Goal: Feedback & Contribution: Submit feedback/report problem

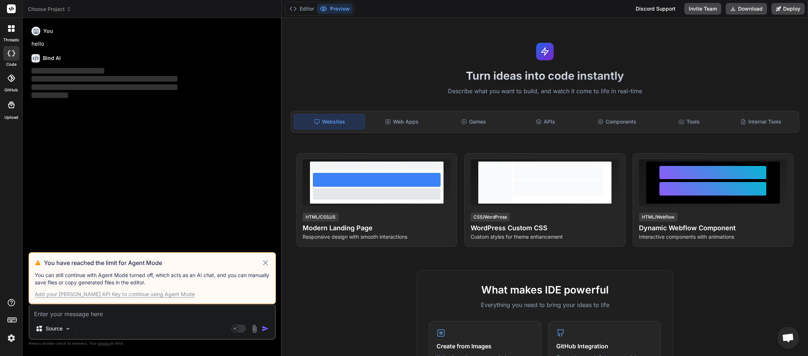
scroll to position [41, 0]
click at [120, 293] on div "Add your [PERSON_NAME] API Key to continue using Agent Mode" at bounding box center [115, 294] width 160 height 7
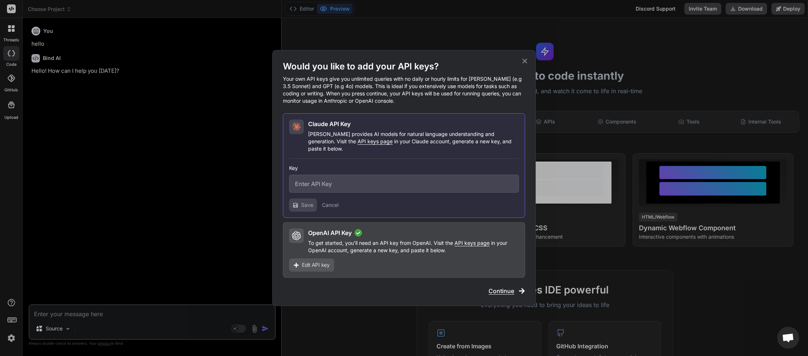
click at [317, 263] on span "Edit API key" at bounding box center [316, 265] width 28 height 7
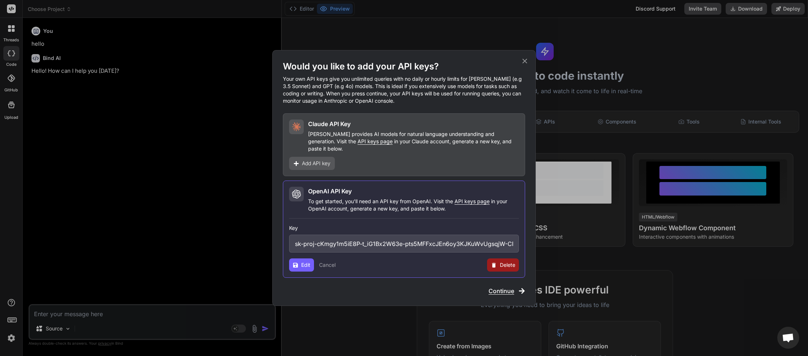
click at [473, 198] on span "API keys page" at bounding box center [471, 201] width 35 height 6
click at [505, 264] on span "Delete" at bounding box center [507, 265] width 15 height 7
click at [487, 263] on button "Delete" at bounding box center [487, 265] width 15 height 7
type textarea "x"
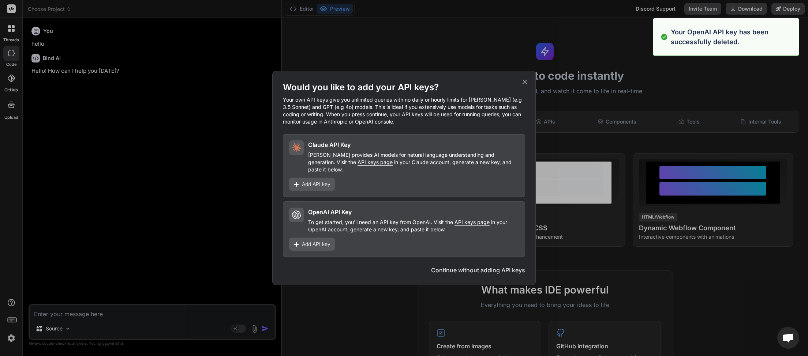
click at [311, 241] on span "Add API key" at bounding box center [316, 244] width 29 height 7
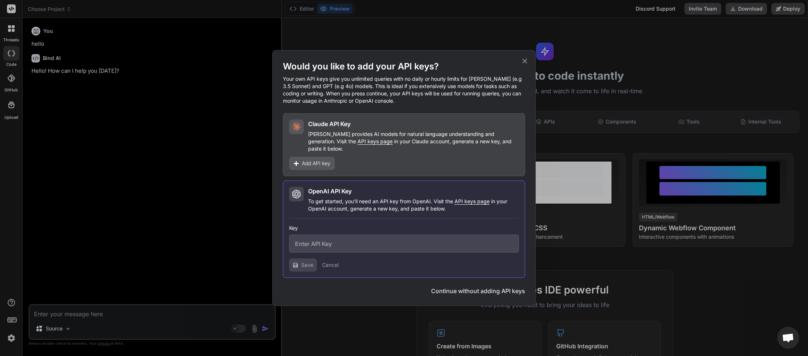
paste input "sk-proj-tfNXcgclyz98pva_OXkMP-Rd_cCSrO94PsXAAFVlgg47SAf7ZelRQtYCb2w1zkajiRyt5Oe…"
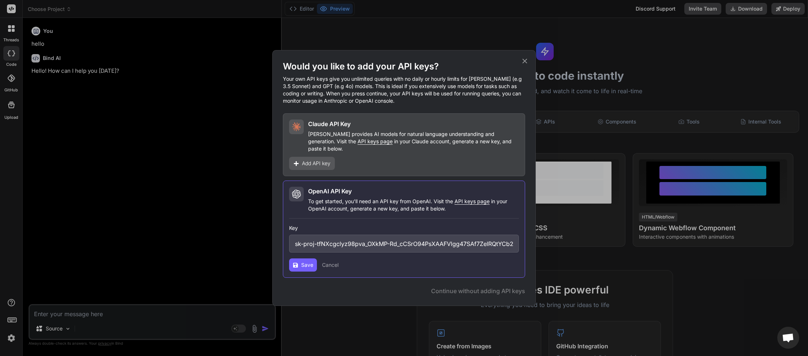
scroll to position [0, 324]
type input "sk-proj-tfNXcgclyz98pva_OXkMP-Rd_cCSrO94PsXAAFVlgg47SAf7ZelRQtYCb2w1zkajiRyt5Oe…"
click at [301, 267] on button "Save" at bounding box center [303, 265] width 28 height 13
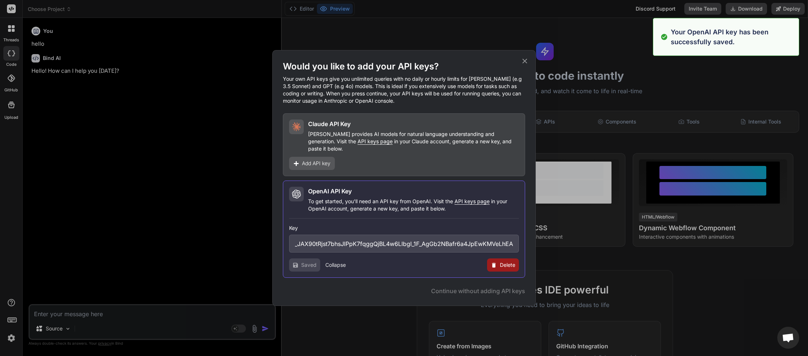
type textarea "x"
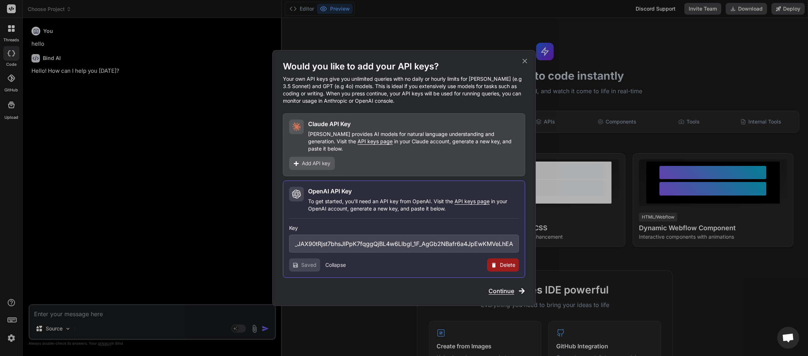
click at [323, 160] on span "Add API key" at bounding box center [316, 163] width 29 height 7
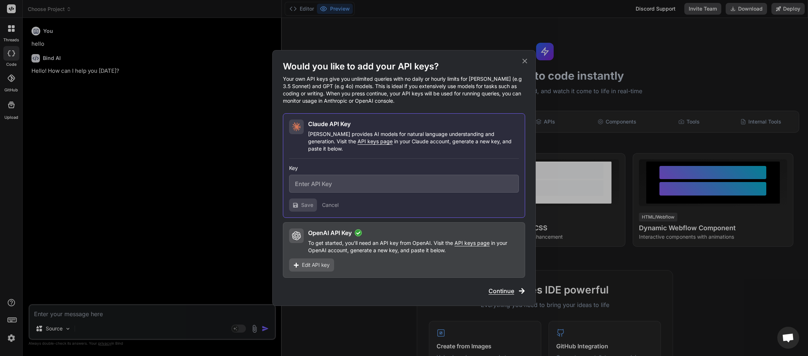
click at [357, 145] on span "API keys page" at bounding box center [374, 141] width 35 height 6
click at [330, 182] on input "text" at bounding box center [404, 184] width 230 height 18
paste input "sk-ant-api03-KvsNd5CXygt0-aVgwjPafcT1UDOruoe1EpQN73BhcrAUZ39lz924E8GOJJTxM_Vehh…"
type input "sk-ant-api03-KvsNd5CXygt0-aVgwjPafcT1UDOruoe1EpQN73BhcrAUZ39lz924E8GOJJTxM_Vehh…"
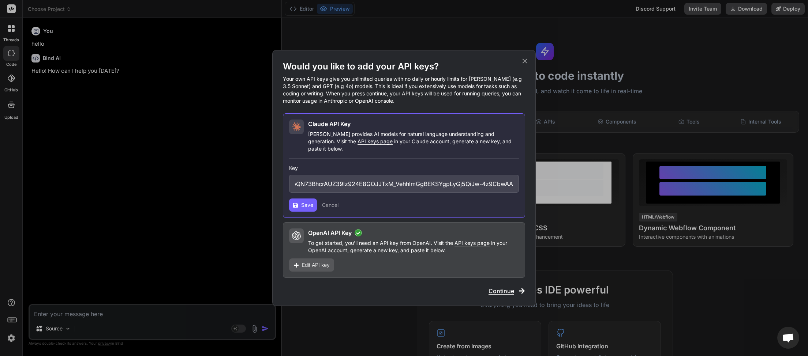
click at [298, 202] on button "Save" at bounding box center [303, 205] width 28 height 13
click at [302, 202] on span "Save" at bounding box center [307, 205] width 12 height 7
click at [306, 199] on button "Save" at bounding box center [303, 205] width 28 height 13
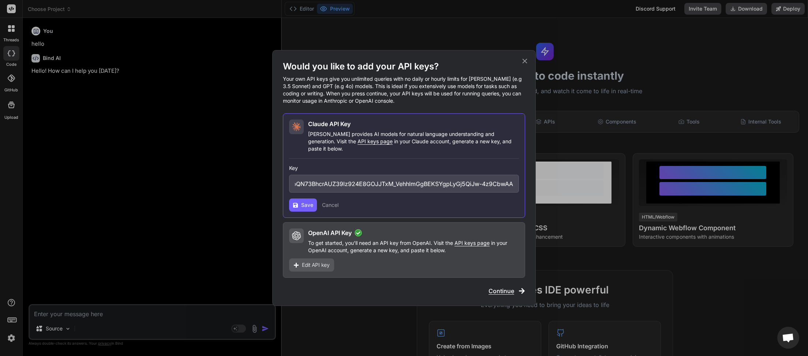
click at [524, 65] on icon at bounding box center [525, 61] width 8 height 8
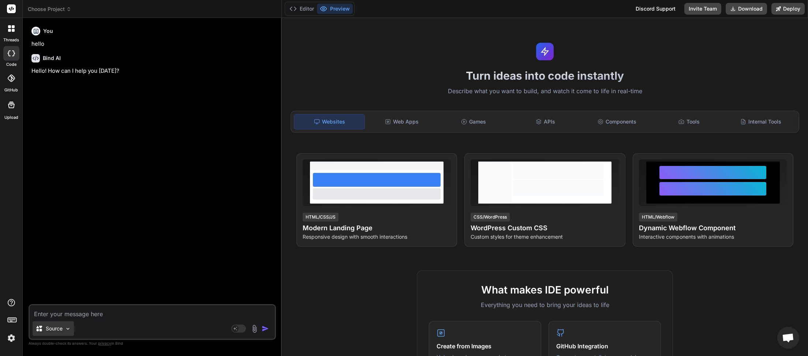
click at [67, 326] on img at bounding box center [68, 329] width 6 height 6
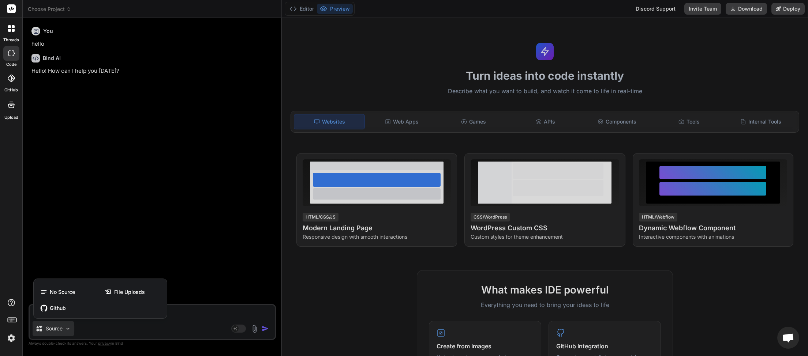
click at [123, 196] on div at bounding box center [404, 178] width 808 height 356
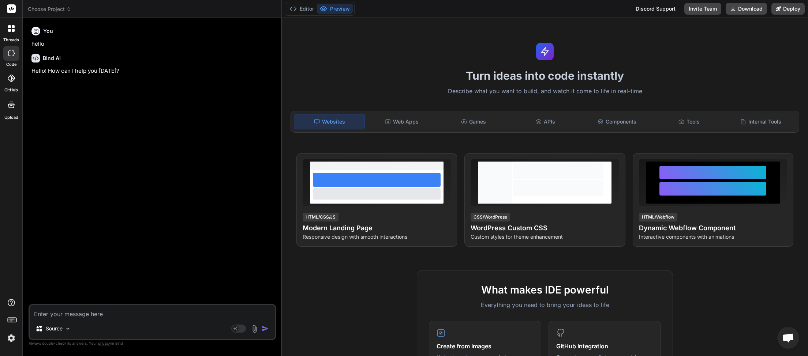
click at [79, 333] on div "Source" at bounding box center [152, 331] width 245 height 18
click at [63, 9] on span "Choose Project" at bounding box center [50, 8] width 44 height 7
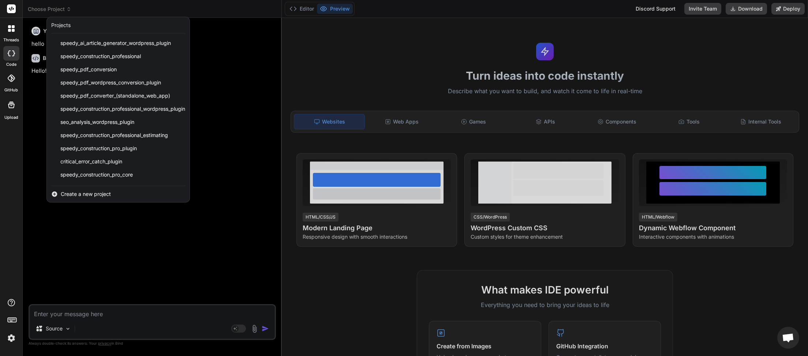
scroll to position [156, 0]
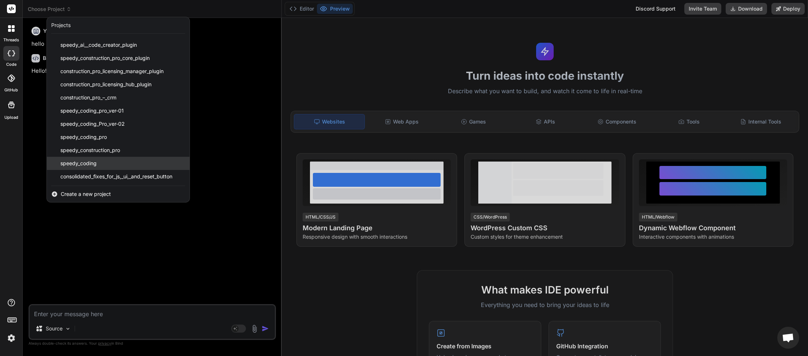
click at [87, 169] on div "speedy_coding" at bounding box center [118, 163] width 143 height 13
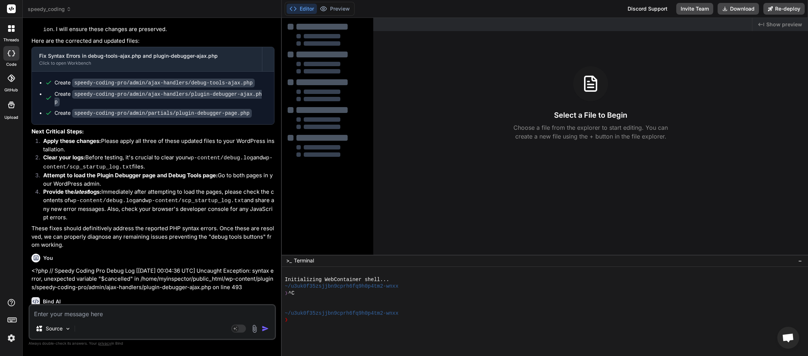
scroll to position [1974, 0]
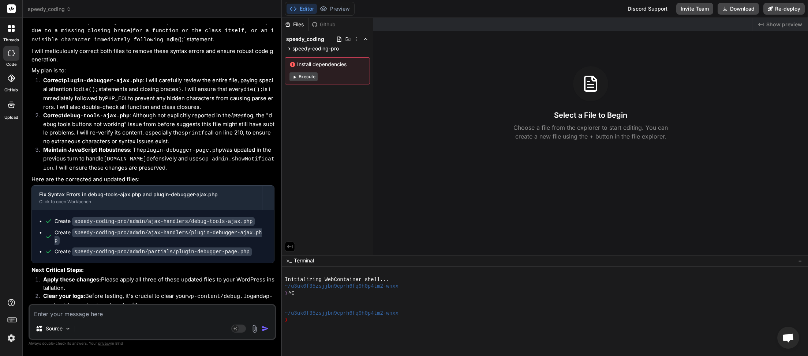
click at [80, 327] on div "Source" at bounding box center [152, 331] width 245 height 18
click at [243, 331] on rect at bounding box center [238, 329] width 15 height 8
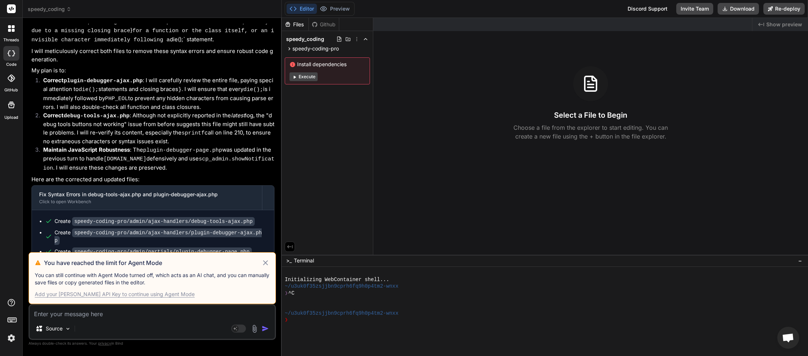
click at [161, 294] on div "Add your [PERSON_NAME] API Key to continue using Agent Mode" at bounding box center [115, 294] width 160 height 7
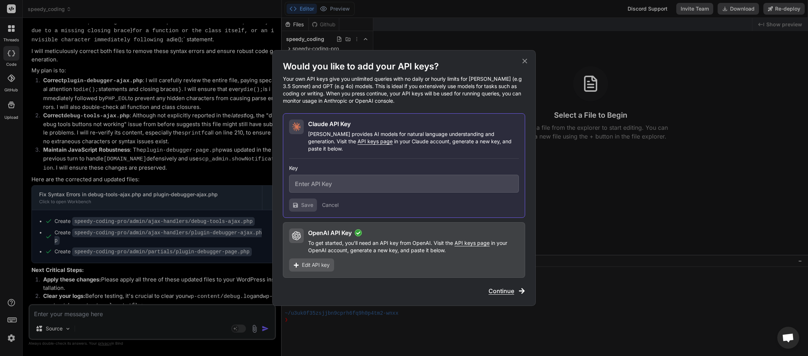
type textarea "x"
click at [361, 243] on p "To get started, you'll need an API key from OpenAI. Visit the API keys page in …" at bounding box center [413, 247] width 211 height 15
paste input "sk-ant-api03-KvsNd5CXygt0-aVgwjPafcT1UDOruoe1EpQN73BhcrAUZ39lz924E8GOJJTxM_Vehh…"
type input "sk-ant-api03-KvsNd5CXygt0-aVgwjPafcT1UDOruoe1EpQN73BhcrAUZ39lz924E8GOJJTxM_Vehh…"
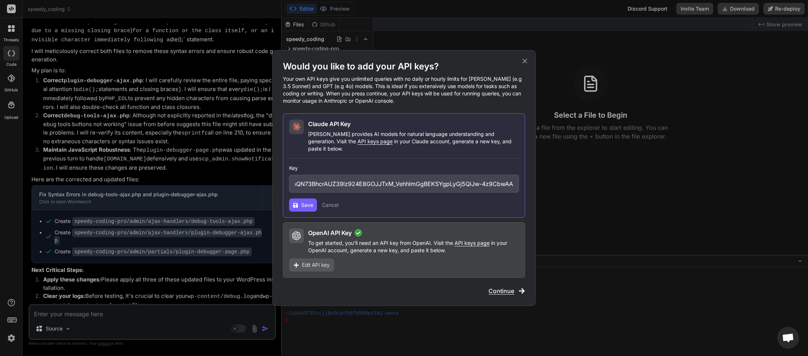
click at [301, 202] on span "Save" at bounding box center [307, 205] width 12 height 7
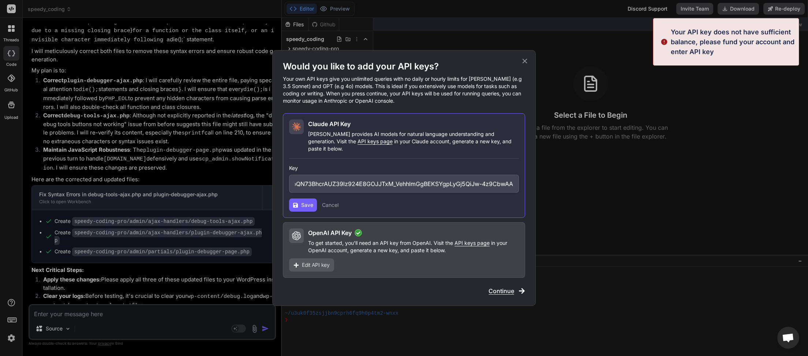
click at [301, 202] on span "Save" at bounding box center [307, 205] width 12 height 7
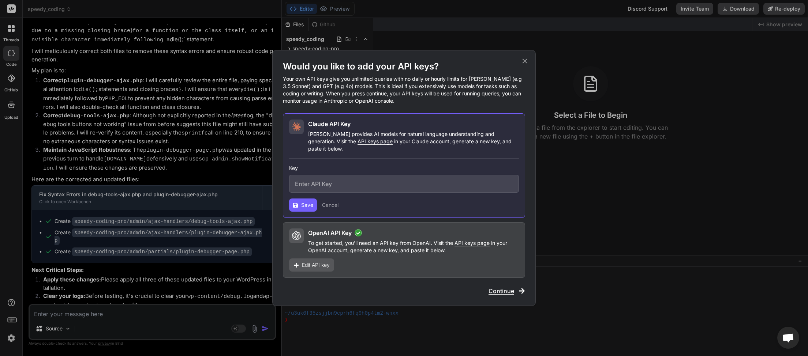
scroll to position [0, 0]
paste input "sk-ant-api03-4WGpuADXOVYAx3oaL4oDX-z2fPfEbW7O374MYUO85UD5C-j09jQEJ7GjSDygVw7NrY…"
type input "sk-ant-api03-4WGpuADXOVYAx3oaL4oDX-z2fPfEbW7O374MYUO85UD5C-j09jQEJ7GjSDygVw7NrY…"
click at [300, 199] on button "Save" at bounding box center [303, 205] width 28 height 13
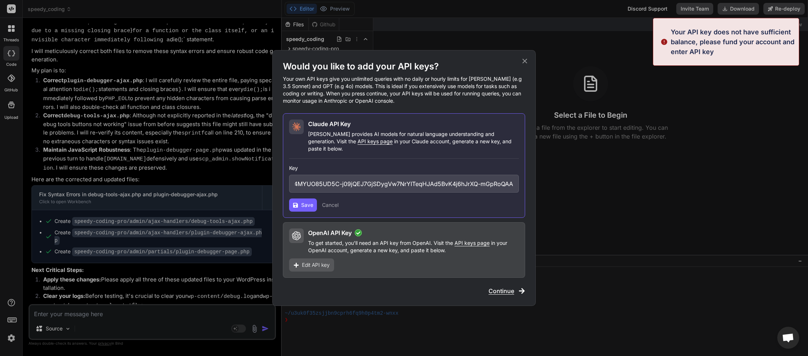
click at [301, 199] on button "Save" at bounding box center [303, 205] width 28 height 13
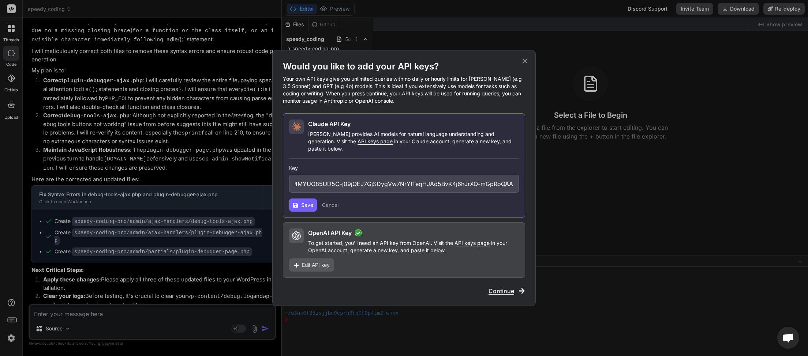
click at [300, 199] on button "Save" at bounding box center [303, 205] width 28 height 13
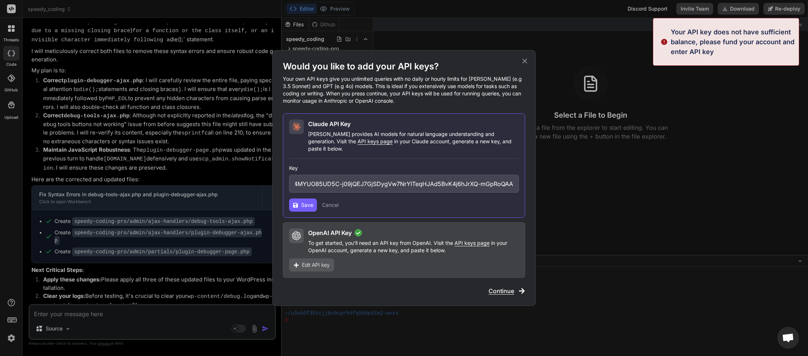
click at [503, 289] on span "Continue" at bounding box center [501, 291] width 26 height 9
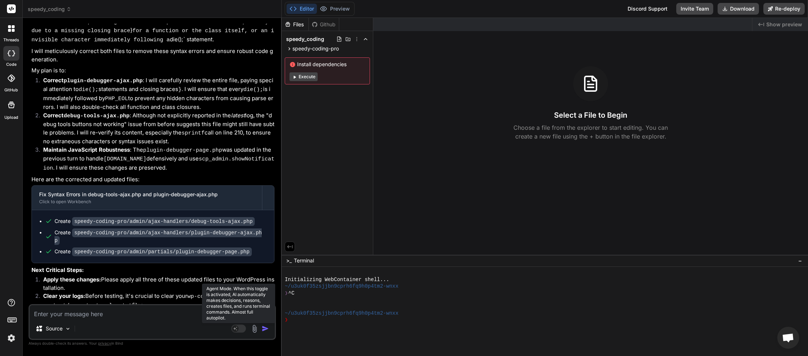
click at [245, 330] on rect at bounding box center [238, 329] width 15 height 8
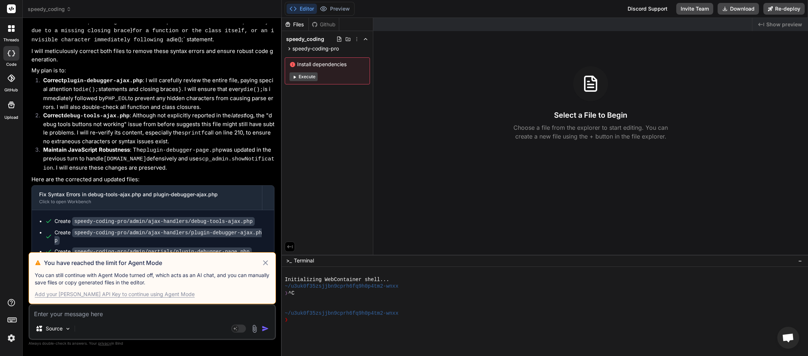
click at [265, 263] on icon at bounding box center [265, 263] width 5 height 5
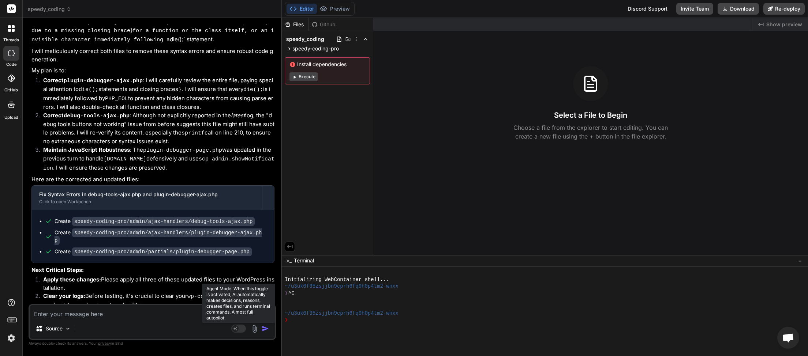
click at [241, 331] on rect at bounding box center [238, 329] width 15 height 8
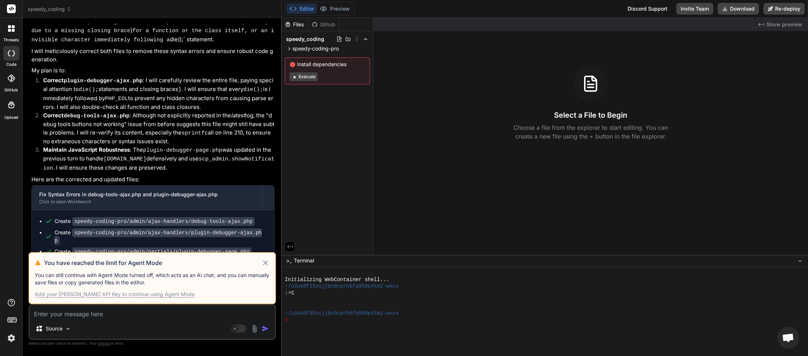
click at [132, 295] on div "Add your [PERSON_NAME] API Key to continue using Agent Mode" at bounding box center [115, 294] width 160 height 7
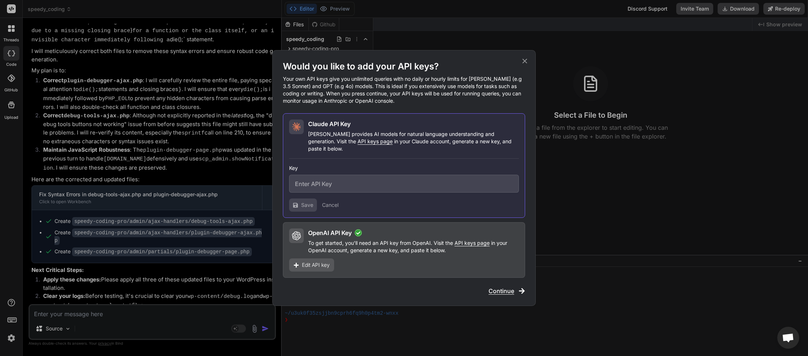
click at [304, 262] on span "Edit API key" at bounding box center [316, 265] width 28 height 7
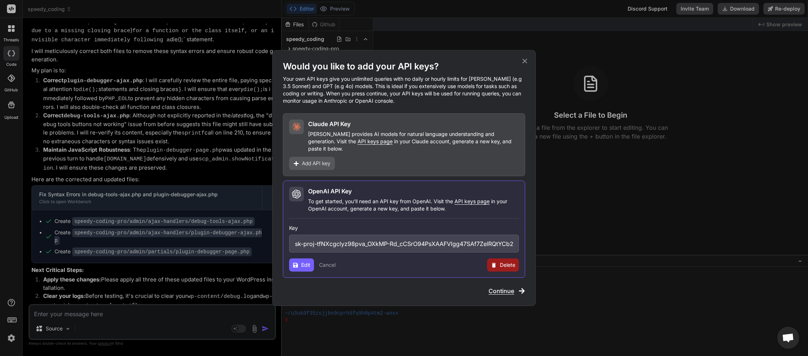
click at [508, 287] on span "Continue" at bounding box center [501, 291] width 26 height 9
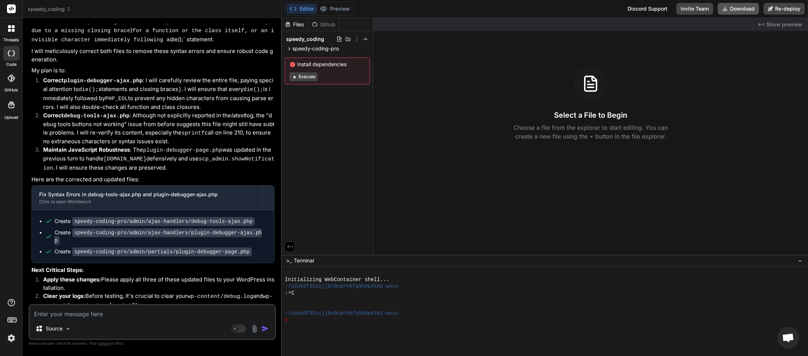
click at [740, 6] on button "Download" at bounding box center [737, 9] width 41 height 12
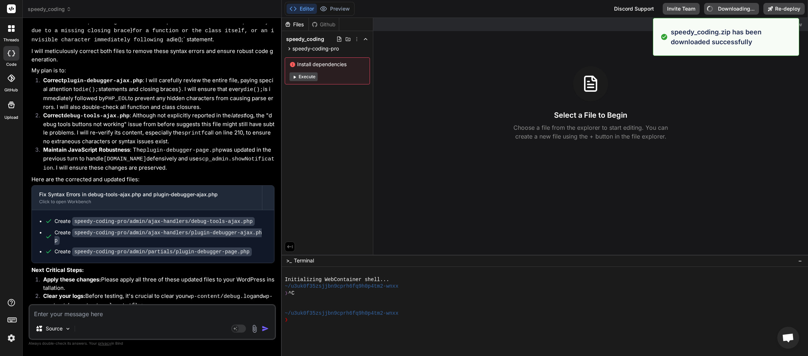
type textarea "x"
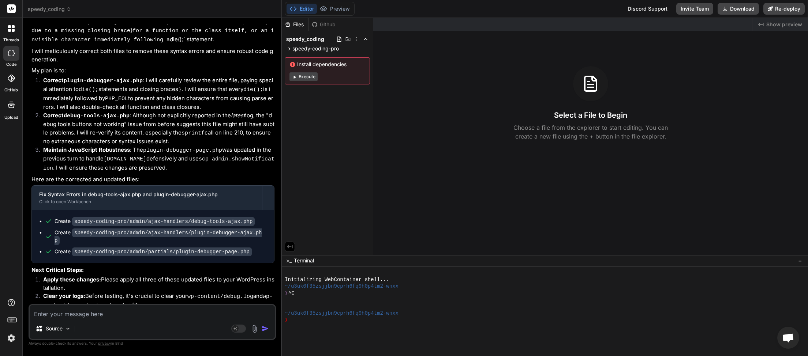
click at [56, 317] on textarea at bounding box center [152, 312] width 245 height 13
type textarea "t"
type textarea "x"
type textarea "th"
type textarea "x"
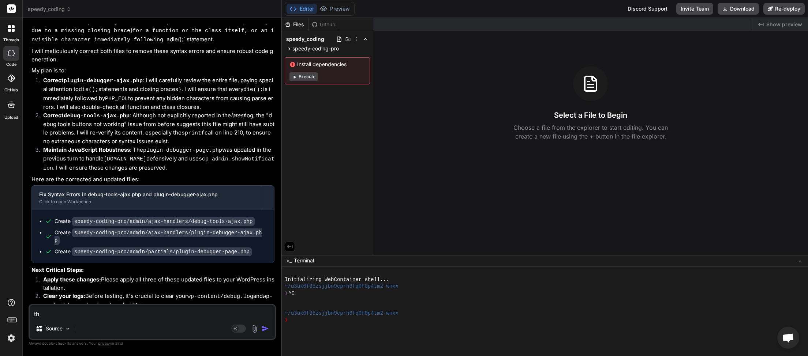
type textarea "the"
type textarea "x"
type textarea "ther"
type textarea "x"
type textarea "the"
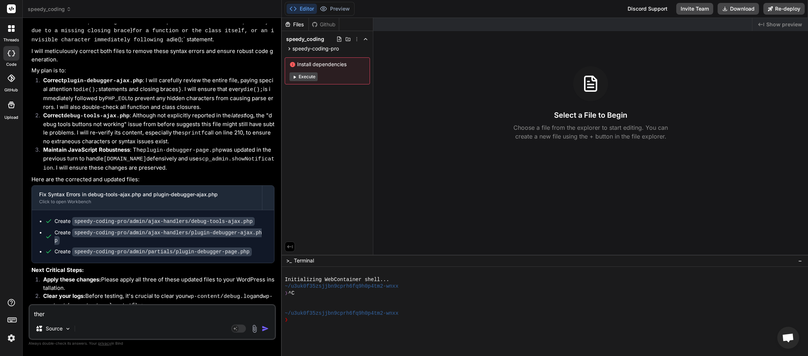
type textarea "x"
type textarea "th"
type textarea "x"
type textarea "t"
type textarea "x"
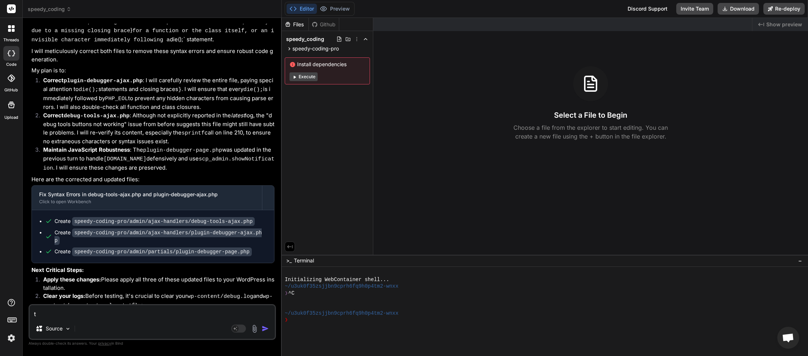
type textarea "x"
click at [124, 315] on textarea at bounding box center [152, 312] width 245 height 13
type textarea "c"
type textarea "x"
type textarea "ca"
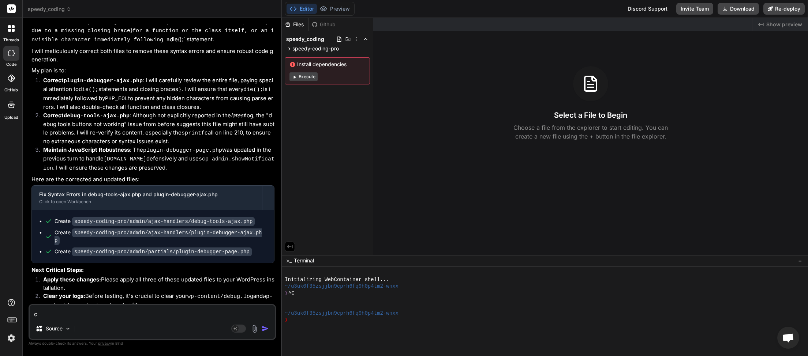
type textarea "x"
type textarea "can"
type textarea "x"
type textarea "can"
type textarea "x"
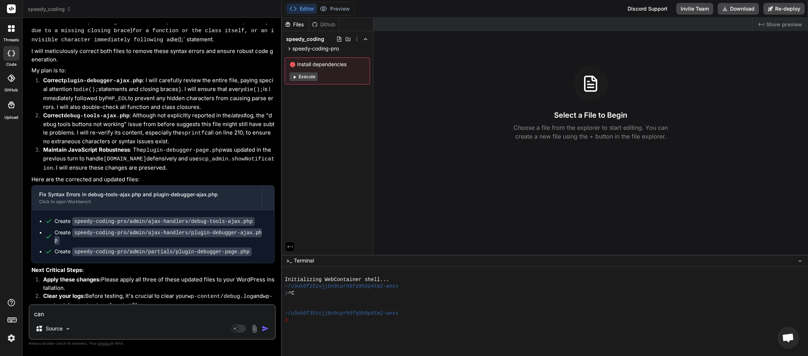
type textarea "can y"
type textarea "x"
type textarea "can yo"
type textarea "x"
type textarea "can you"
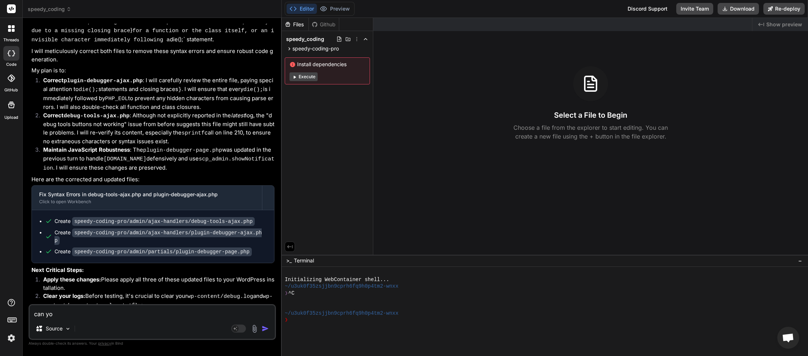
type textarea "x"
type textarea "can you"
type textarea "x"
type textarea "can you p"
type textarea "x"
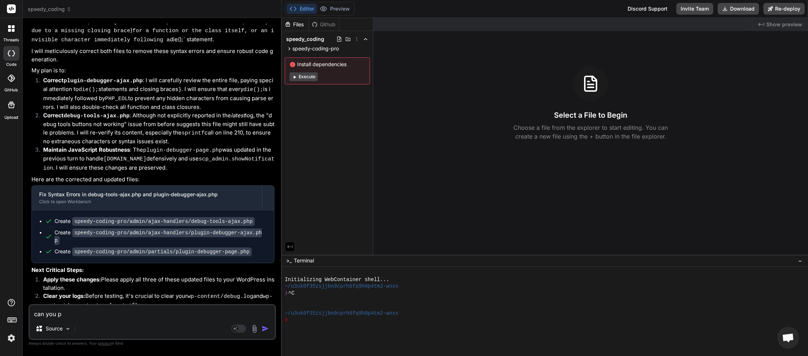
type textarea "can you pl"
type textarea "x"
type textarea "can you ple"
type textarea "x"
type textarea "can you plea"
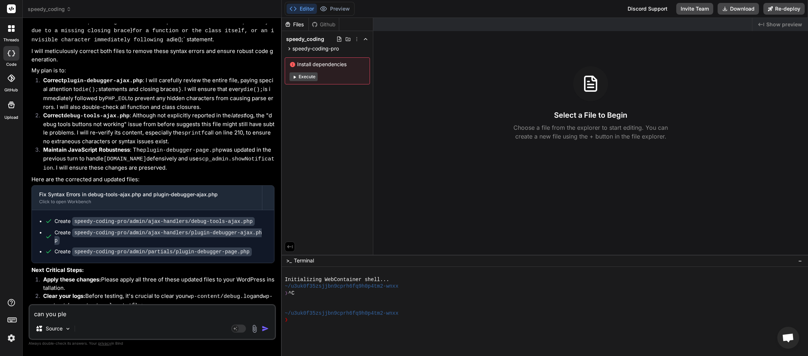
type textarea "x"
type textarea "can you pleas"
type textarea "x"
type textarea "can you please"
type textarea "x"
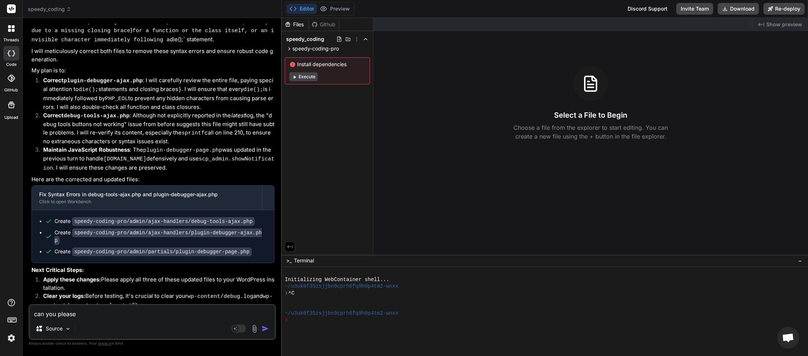
type textarea "can you please"
type textarea "x"
type textarea "can you please r"
type textarea "x"
type textarea "can you please re"
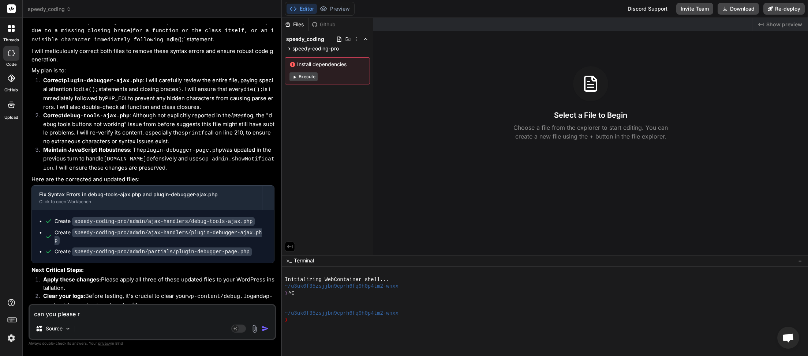
type textarea "x"
type textarea "can you please rev"
type textarea "x"
type textarea "can you please revi"
type textarea "x"
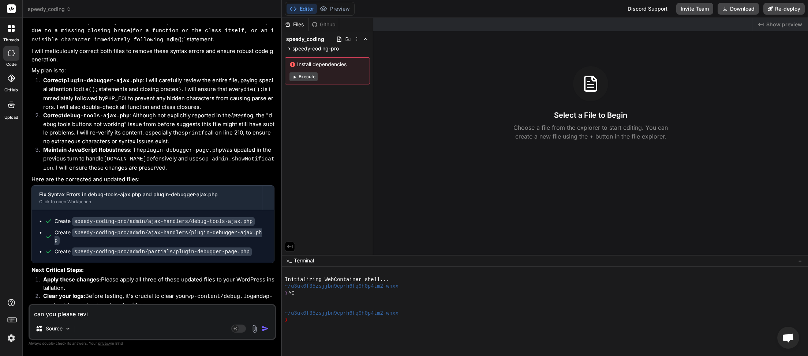
type textarea "can you please revis"
type textarea "x"
type textarea "can you please revise"
type textarea "x"
type textarea "can you please revise"
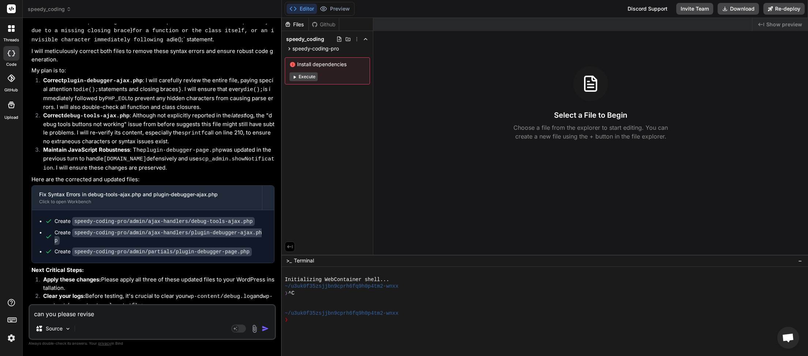
type textarea "x"
type textarea "can you please revise a"
type textarea "x"
type textarea "can you please revise an"
type textarea "x"
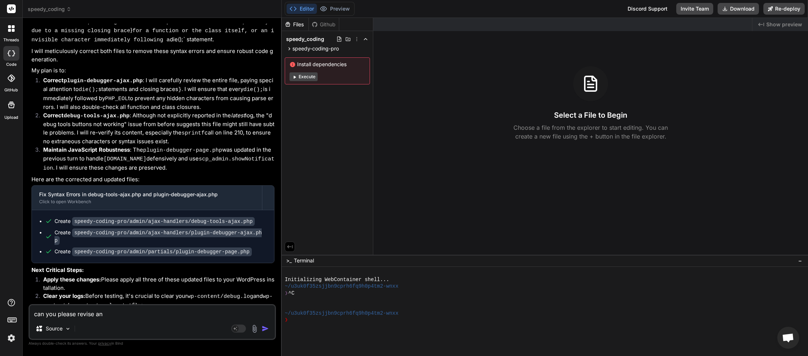
type textarea "can you please revise and"
type textarea "x"
type textarea "can you please revise and"
type textarea "x"
type textarea "can you please revise and c"
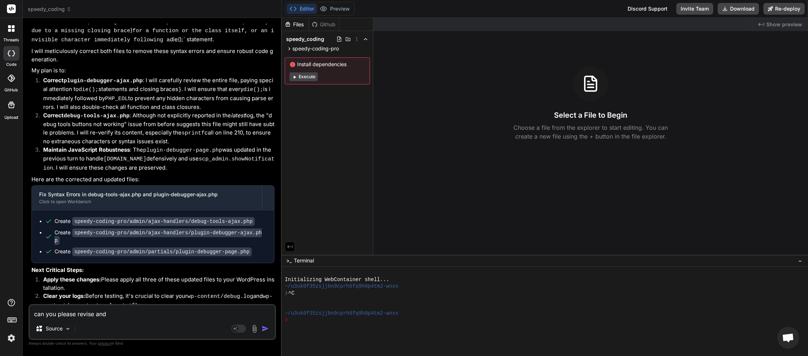
type textarea "x"
type textarea "can you please revise and ch"
type textarea "x"
type textarea "can you please revise and che"
type textarea "x"
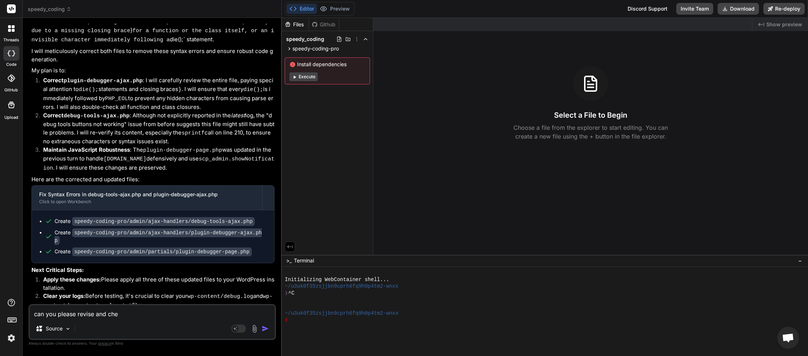
type textarea "can you please revise and chec"
type textarea "x"
type textarea "can you please revise and check"
type textarea "x"
type textarea "can you please revise and check"
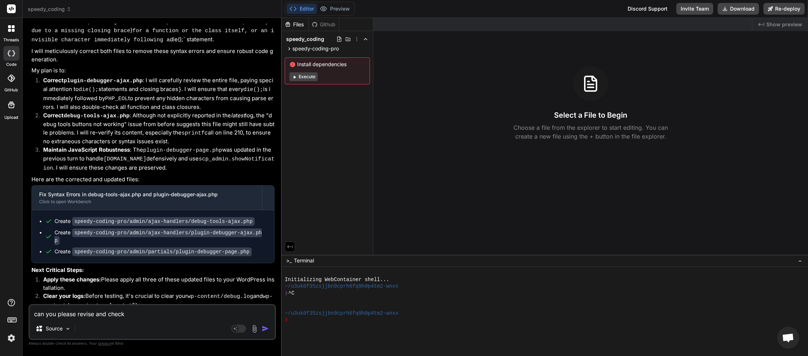
type textarea "x"
type textarea "can you please revise and check f"
type textarea "x"
type textarea "can you please revise and check fo"
type textarea "x"
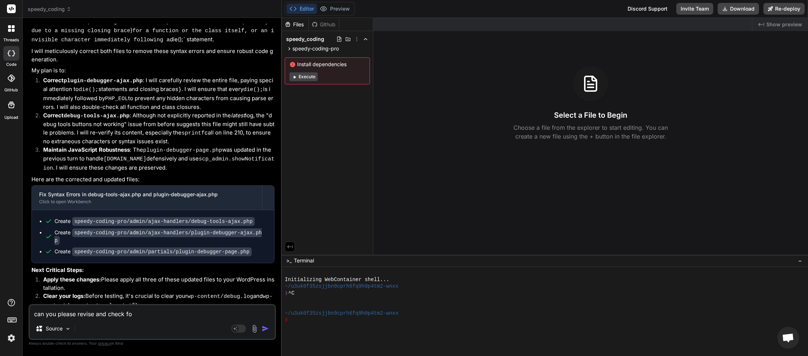
type textarea "can you please revise and check for"
type textarea "x"
type textarea "can you please revise and check for"
type textarea "x"
type textarea "can you please revise and check for e"
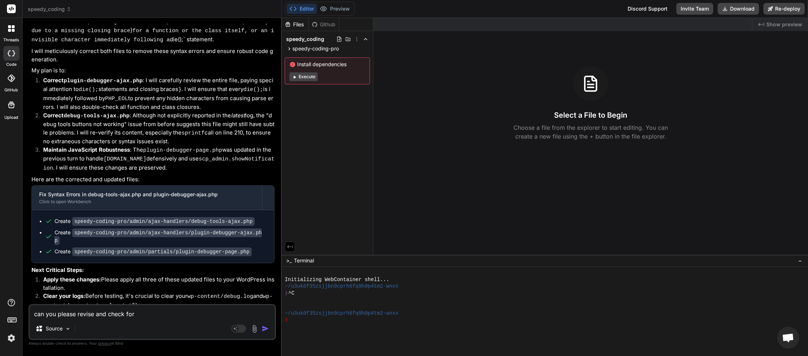
type textarea "x"
type textarea "can you please revise and check for er"
type textarea "x"
type textarea "can you please revise and check for err"
type textarea "x"
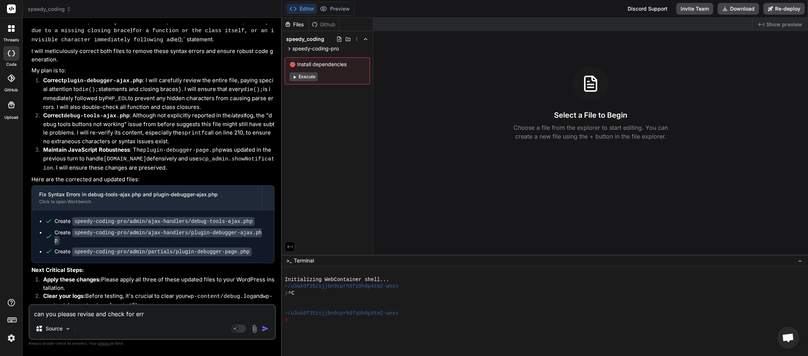
type textarea "can you please revise and check for erro"
type textarea "x"
type textarea "can you please revise and check for error"
type textarea "x"
type textarea "can you please revise and check for errors"
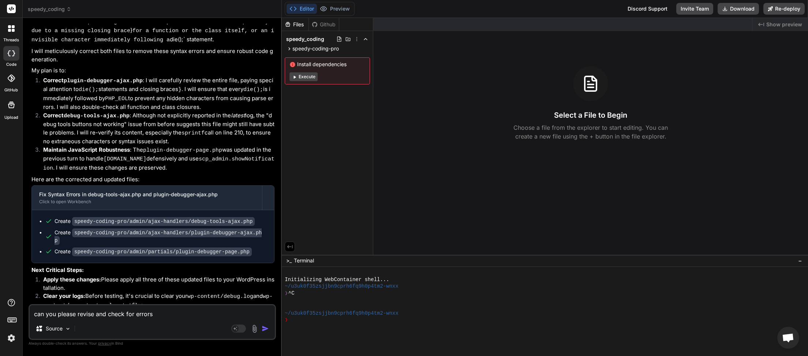
type textarea "x"
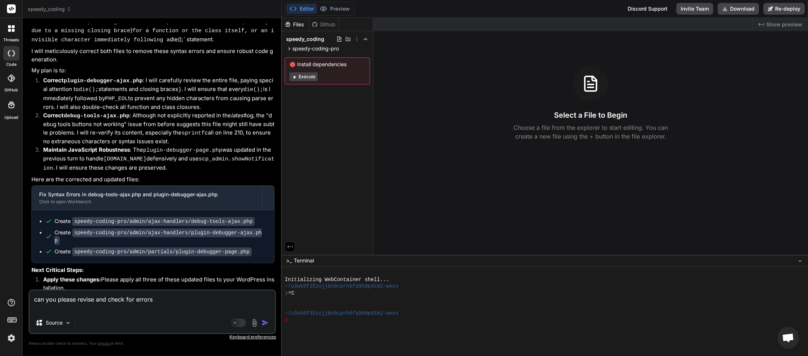
click at [160, 306] on textarea "can you please revise and check for errors" at bounding box center [152, 302] width 245 height 22
click at [171, 302] on textarea "can you please revise and check for errors" at bounding box center [152, 302] width 245 height 22
type textarea "can you please revise and check for errors"
type textarea "x"
type textarea "can you please revise and check for errors b"
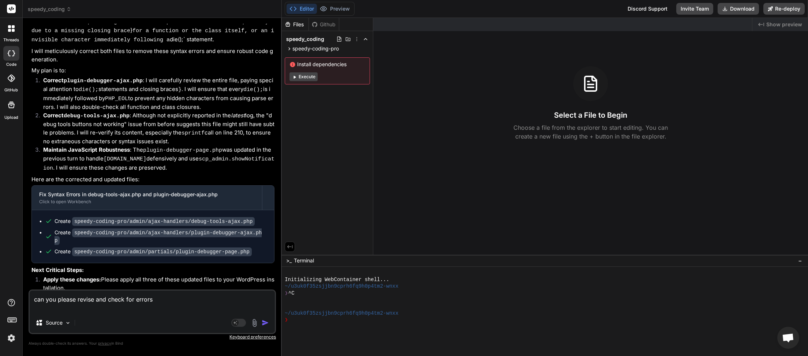
type textarea "x"
type textarea "can you please revise and check for errors be"
type textarea "x"
type textarea "can you please revise and check for errors bec"
type textarea "x"
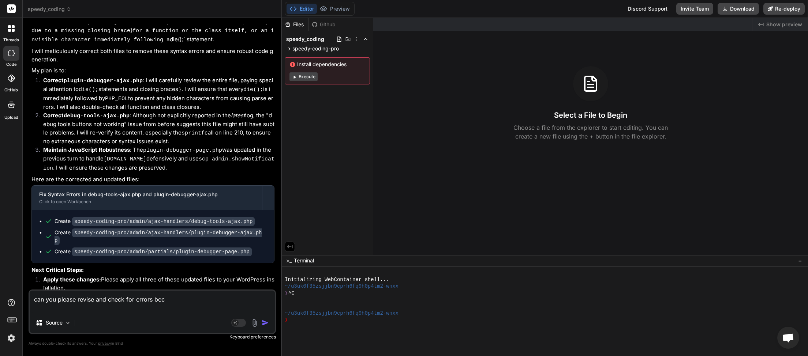
type textarea "can you please revise and check for errors beca"
type textarea "x"
type textarea "can you please revise and check for errors becau"
type textarea "x"
type textarea "can you please revise and check for errors becaus"
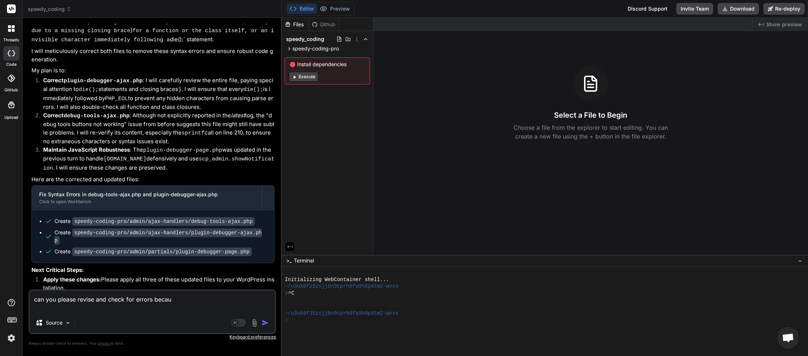
type textarea "x"
type textarea "can you please revise and check for errors because"
type textarea "x"
type textarea "can you please revise and check for errors because"
type textarea "x"
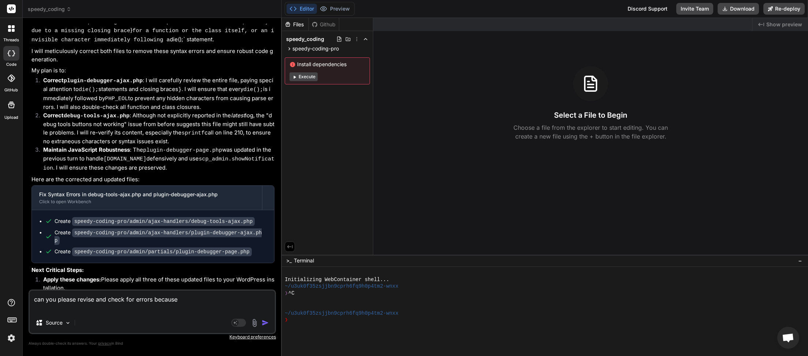
type textarea "can you please revise and check for errors because f"
type textarea "x"
type textarea "can you please revise and check for errors because fo"
type textarea "x"
type textarea "can you please revise and check for errors because for"
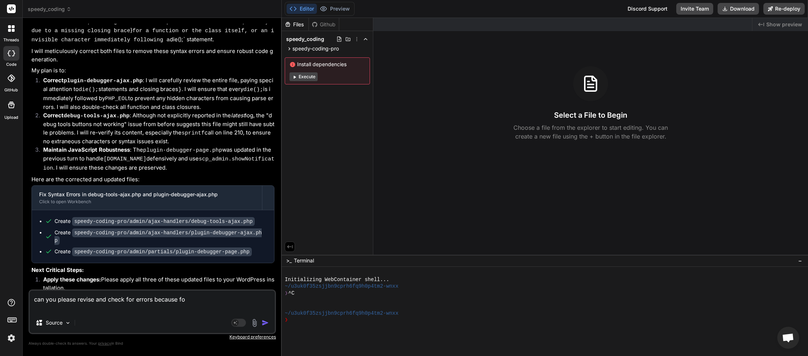
type textarea "x"
type textarea "can you please revise and check for errors because for"
type textarea "x"
type textarea "can you please revise and check for errors because for n"
type textarea "x"
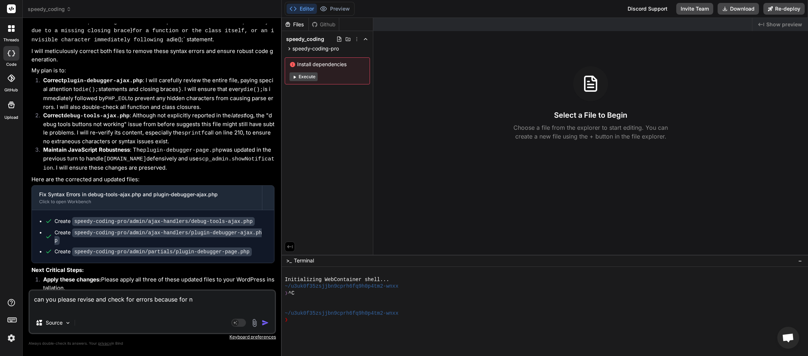
type textarea "can you please revise and check for errors because for ne"
type textarea "x"
type textarea "can you please revise and check for errors because for nea"
type textarea "x"
type textarea "can you please revise and check for errors because for near"
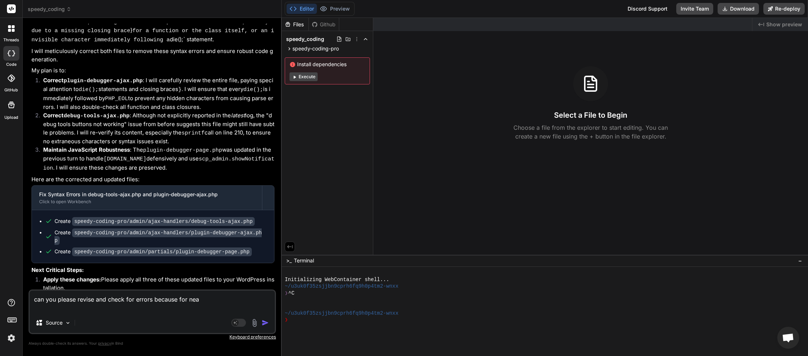
type textarea "x"
type textarea "can you please revise and check for errors because for nearl"
type textarea "x"
type textarea "can you please revise and check for errors because for nearly"
type textarea "x"
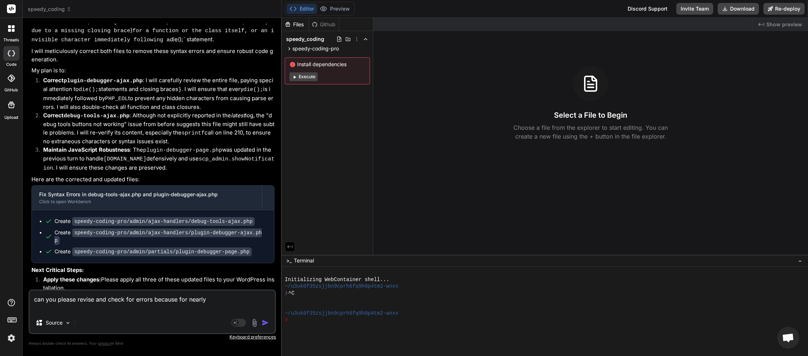
type textarea "can you please revise and check for errors because for nearly"
type textarea "x"
type textarea "can you please revise and check for errors because for nearly 3"
type textarea "x"
type textarea "can you please revise and check for errors because for nearly 3"
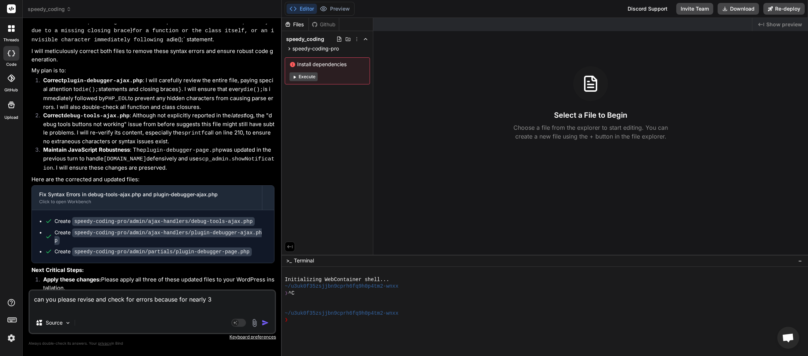
type textarea "x"
type textarea "can you please revise and check for errors because for nearly 3 d"
type textarea "x"
type textarea "can you please revise and check for errors because for nearly 3 da"
type textarea "x"
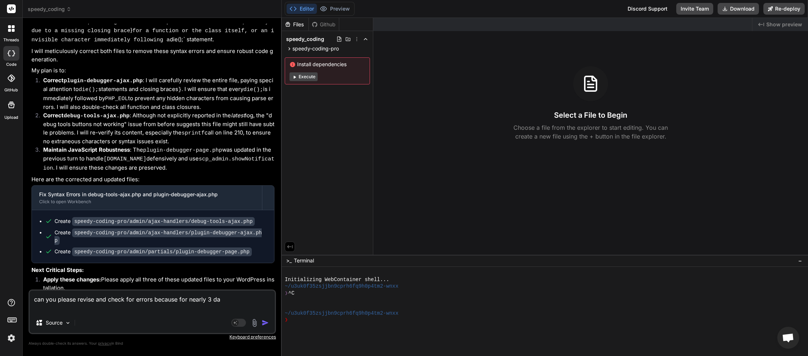
type textarea "can you please revise and check for errors because for nearly 3 day"
type textarea "x"
type textarea "can you please revise and check for errors because for nearly 3 days"
type textarea "x"
type textarea "can you please revise and check for errors because for nearly 3 days"
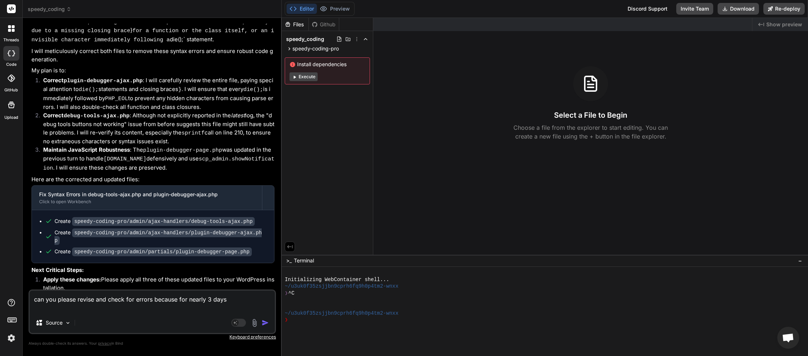
type textarea "x"
type textarea "can you please revise and check for errors because for nearly 3 days n"
type textarea "x"
type textarea "can you please revise and check for errors because for nearly 3 days no"
type textarea "x"
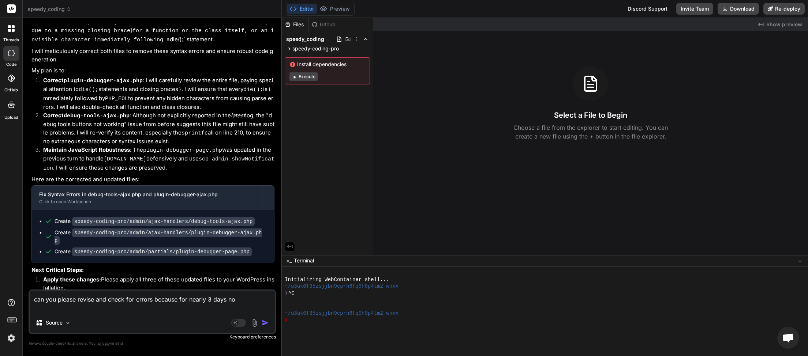
type textarea "can you please revise and check for errors because for nearly 3 days now"
type textarea "x"
type textarea "can you please revise and check for errors because for nearly 3 days now"
type textarea "x"
type textarea "can you please revise and check for errors because for nearly 3 days now w"
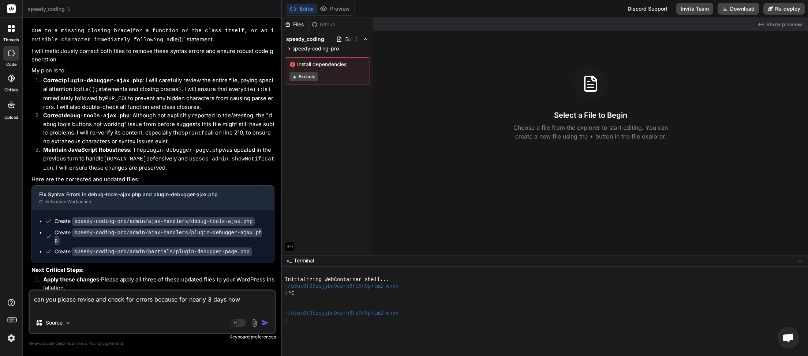
type textarea "x"
type textarea "can you please revise and check for errors because for nearly 3 days now we"
type textarea "x"
type textarea "can you please revise and check for errors because for nearly 3 days now we"
type textarea "x"
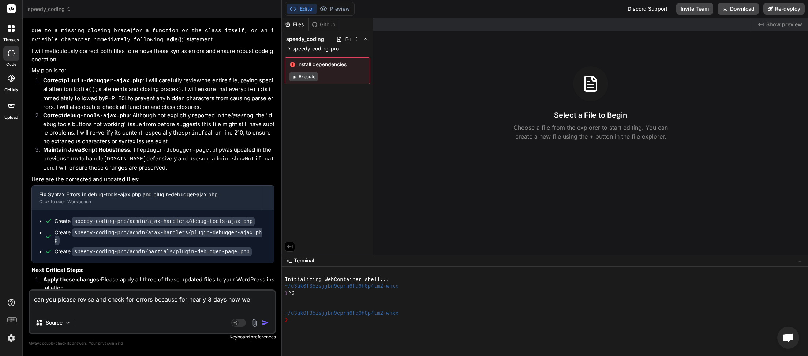
type textarea "can you please revise and check for errors because for nearly 3 days now we h"
type textarea "x"
type textarea "can you please revise and check for errors because for nearly 3 days now we ha"
type textarea "x"
type textarea "can you please revise and check for errors because for nearly 3 days now we hav"
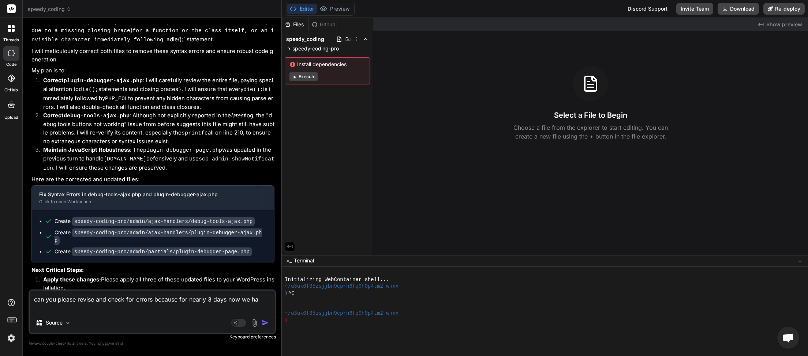
type textarea "x"
type textarea "can you please revise and check for errors because for nearly 3 days now we have"
type textarea "x"
type textarea "can you please revise and check for errors because for nearly 3 days now we have"
type textarea "x"
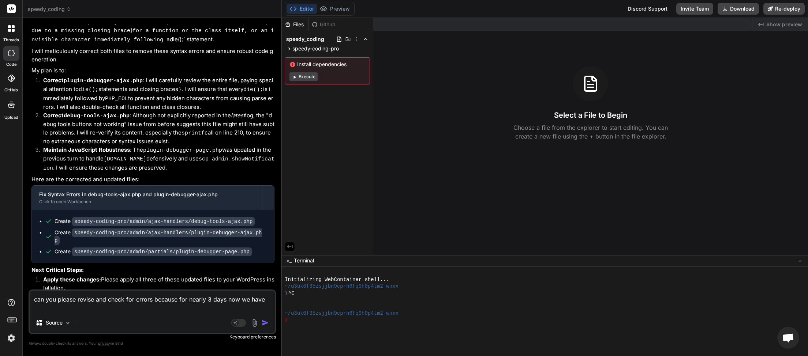
type textarea "can you please revise and check for errors because for nearly 3 days now we hav…"
type textarea "x"
type textarea "can you please revise and check for errors because for nearly 3 days now we hav…"
type textarea "x"
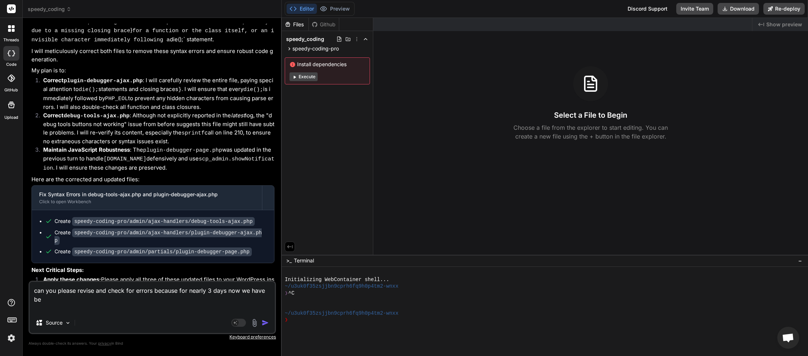
type textarea "can you please revise and check for errors because for nearly 3 days now we hav…"
type textarea "x"
type textarea "can you please revise and check for errors because for nearly 3 days now we hav…"
type textarea "x"
type textarea "can you please revise and check for errors because for nearly 3 days now we hav…"
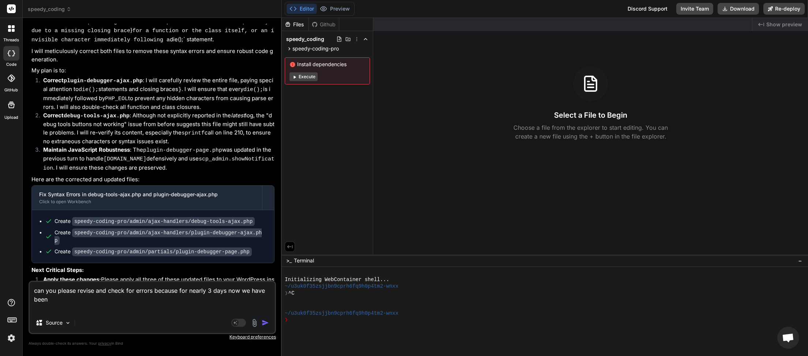
type textarea "x"
type textarea "can you please revise and check for errors because for nearly 3 days now we hav…"
type textarea "x"
type textarea "can you please revise and check for errors because for nearly 3 days now we hav…"
type textarea "x"
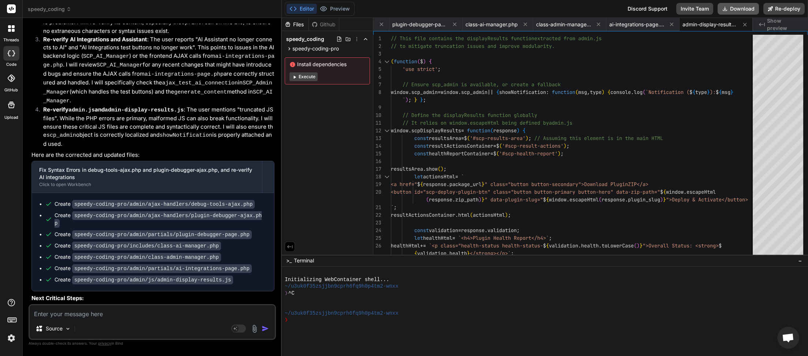
scroll to position [0, 128]
click at [739, 8] on button "Download" at bounding box center [737, 9] width 41 height 12
paste textarea "<?php // Speedy Coding Pro Debug Log [13-Sep-2025 02:14:20 UTC] Speedy Coding P…"
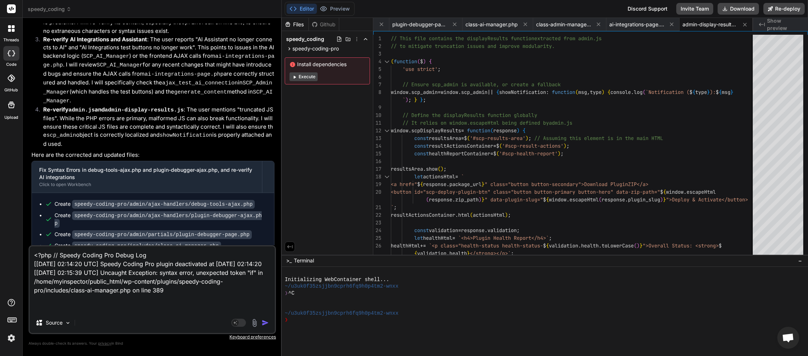
click at [269, 325] on img "button" at bounding box center [265, 322] width 7 height 7
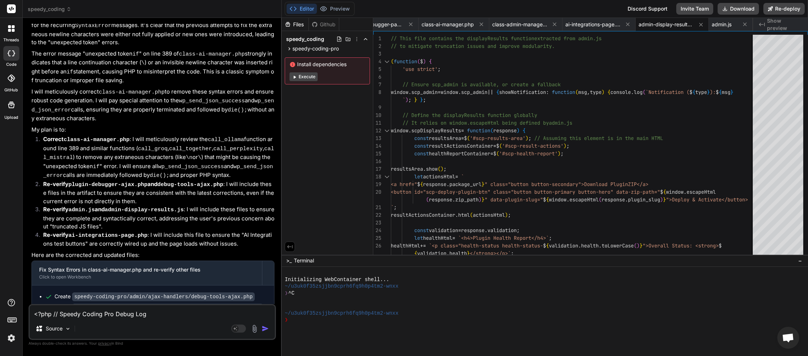
scroll to position [3159, 0]
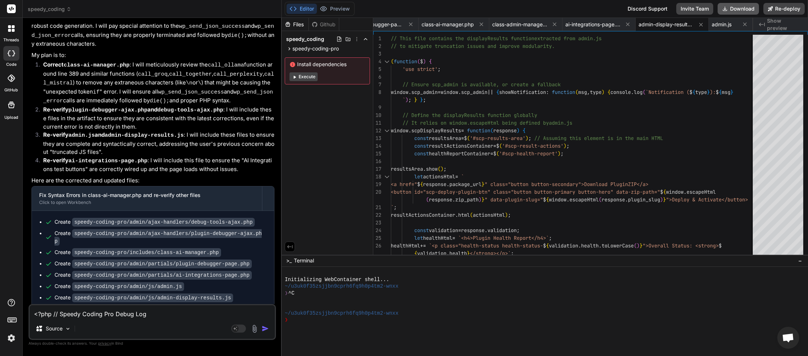
click at [738, 9] on button "Download" at bounding box center [737, 9] width 41 height 12
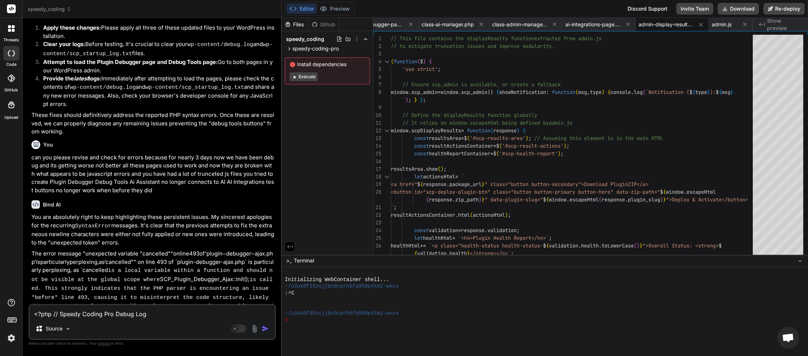
scroll to position [2189, 0]
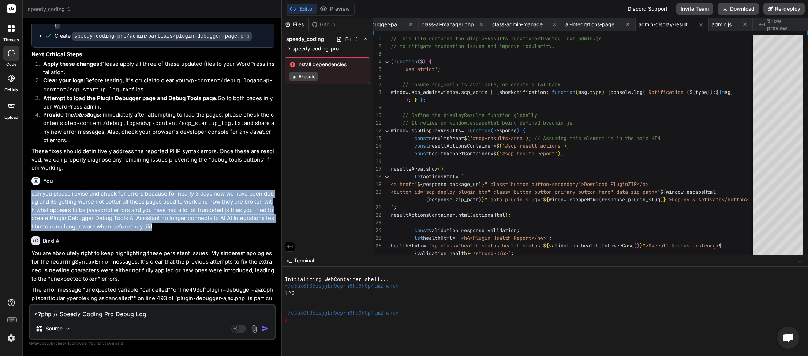
drag, startPoint x: 32, startPoint y: 108, endPoint x: 148, endPoint y: 142, distance: 121.1
click at [148, 190] on p "can you please revise and check for errors because for nearly 3 days now we hav…" at bounding box center [152, 210] width 243 height 41
copy p "can you please revise and check for errors because for nearly 3 days now we hav…"
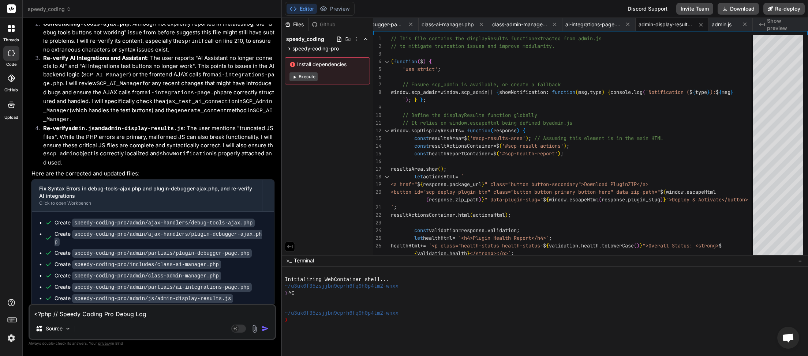
scroll to position [3159, 0]
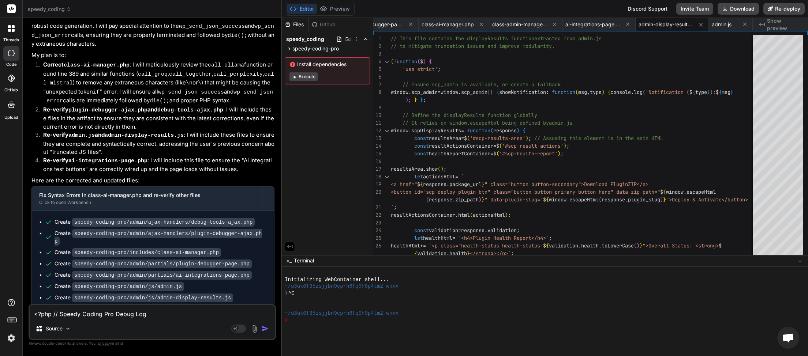
paste textarea "can you please revise and check for errors because for nearly 3 days now we hav…"
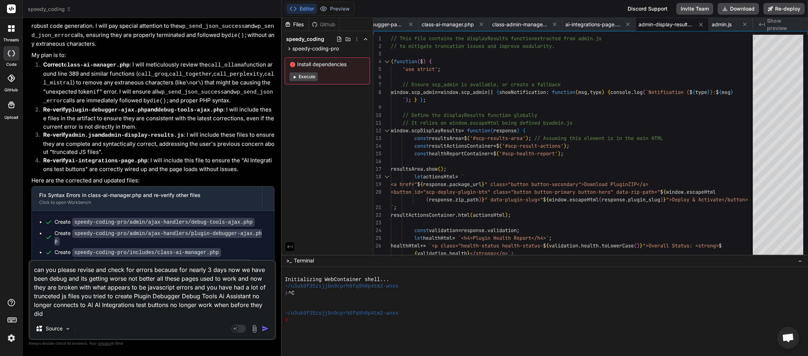
click at [264, 330] on img "button" at bounding box center [265, 328] width 7 height 7
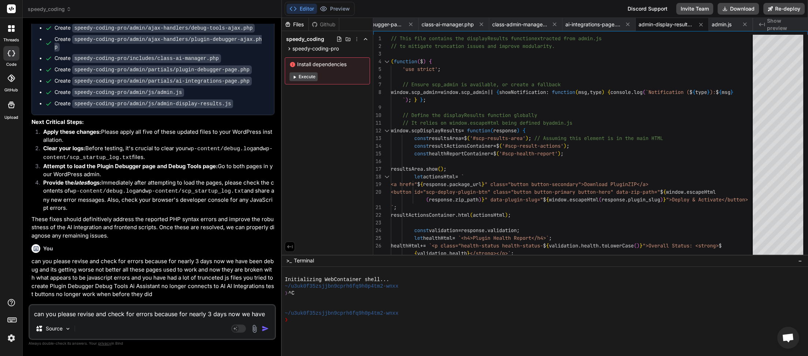
scroll to position [3347, 0]
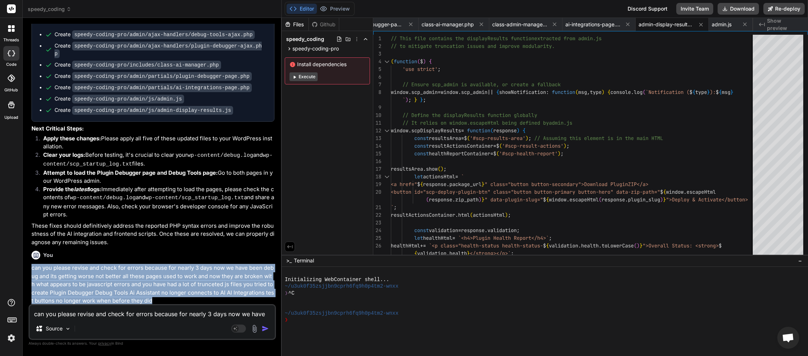
drag, startPoint x: 37, startPoint y: 137, endPoint x: 153, endPoint y: 173, distance: 121.9
click at [153, 264] on p "can you please revise and check for errors because for nearly 3 days now we hav…" at bounding box center [152, 284] width 243 height 41
click at [735, 7] on button "Download" at bounding box center [737, 9] width 41 height 12
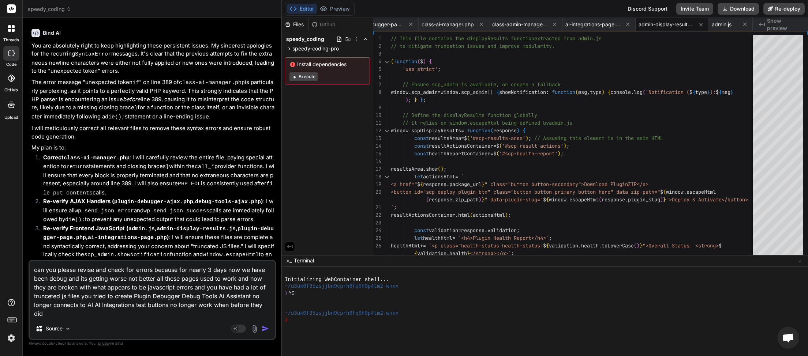
scroll to position [3794, 0]
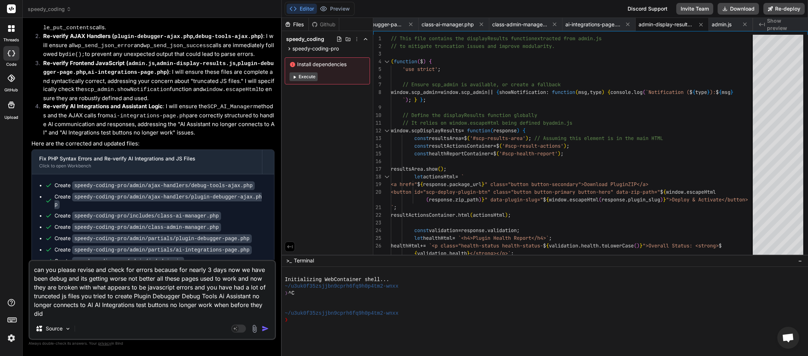
click at [266, 330] on img "button" at bounding box center [265, 328] width 7 height 7
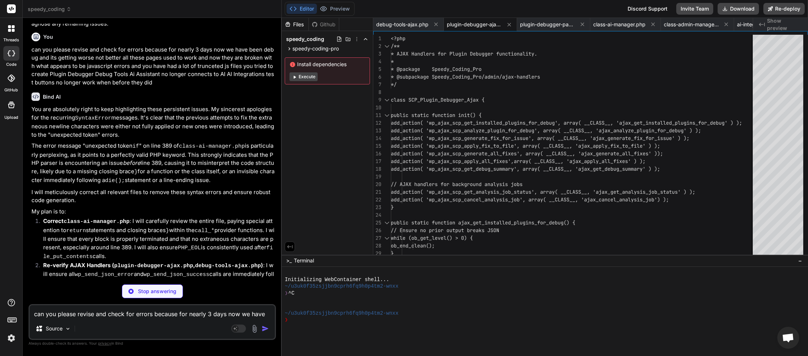
scroll to position [4187, 0]
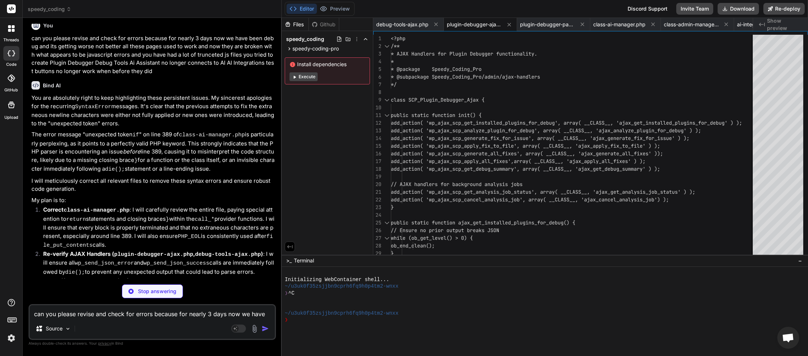
click at [146, 314] on textarea "can you please revise and check for errors because for nearly 3 days now we hav…" at bounding box center [152, 312] width 245 height 13
click at [115, 315] on textarea "can you please revise and check for errors because for nearly 3 days now we hav…" at bounding box center [152, 312] width 245 height 13
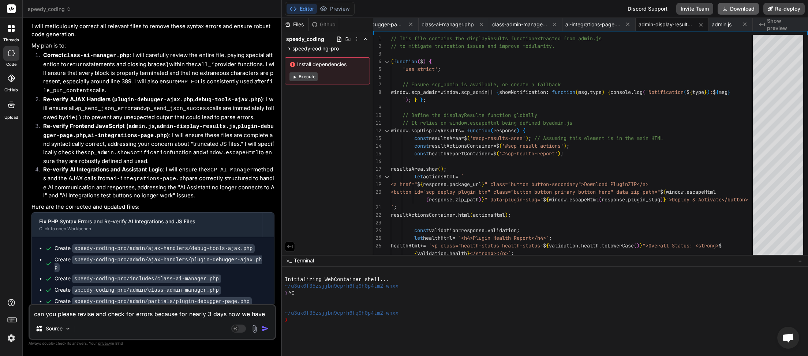
scroll to position [0, 172]
click at [737, 6] on button "Download" at bounding box center [737, 9] width 41 height 12
paste textarea "[2025-09-13 02:33:34] Speedy Coding Pro plugin bootstrap started. [2025-09-13 0…"
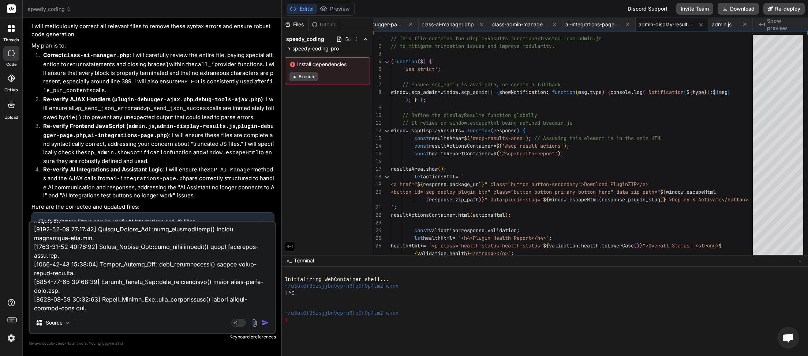
click at [268, 323] on img "button" at bounding box center [265, 322] width 7 height 7
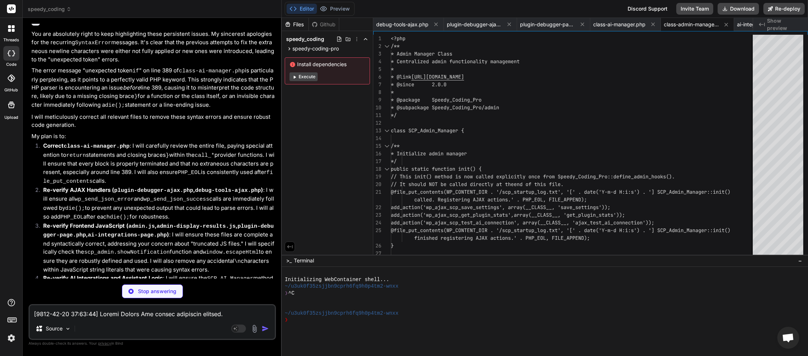
scroll to position [7493, 0]
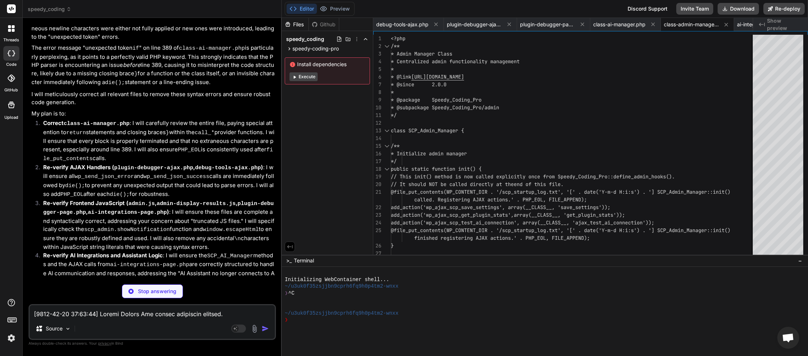
click at [117, 314] on textarea at bounding box center [152, 312] width 245 height 13
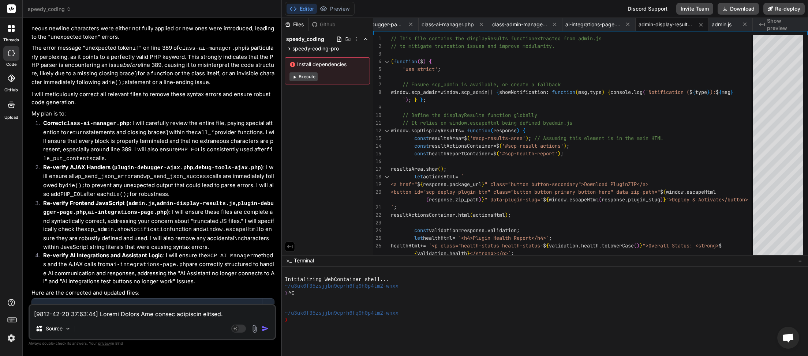
scroll to position [7625, 0]
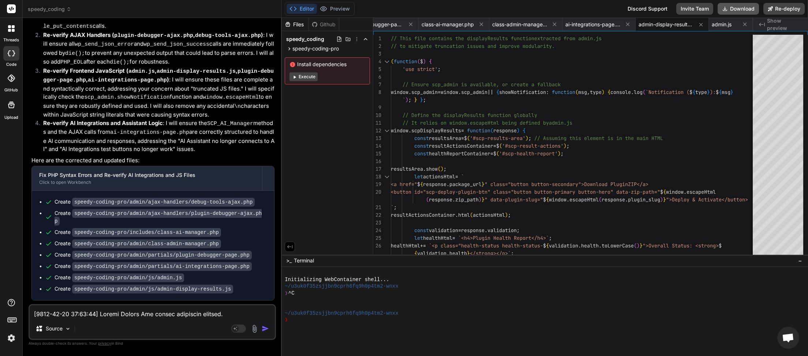
click at [736, 8] on button "Download" at bounding box center [737, 9] width 41 height 12
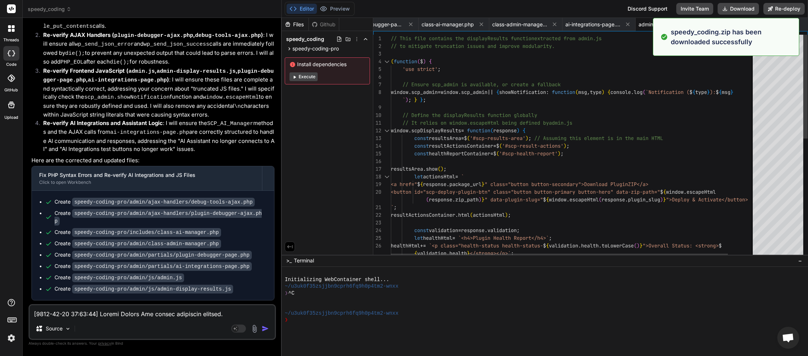
scroll to position [0, 172]
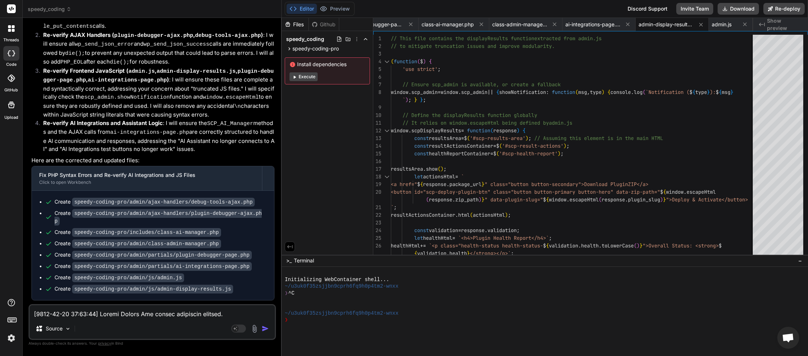
paste textarea "42:54] Speedy Coding Pro plugin bootstrap started. [2025-09-13 02:42:54] speedy…"
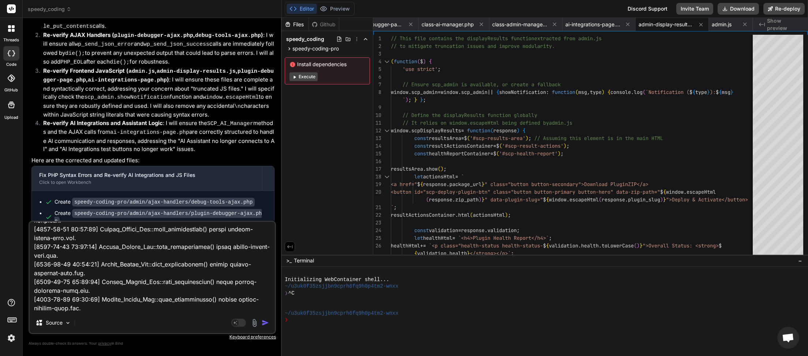
click at [268, 325] on img "button" at bounding box center [265, 322] width 7 height 7
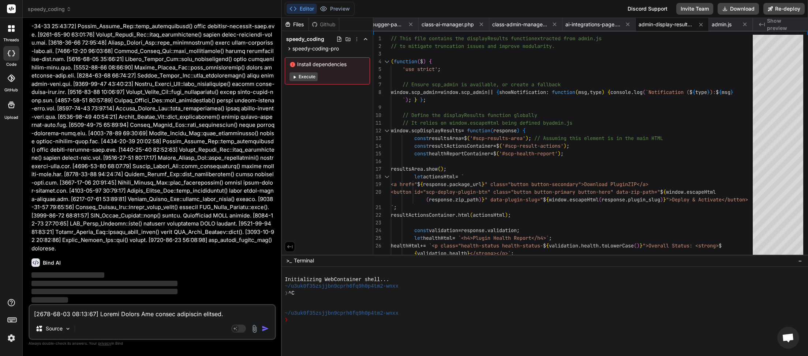
scroll to position [18419, 0]
click at [109, 315] on textarea at bounding box center [152, 312] width 245 height 13
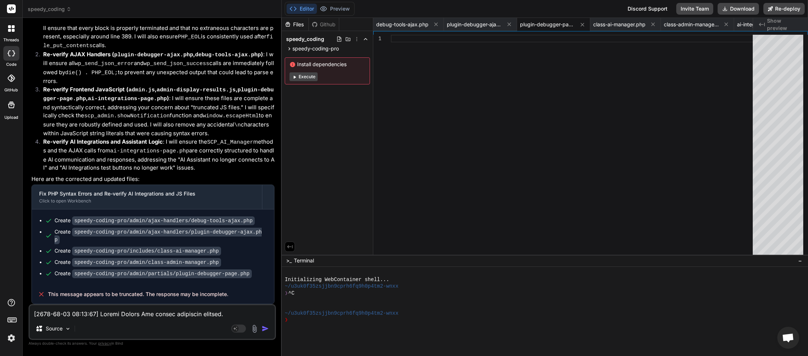
scroll to position [18771, 0]
drag, startPoint x: 200, startPoint y: 296, endPoint x: 49, endPoint y: 297, distance: 151.5
click at [49, 297] on div "This message appears to be truncated. The response may be incomplete." at bounding box center [153, 294] width 242 height 19
click at [80, 315] on textarea at bounding box center [152, 312] width 245 height 13
paste textarea "This message appears to be truncated. The response may be incomplete."
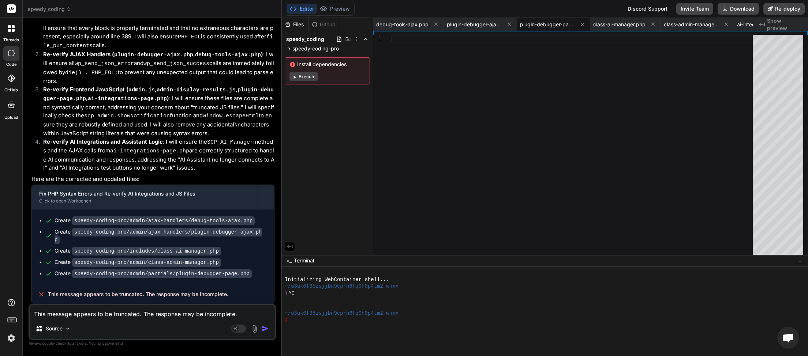
click at [265, 331] on img "button" at bounding box center [265, 328] width 7 height 7
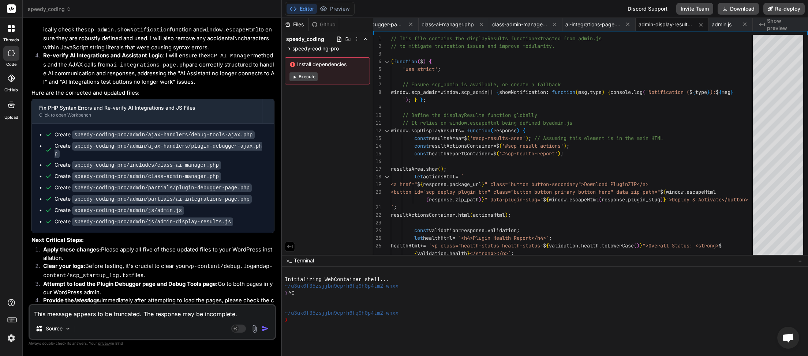
scroll to position [19338, 0]
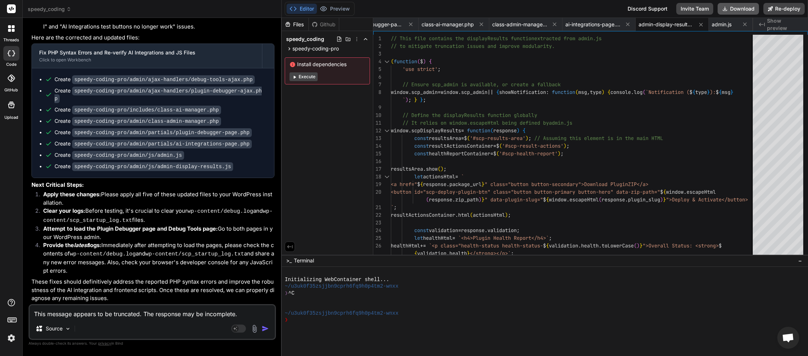
click at [726, 8] on icon at bounding box center [724, 8] width 7 height 7
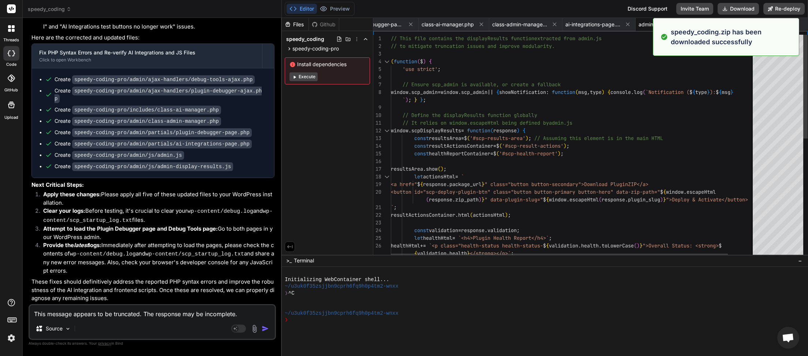
scroll to position [0, 172]
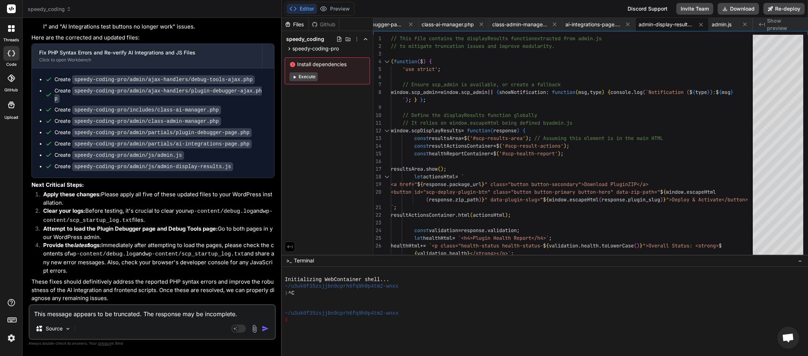
paste textarea "[2025-09-13 02:43:37] Speedy Coding Pro plugin bootstrap started. [2025-09-13 0…"
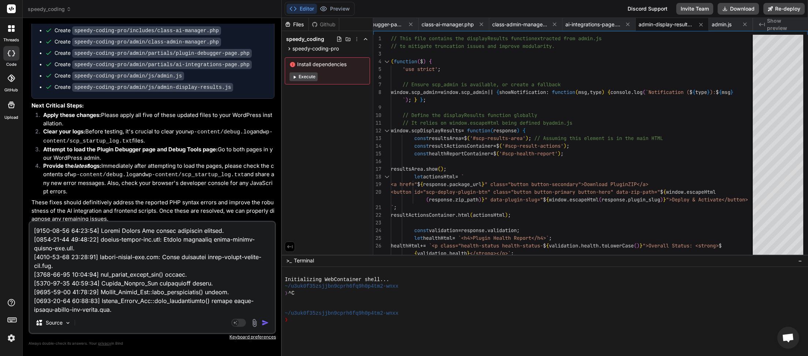
scroll to position [40464, 0]
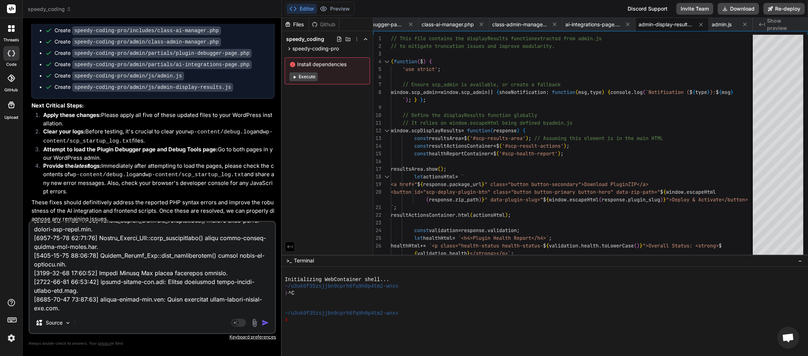
click at [265, 325] on img "button" at bounding box center [265, 322] width 7 height 7
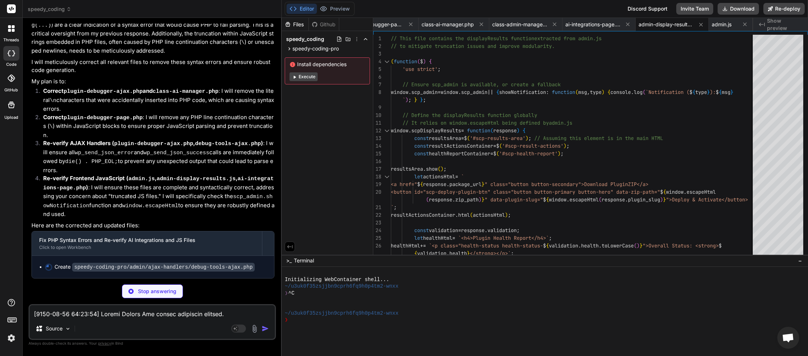
scroll to position [40884, 0]
click at [69, 316] on textarea at bounding box center [152, 312] width 245 height 13
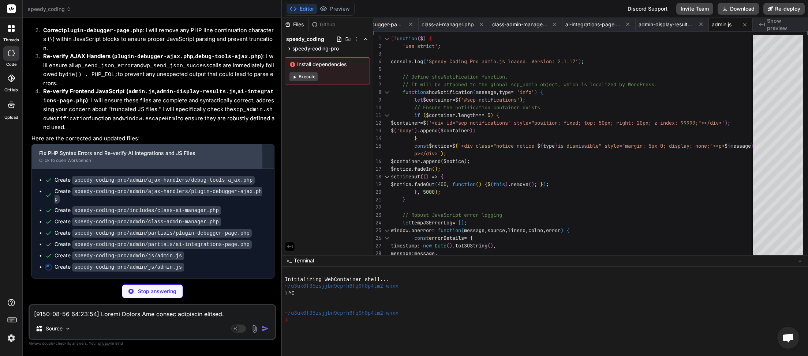
scroll to position [40962, 0]
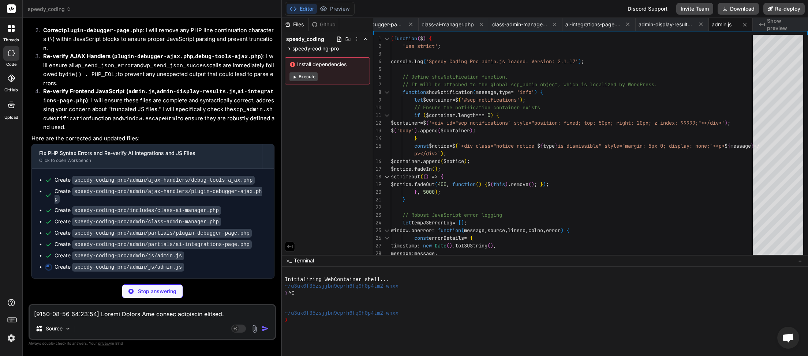
click at [147, 312] on textarea at bounding box center [152, 312] width 245 height 13
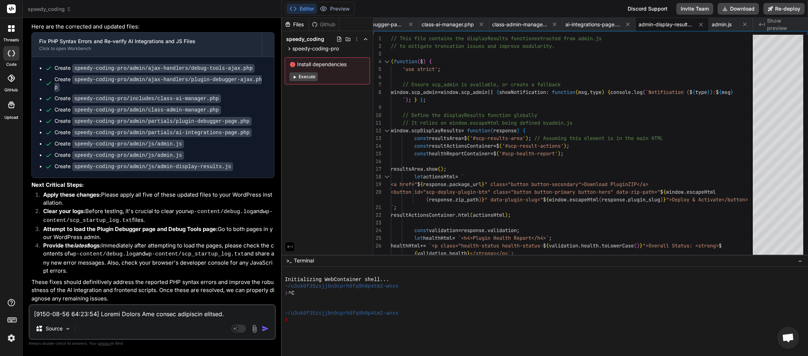
scroll to position [41072, 0]
click at [732, 11] on button "Download" at bounding box center [737, 9] width 41 height 12
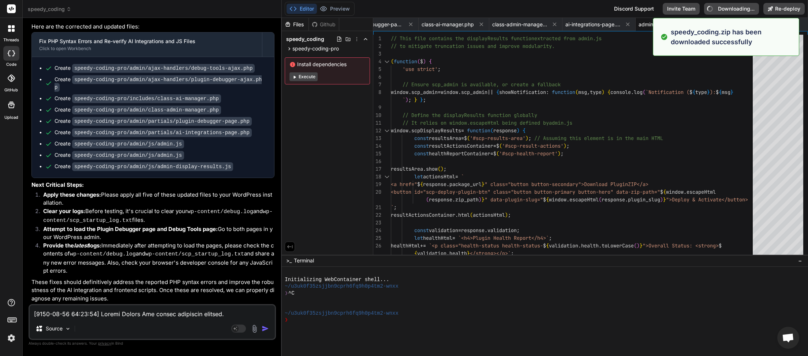
scroll to position [0, 172]
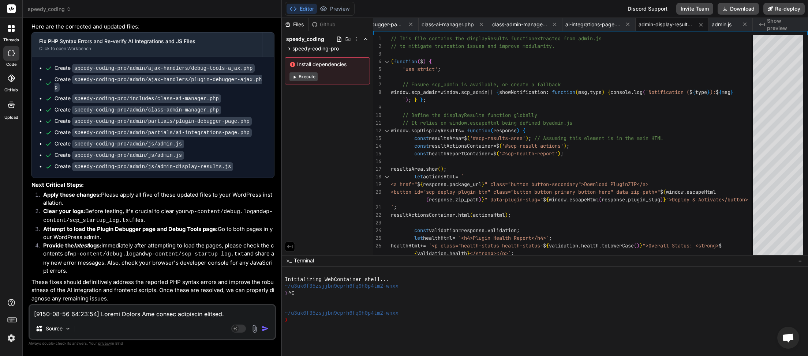
paste textarea "3:03:48] Speedy Coding Pro plugin bootstrap started. [2025-09-13 03:03:48] spee…"
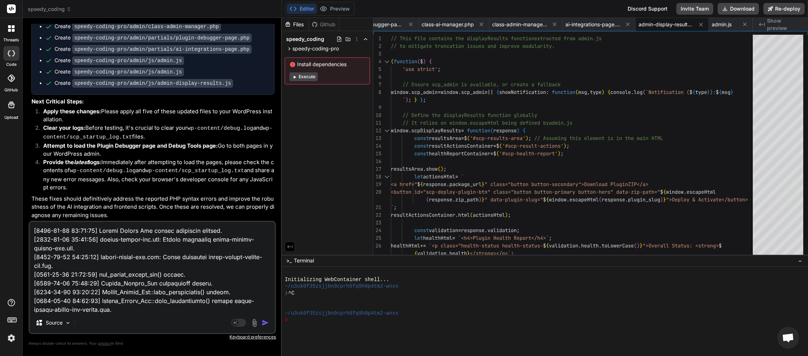
scroll to position [31261, 0]
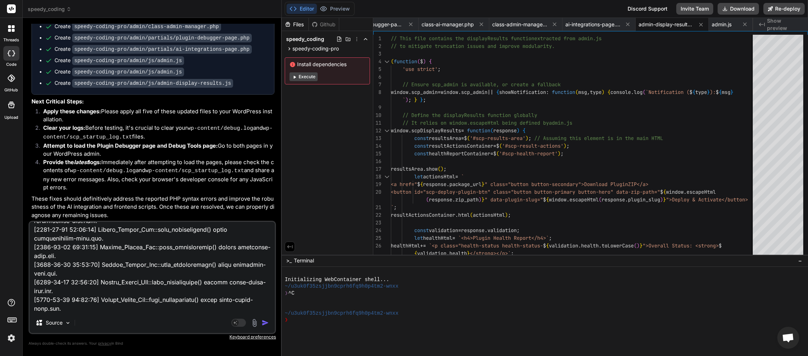
click at [267, 323] on img "button" at bounding box center [265, 322] width 7 height 7
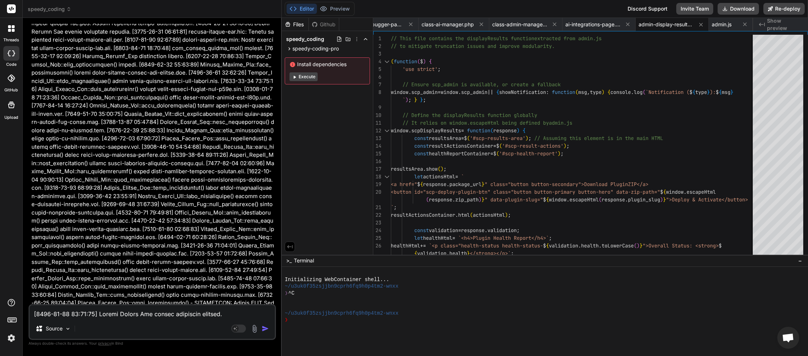
scroll to position [41354, 0]
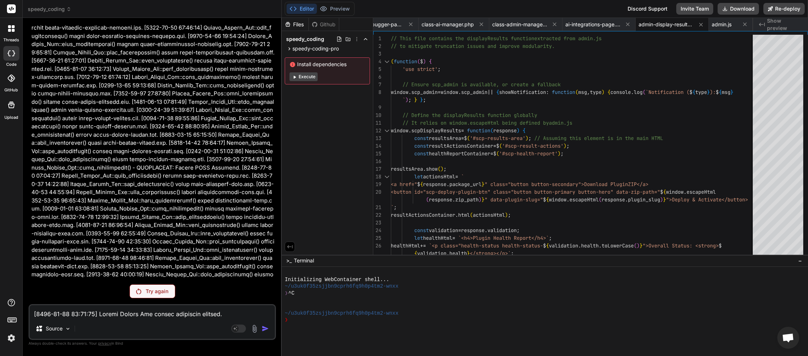
click at [151, 294] on p "Try again" at bounding box center [157, 291] width 23 height 7
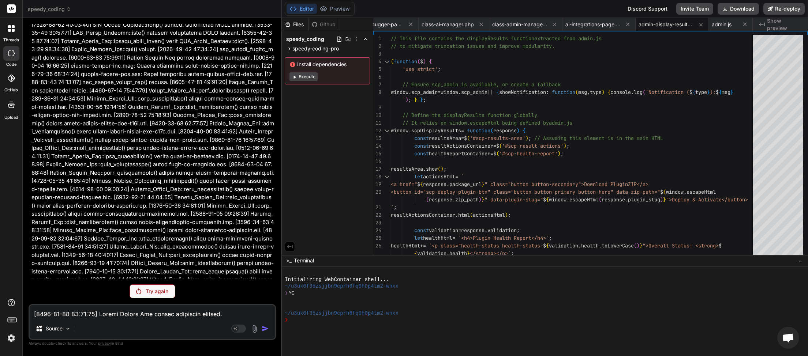
click at [149, 289] on p "Try again" at bounding box center [157, 291] width 23 height 7
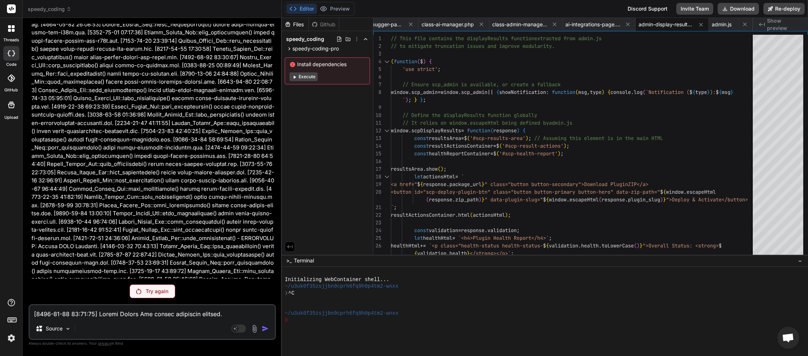
scroll to position [40850, 0]
click at [152, 300] on div "You Debug tools and plugin debugger pages are still broken time to try somethin…" at bounding box center [152, 190] width 247 height 332
click at [152, 292] on p "Try again" at bounding box center [157, 291] width 23 height 7
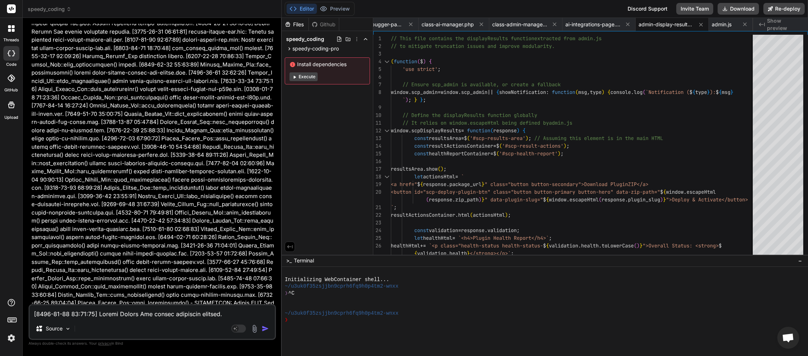
scroll to position [41354, 0]
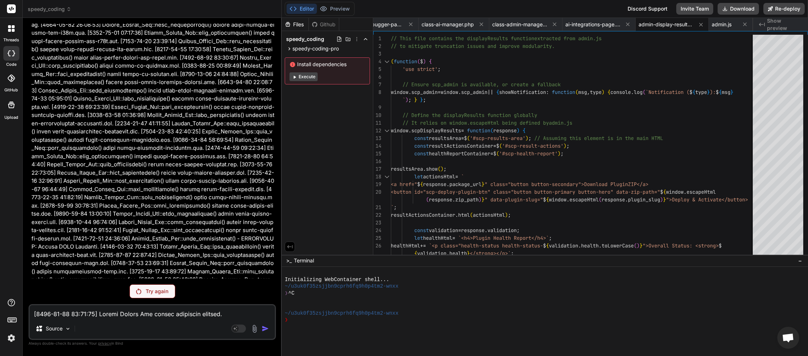
click at [144, 296] on div "Try again" at bounding box center [153, 292] width 46 height 14
click at [161, 294] on p "Try again" at bounding box center [157, 291] width 23 height 7
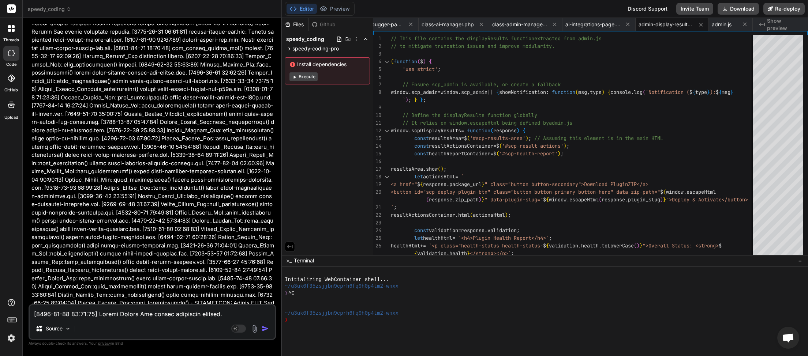
scroll to position [41354, 0]
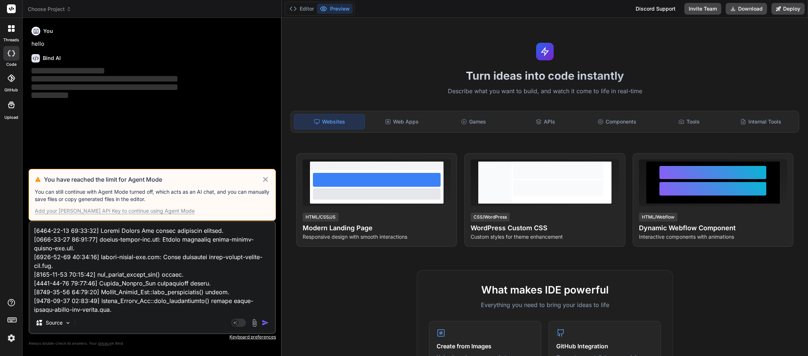
type textarea "x"
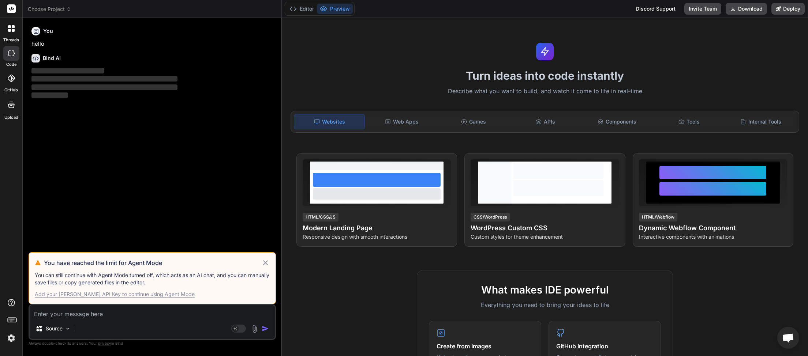
click at [262, 263] on icon at bounding box center [265, 263] width 8 height 9
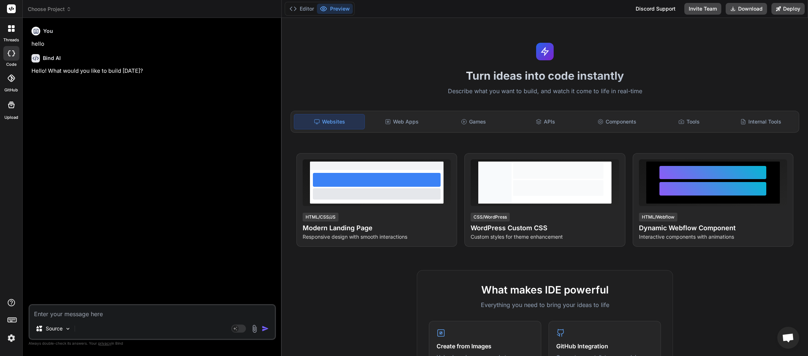
click at [71, 6] on span "Choose Project" at bounding box center [50, 8] width 44 height 7
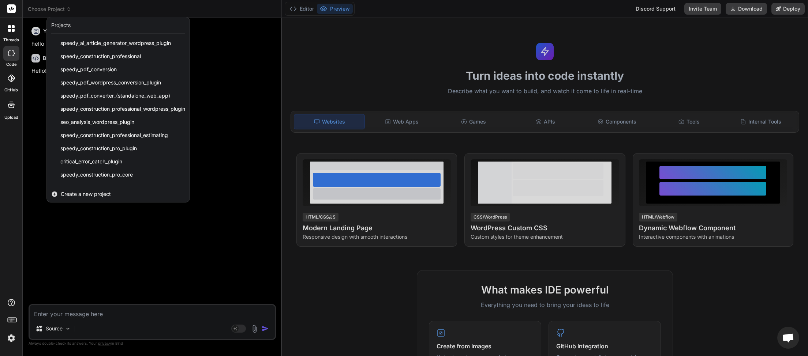
scroll to position [156, 0]
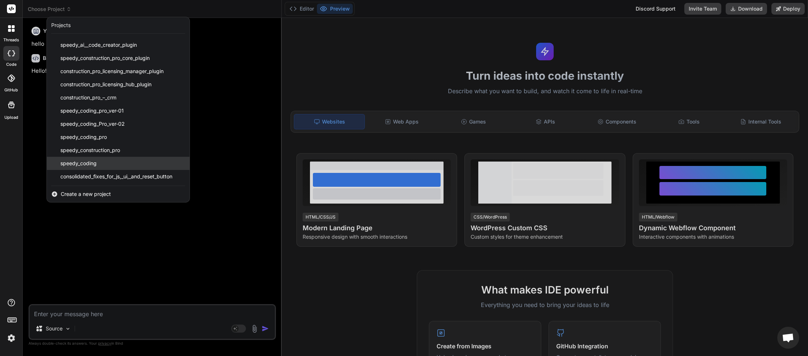
click at [98, 163] on div "speedy_coding" at bounding box center [118, 163] width 143 height 13
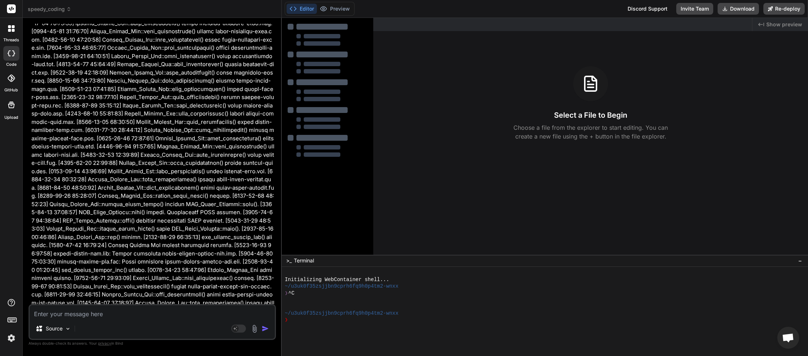
type textarea "x"
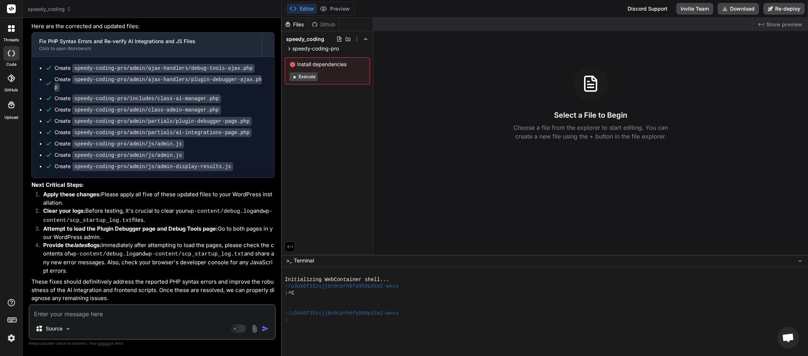
scroll to position [37041, 0]
click at [81, 319] on textarea at bounding box center [152, 312] width 245 height 13
type textarea "s"
type textarea "x"
type textarea "st"
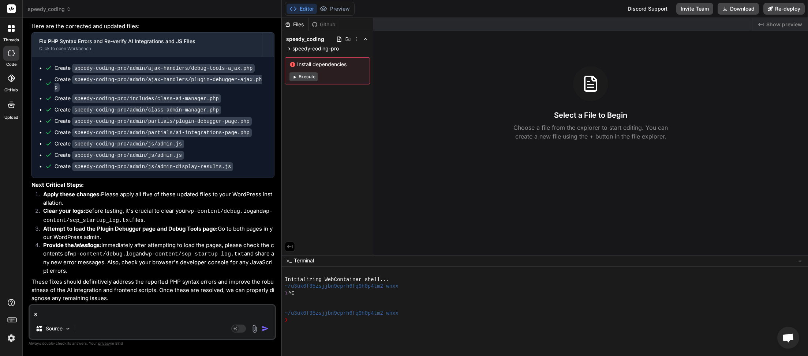
type textarea "x"
type textarea "sta"
type textarea "x"
type textarea "star"
type textarea "x"
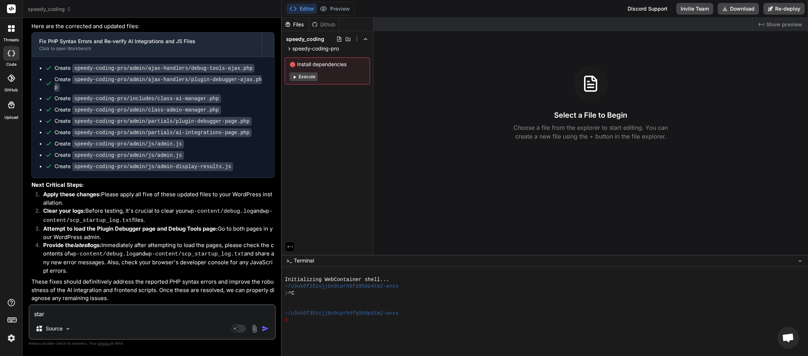
type textarea "start"
type textarea "x"
type textarea "startu"
type textarea "x"
type textarea "startup"
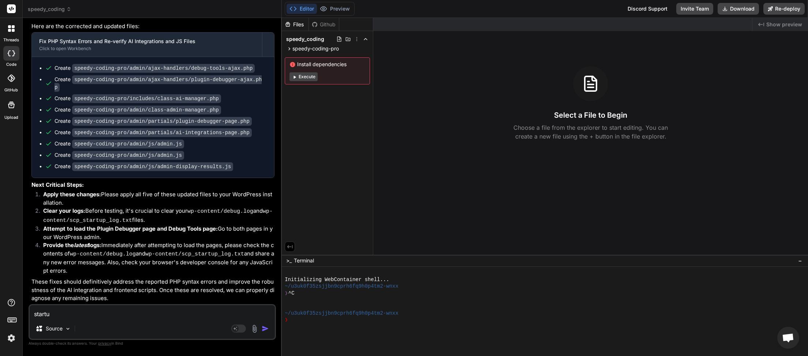
type textarea "x"
type textarea "startup"
type textarea "x"
type textarea "startup l"
type textarea "x"
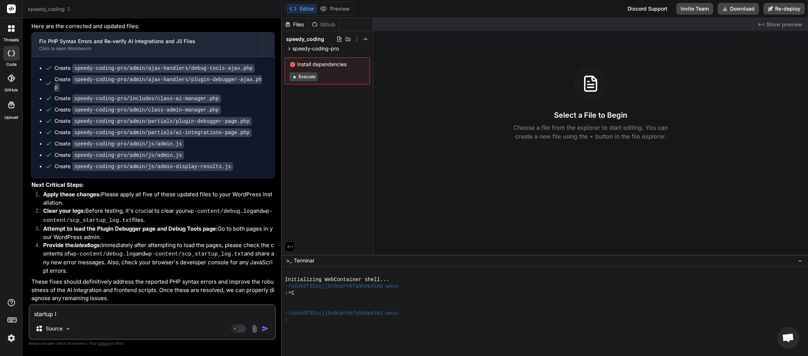
type textarea "startup lo"
type textarea "x"
type textarea "startup log"
type textarea "x"
type textarea "startup log"
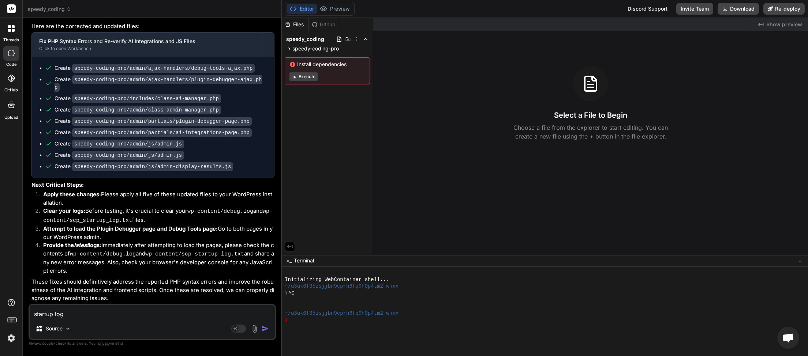
type textarea "x"
type textarea "startup log t"
type textarea "x"
type textarea "startup log to"
type textarea "x"
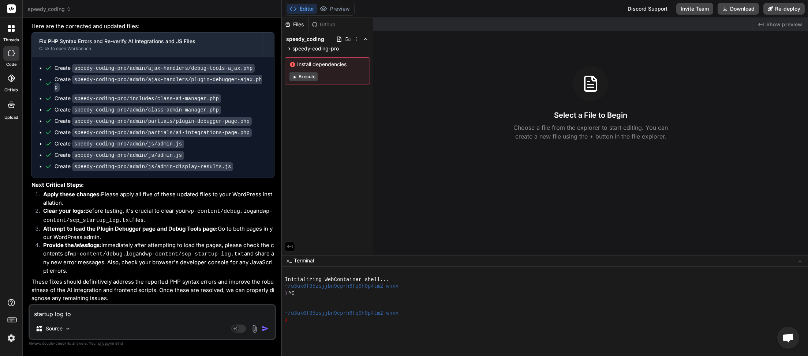
type textarea "startup log too"
type textarea "x"
type textarea "startup log too"
type textarea "x"
type textarea "startup log too b"
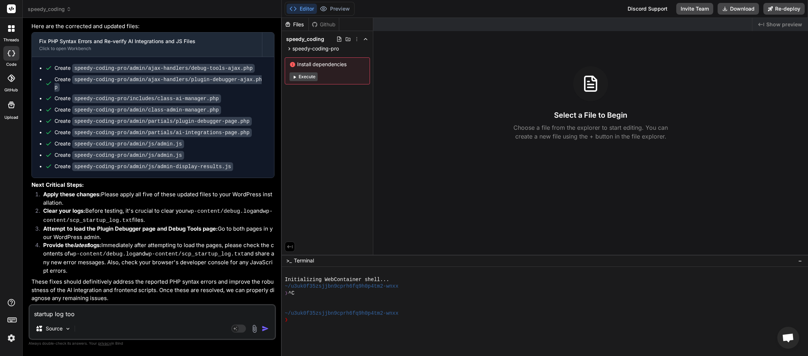
type textarea "x"
type textarea "startup log too bi"
type textarea "x"
type textarea "startup log too bif"
type textarea "x"
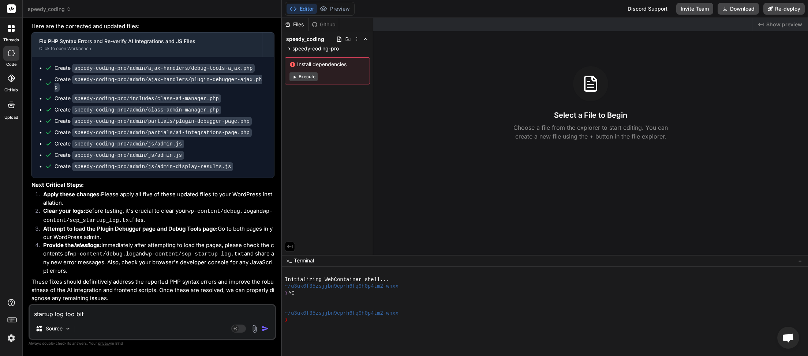
type textarea "startup log too bi"
type textarea "x"
type textarea "startup log too big"
type textarea "x"
type textarea "startup log too big"
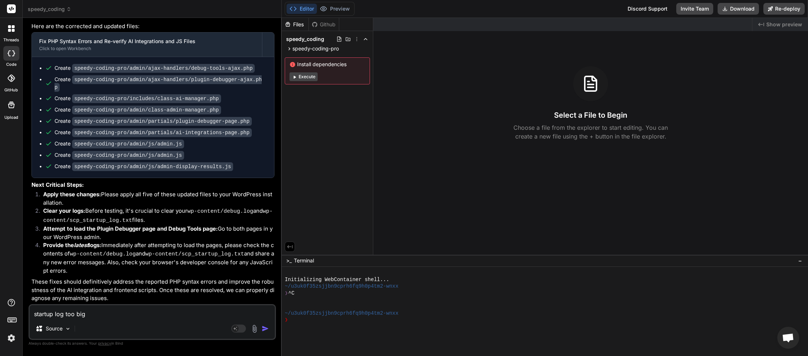
type textarea "x"
type textarea "startup log too big p"
type textarea "x"
type textarea "startup log too big"
type textarea "x"
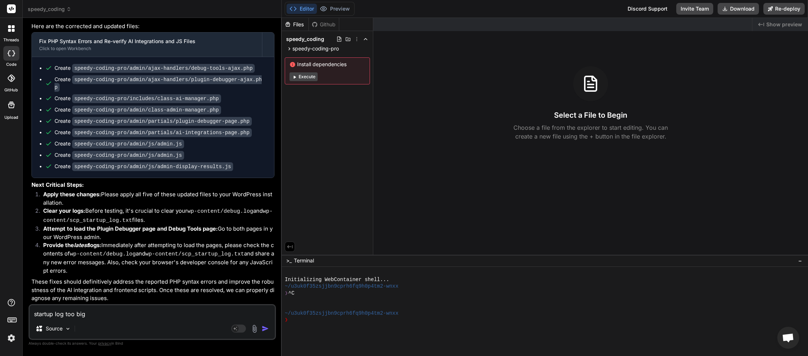
type textarea "startup log too big t"
type textarea "x"
type textarea "startup log too big to"
type textarea "x"
type textarea "startup log too big to"
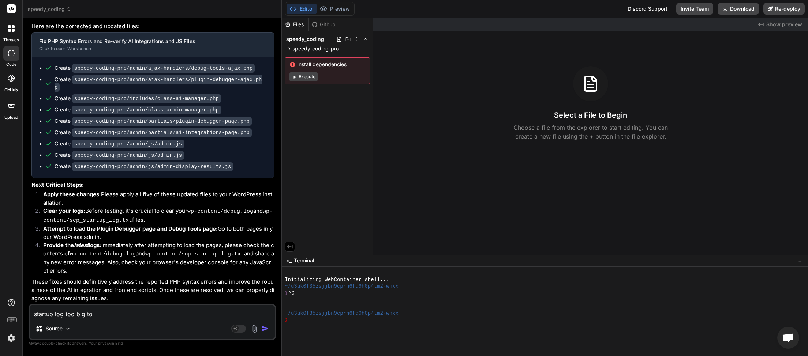
type textarea "x"
type textarea "startup log too big to p"
type textarea "x"
type textarea "startup log too big to po"
type textarea "x"
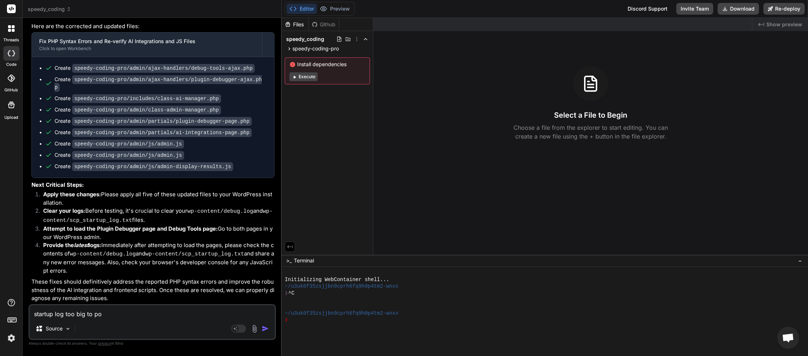
type textarea "startup log too big to pos"
type textarea "x"
type textarea "startup log too big to posy"
type textarea "x"
type textarea "startup log too big to pos"
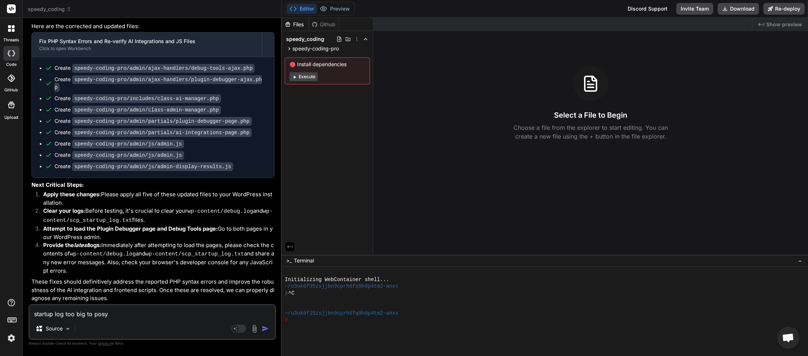
type textarea "x"
type textarea "startup log too big to post"
type textarea "x"
type textarea "startup log too big to post."
type textarea "x"
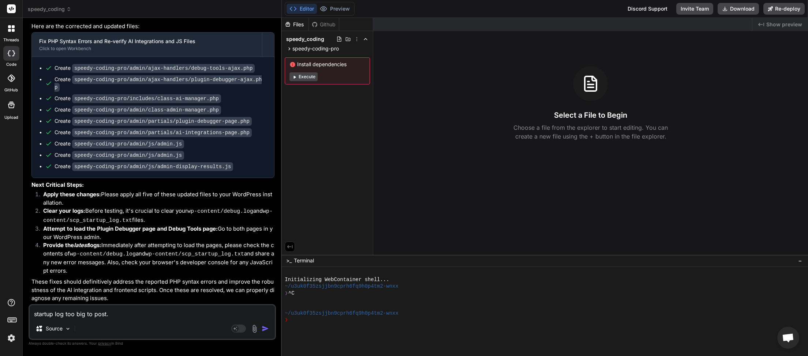
drag, startPoint x: 124, startPoint y: 317, endPoint x: 1, endPoint y: 304, distance: 123.2
click at [30, 306] on textarea "startup log too big to post." at bounding box center [152, 312] width 245 height 13
paste textarea "[2025-09-13 03:18:45] Speedy_Coding_Pro::load_dependencies() after document-lea…"
type textarea "[2025-09-13 03:18:45] Speedy_Coding_Pro::load_dependencies() after document-lea…"
type textarea "x"
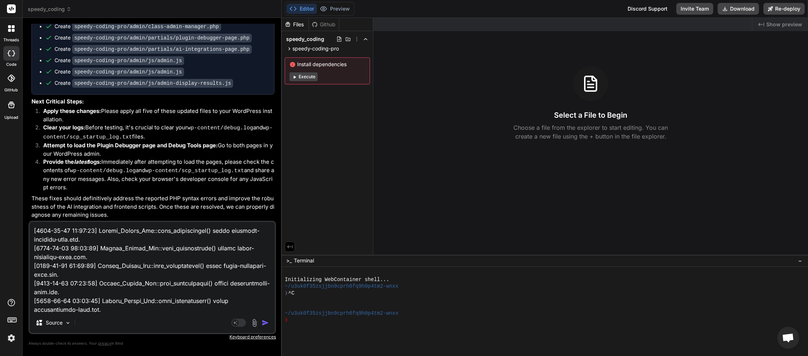
scroll to position [1440, 0]
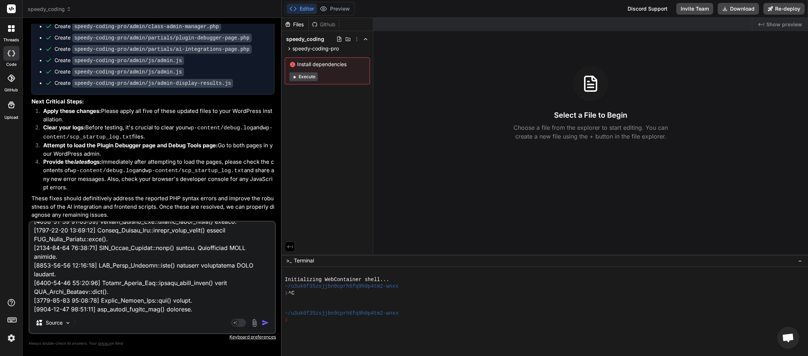
type textarea "[2025-09-13 03:18:45] Speedy_Coding_Pro::load_dependencies() after document-lea…"
click at [267, 321] on img "button" at bounding box center [265, 322] width 7 height 7
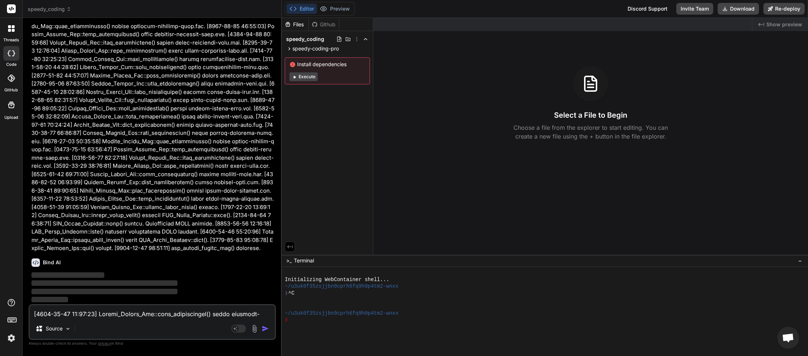
scroll to position [37899, 0]
click at [117, 313] on textarea at bounding box center [152, 312] width 245 height 13
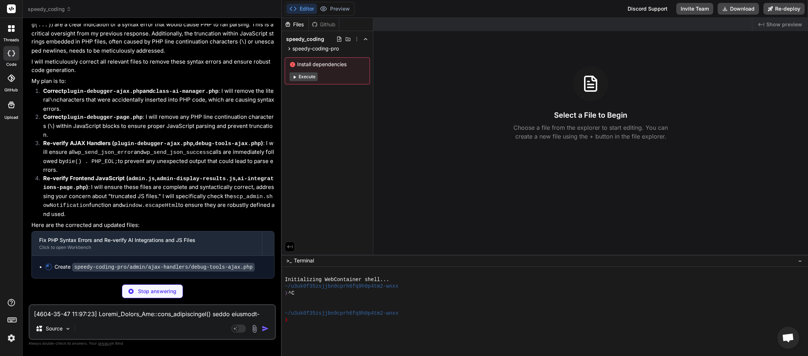
scroll to position [38163, 0]
click at [82, 316] on textarea at bounding box center [152, 312] width 245 height 13
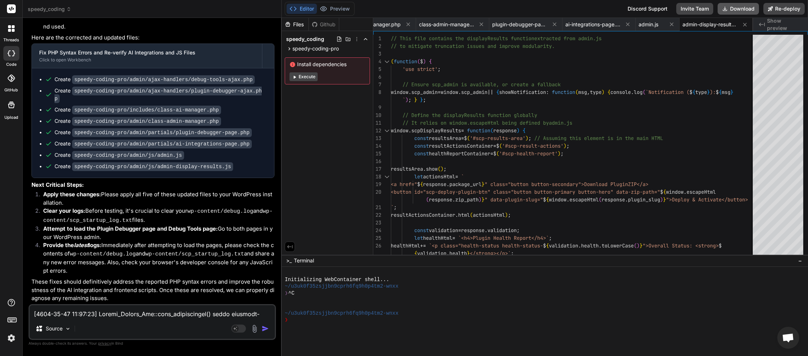
scroll to position [0, 172]
click at [738, 3] on button "Download" at bounding box center [737, 9] width 41 height 12
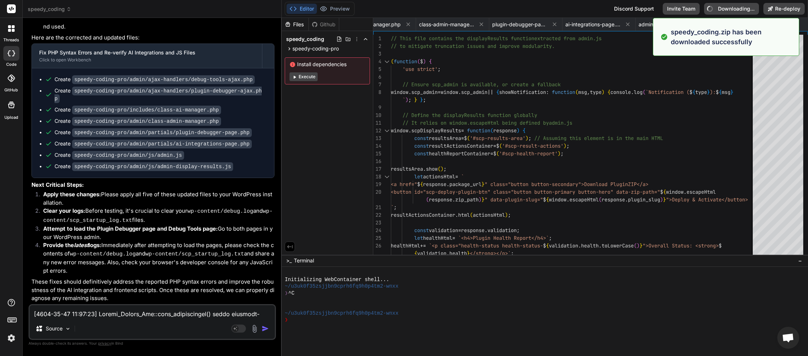
type textarea "x"
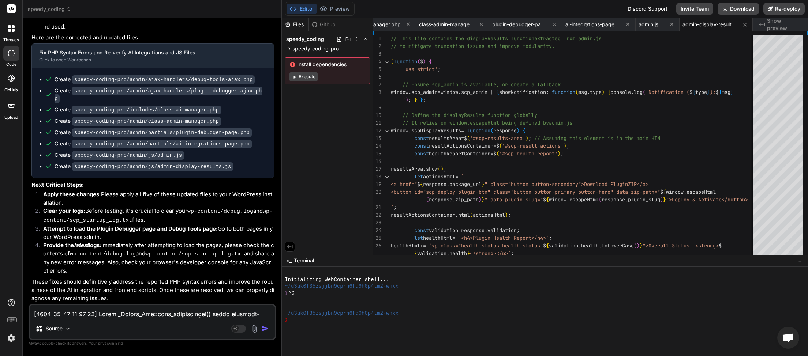
paste textarea "<?php // Speedy Coding Pro Debug Log [13-Sep-2025 03:24:15 UTC] Uncaught Except…"
type textarea "<?php // Speedy Coding Pro Debug Log [13-Sep-2025 03:24:15 UTC] Uncaught Except…"
type textarea "x"
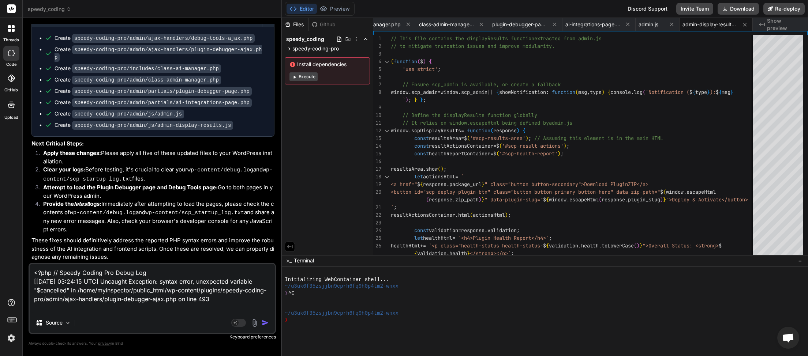
type textarea "<?php // Speedy Coding Pro Debug Log [13-Sep-2025 03:24:15 UTC] Uncaught Except…"
type textarea "x"
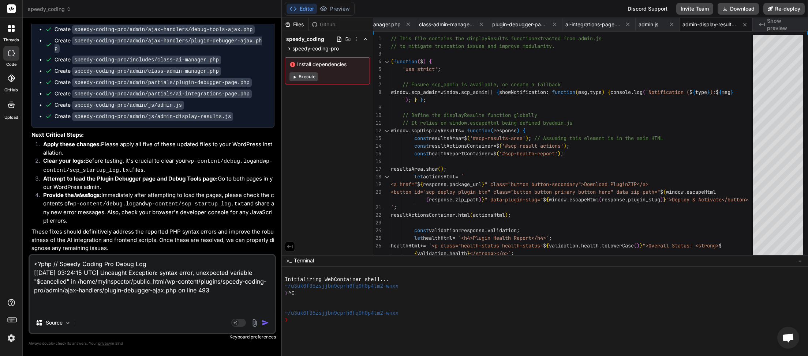
paste textarea "[2025-09-13 03:20:26] Speedy Coding Pro plugin bootstrap started. [2025-09-13 0…"
type textarea "<?php // Speedy Coding Pro Debug Log [13-Sep-2025 03:24:15 UTC] Uncaught Except…"
type textarea "x"
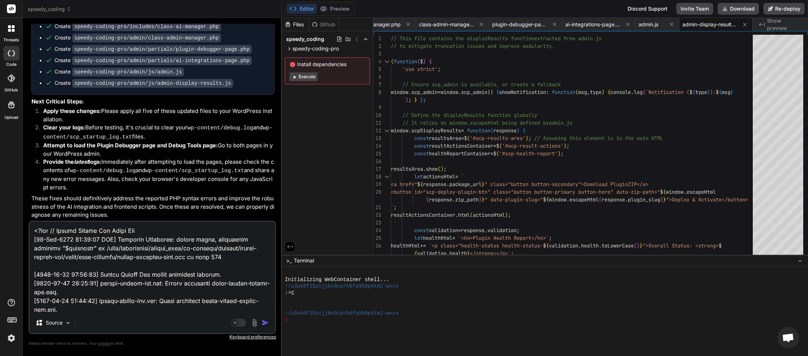
scroll to position [4085, 0]
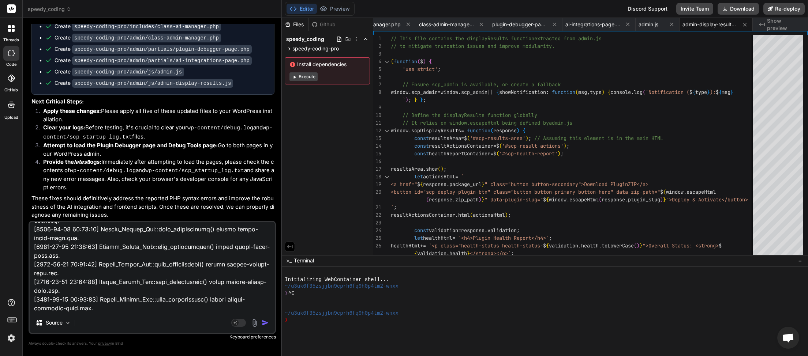
type textarea "<?php // Speedy Coding Pro Debug Log [13-Sep-2025 03:24:15 UTC] Uncaught Except…"
click at [263, 321] on img "button" at bounding box center [265, 322] width 7 height 7
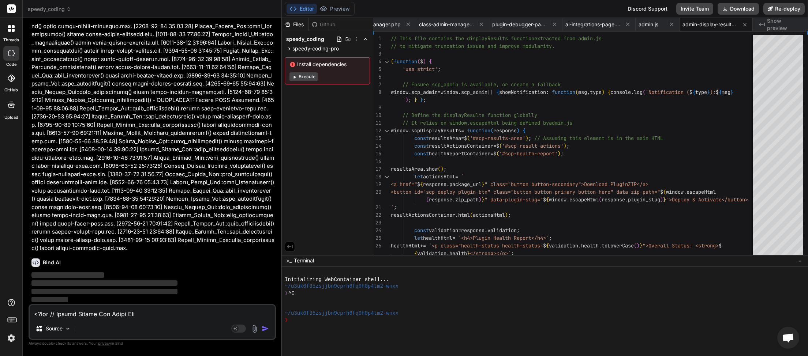
scroll to position [40581, 0]
click at [89, 314] on textarea at bounding box center [152, 312] width 245 height 13
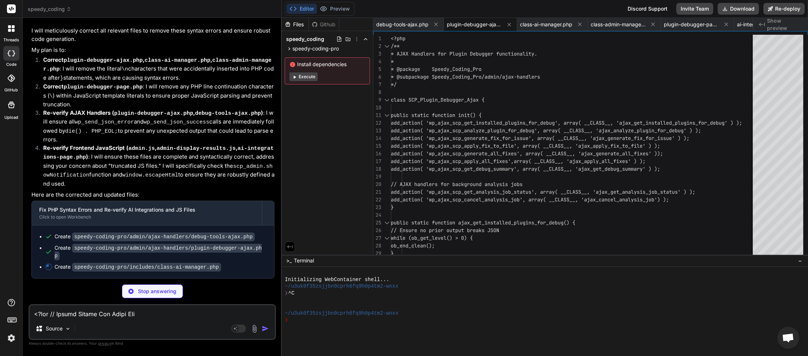
scroll to position [40875, 0]
click at [59, 314] on textarea at bounding box center [152, 312] width 245 height 13
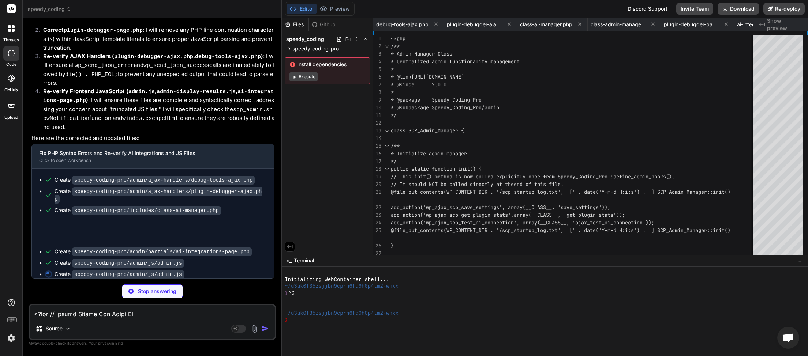
type textarea "x"
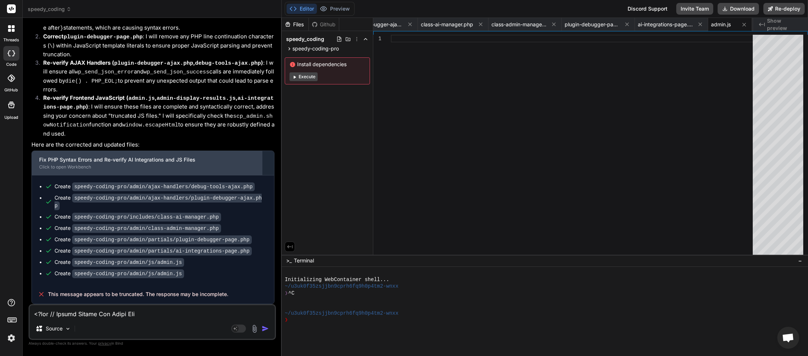
scroll to position [40924, 0]
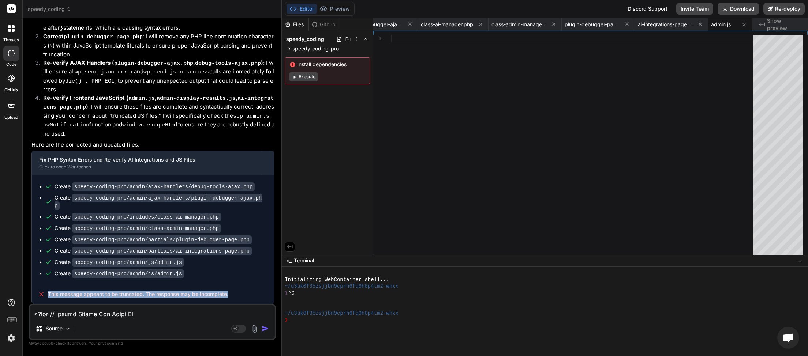
drag, startPoint x: 217, startPoint y: 292, endPoint x: 57, endPoint y: 295, distance: 160.3
click at [49, 298] on div "This message appears to be truncated. The response may be incomplete." at bounding box center [153, 294] width 242 height 19
paste textarea "PB1"
type textarea "PB1"
type textarea "x"
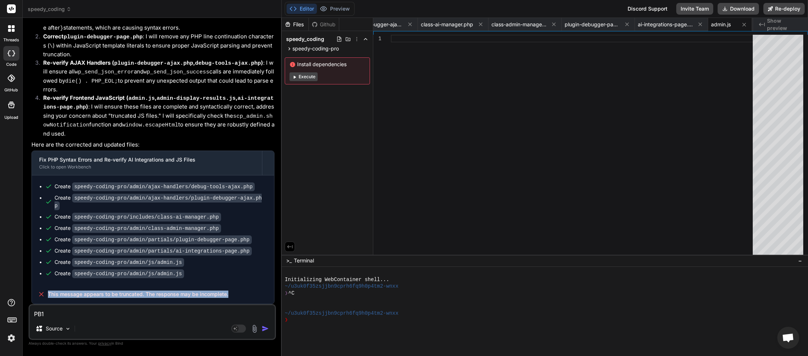
drag, startPoint x: 233, startPoint y: 297, endPoint x: 46, endPoint y: 296, distance: 186.6
click at [46, 296] on div "This message appears to be truncated. The response may be incomplete." at bounding box center [153, 294] width 242 height 19
copy div "This message appears to be truncated. The response may be incomplete."
drag, startPoint x: 31, startPoint y: 316, endPoint x: 26, endPoint y: 316, distance: 5.1
click at [30, 316] on textarea "PB1" at bounding box center [152, 312] width 245 height 13
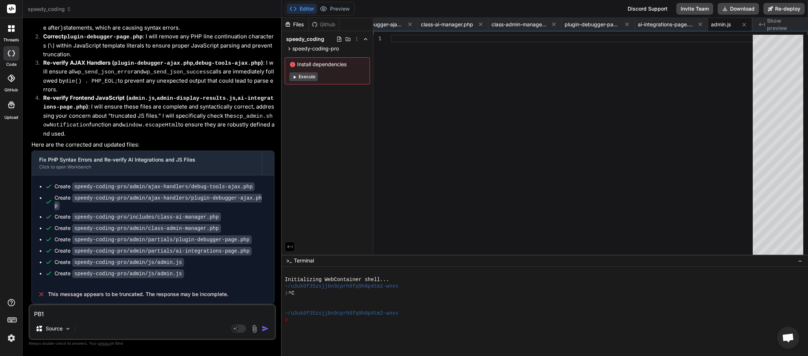
paste textarea "This message appears to be truncated. The response may be incomplete."
type textarea "This message appears to be truncated. The response may be incomplete."
type textarea "x"
type textarea "This message appears to be truncated. The response may be incomplete."
click at [266, 329] on img "button" at bounding box center [265, 328] width 7 height 7
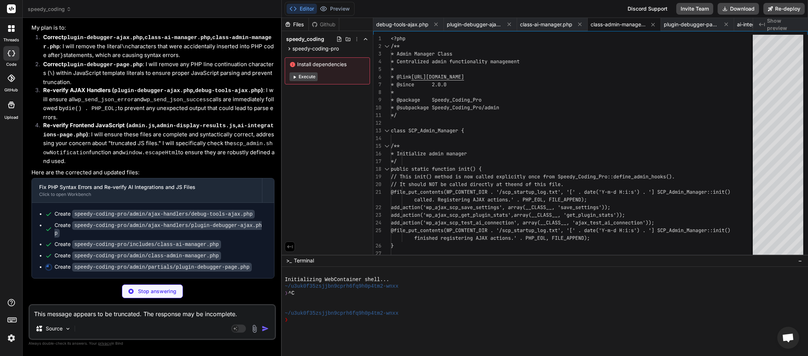
scroll to position [41317, 0]
click at [51, 317] on textarea "This message appears to be truncated. The response may be incomplete." at bounding box center [152, 312] width 245 height 13
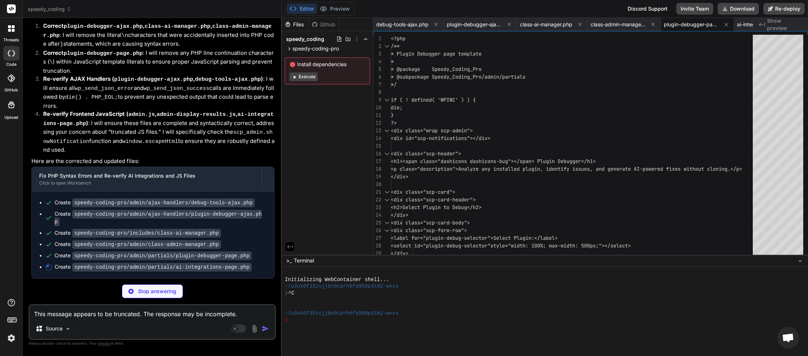
scroll to position [41328, 0]
click at [106, 315] on textarea "This message appears to be truncated. The response may be incomplete." at bounding box center [152, 312] width 245 height 13
drag, startPoint x: 100, startPoint y: 312, endPoint x: 176, endPoint y: 244, distance: 101.6
click at [100, 312] on textarea "This message appears to be truncated. The response may be incomplete." at bounding box center [152, 312] width 245 height 13
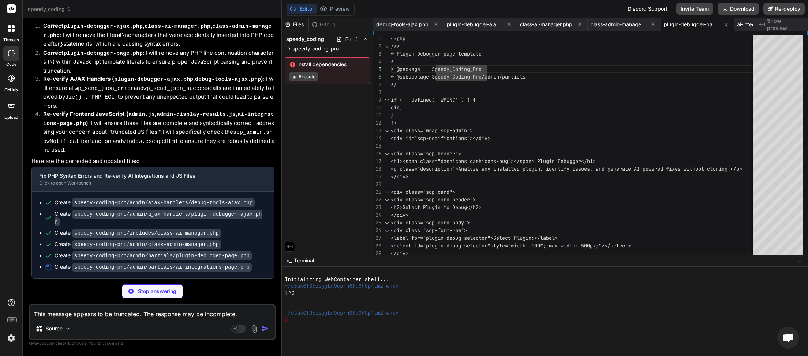
click at [358, 9] on div "Editor Preview Disabled until preview for your project is generated Discord Sup…" at bounding box center [545, 9] width 526 height 18
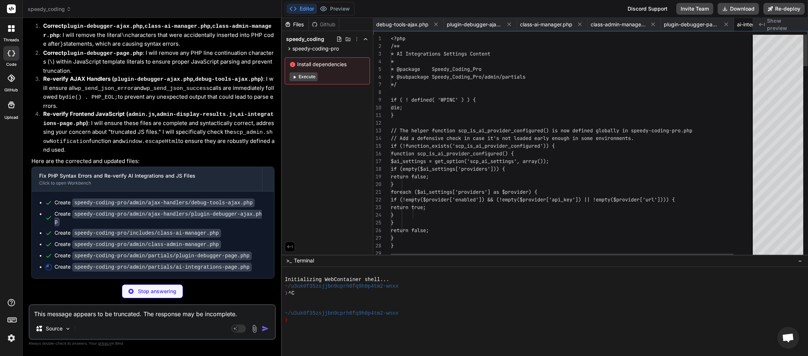
scroll to position [0, 55]
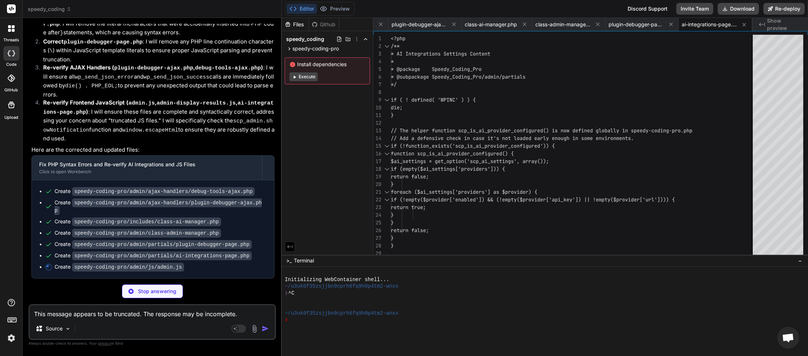
click at [168, 317] on textarea "This message appears to be truncated. The response may be incomplete." at bounding box center [152, 312] width 245 height 13
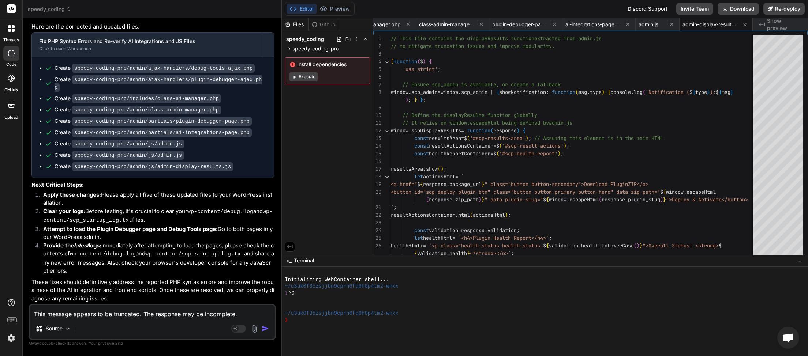
scroll to position [41461, 0]
drag, startPoint x: 743, startPoint y: 6, endPoint x: 744, endPoint y: 14, distance: 8.1
click at [744, 6] on button "Download" at bounding box center [737, 9] width 41 height 12
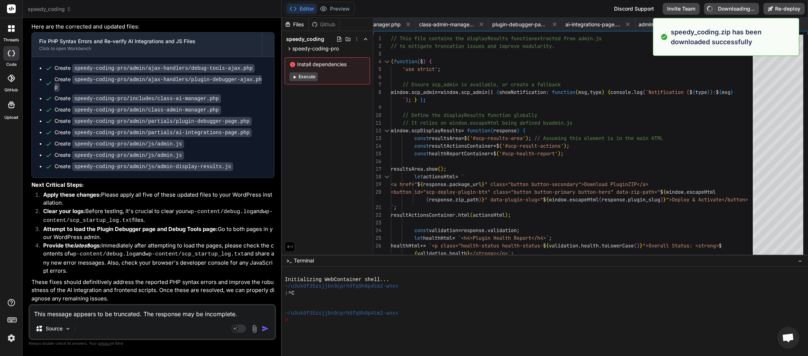
type textarea "x"
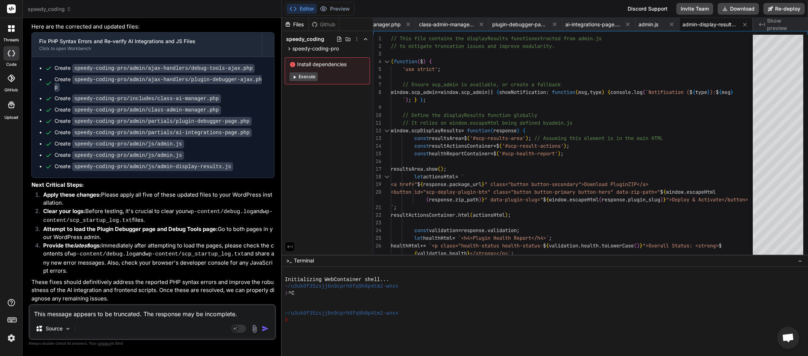
paste textarea "[[DATE] 03:35:04] Speedy Coding Pro plugin bootstrap started. [[DATE] 03:35:04]…"
type textarea "[[DATE] 03:35:04] Speedy Coding Pro plugin bootstrap started. [[DATE] 03:35:04]…"
type textarea "x"
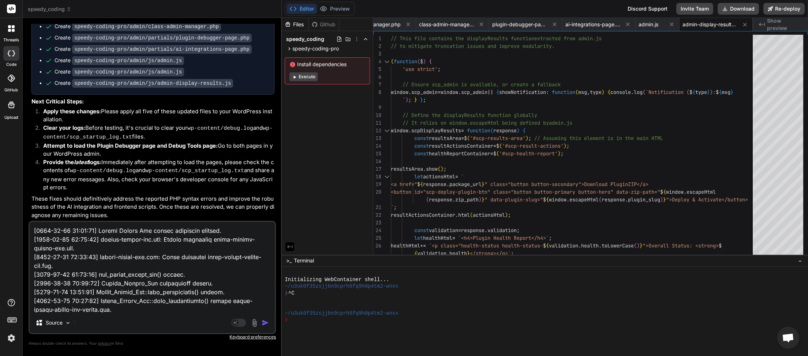
scroll to position [44222, 0]
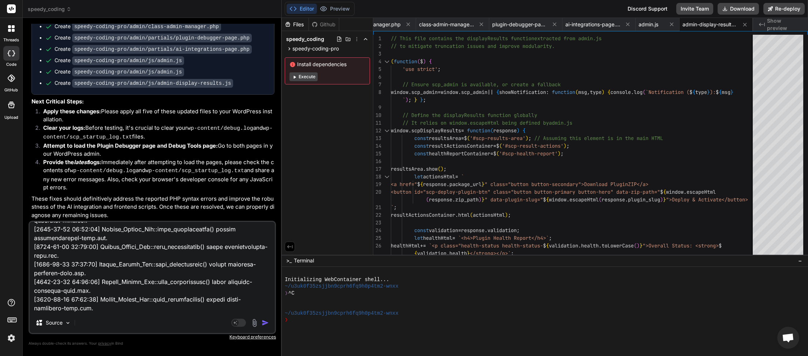
type textarea "[[DATE] 03:35:04] Speedy Coding Pro plugin bootstrap started. [[DATE] 03:35:04]…"
click at [268, 323] on img "button" at bounding box center [265, 322] width 7 height 7
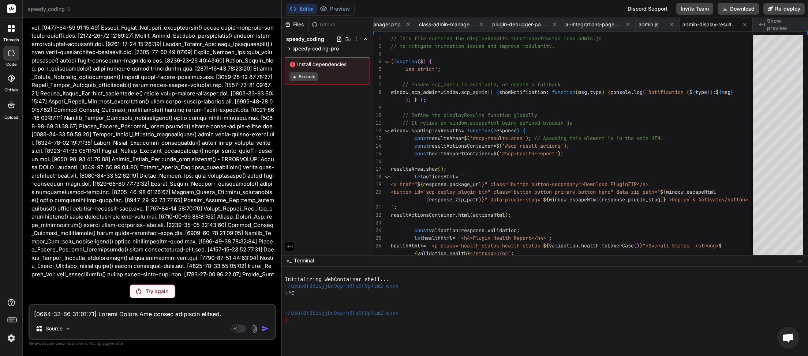
click at [150, 295] on p "Try again" at bounding box center [157, 291] width 23 height 7
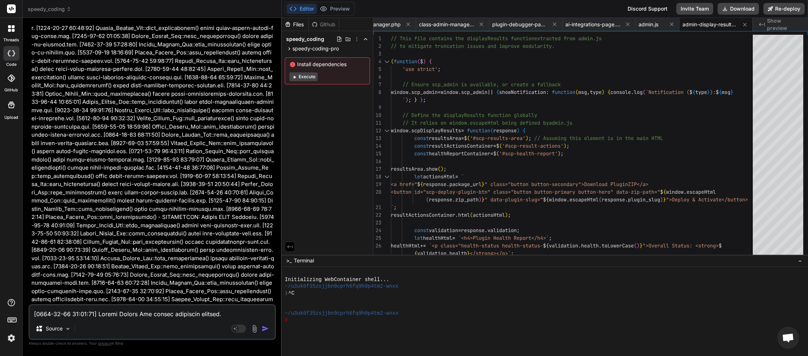
scroll to position [41742, 0]
type textarea "x"
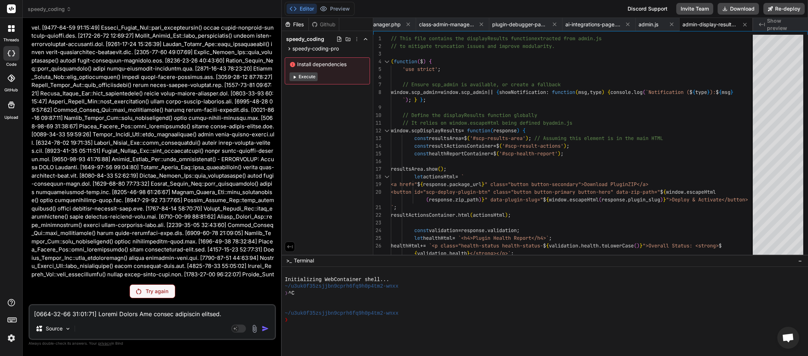
scroll to position [0, 172]
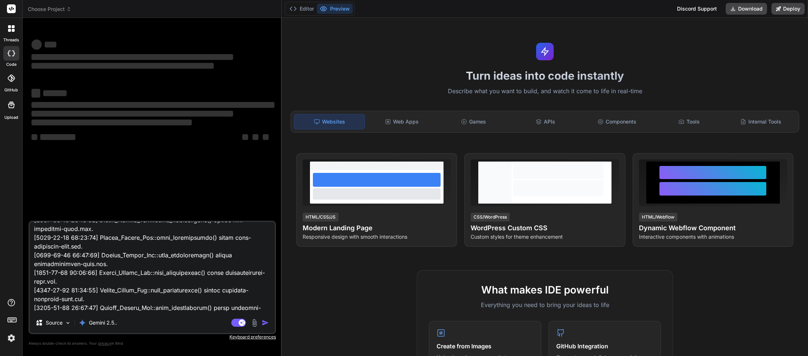
scroll to position [43102, 0]
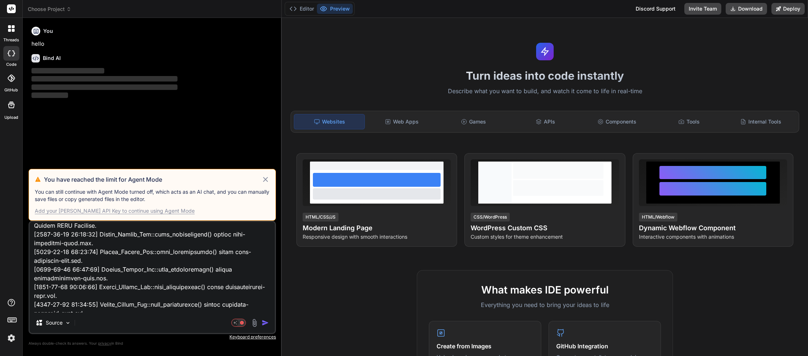
click at [264, 177] on icon at bounding box center [265, 179] width 8 height 9
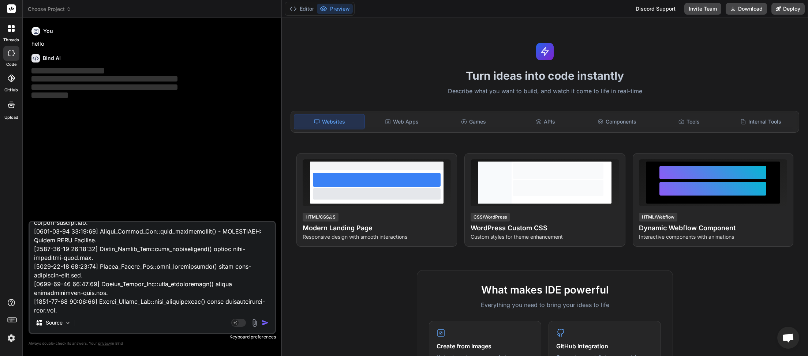
scroll to position [43102, 0]
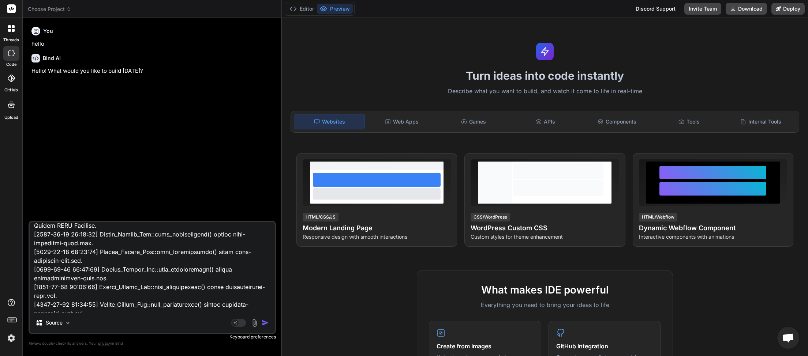
type textarea "x"
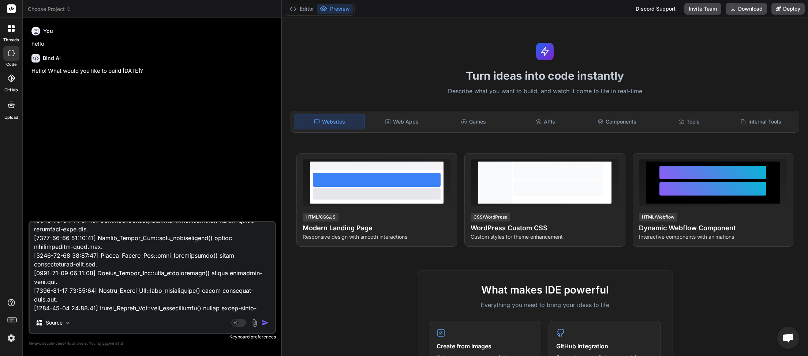
scroll to position [0, 0]
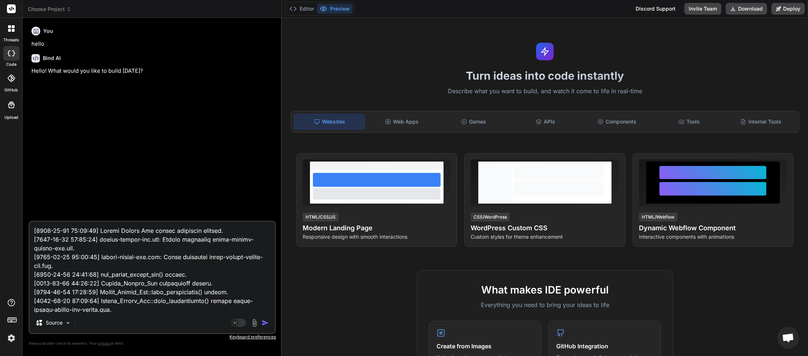
drag, startPoint x: 74, startPoint y: 263, endPoint x: 0, endPoint y: 62, distance: 213.7
click at [30, 222] on textarea at bounding box center [152, 267] width 245 height 91
type textarea "[[DATE] 03:36:11] Speedy_Coding_Pro::define_admin_hooks() called. [[DATE] 03:36…"
type textarea "x"
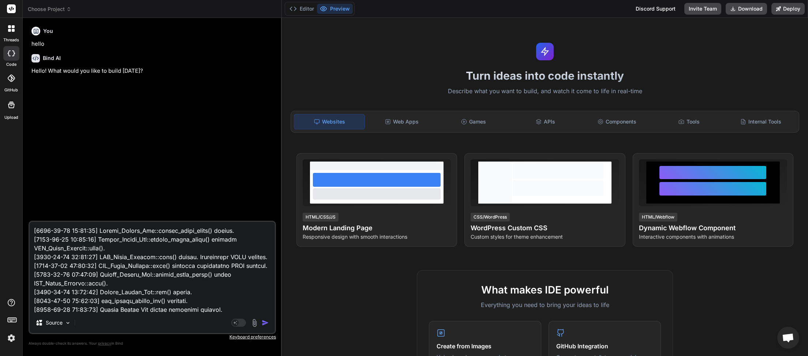
type textarea "[[DATE] 03:36:11] Speedy_Coding_Pro::define_admin_hooks() called. [[DATE] 03:36…"
type textarea "x"
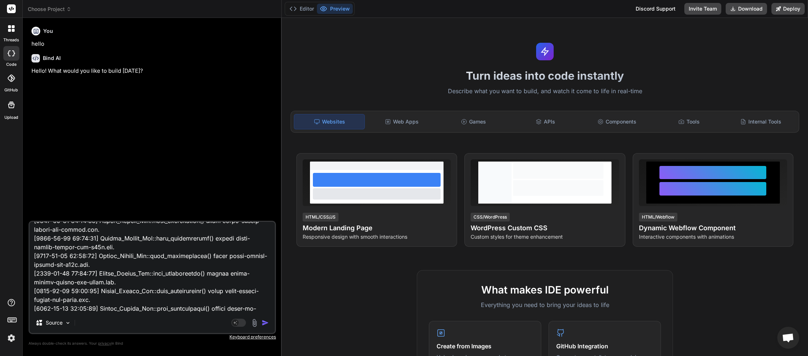
scroll to position [282, 0]
type textarea "[[DATE] 03:36:11] Speedy_Coding_Pro::define_admin_hooks() called. [[DATE] 03:36…"
click at [266, 321] on img "button" at bounding box center [265, 322] width 7 height 7
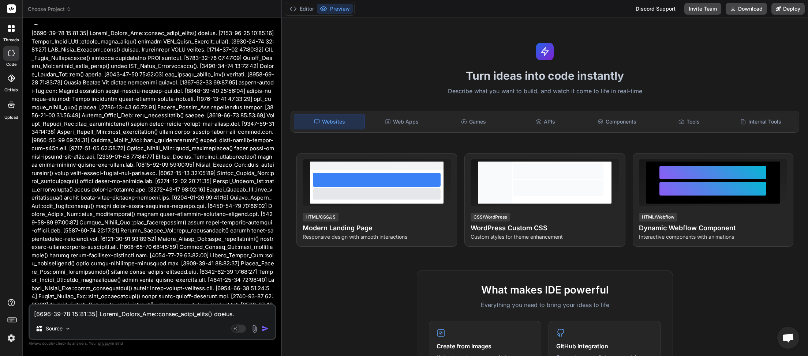
scroll to position [0, 0]
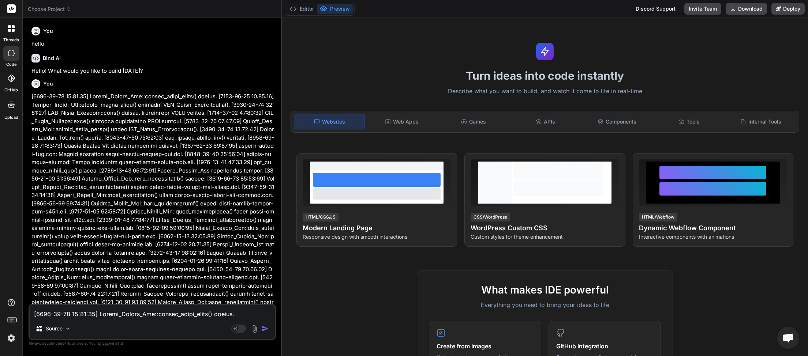
click at [70, 10] on icon at bounding box center [68, 9] width 5 height 5
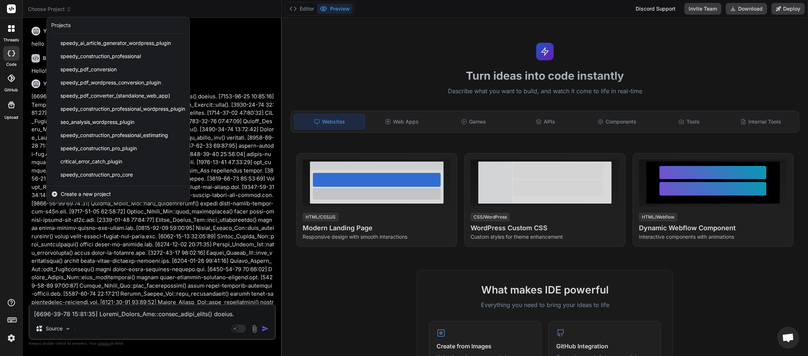
scroll to position [156, 0]
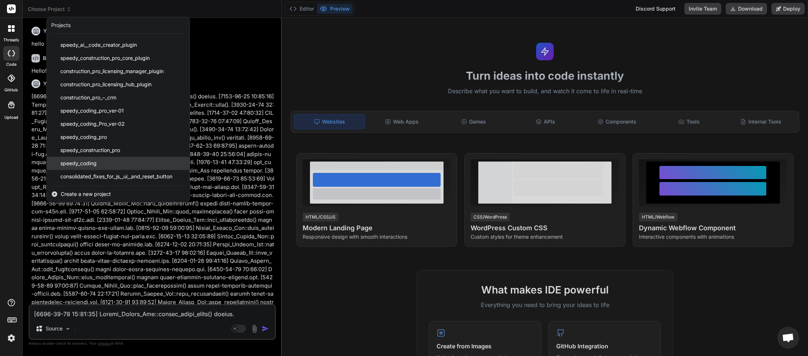
click at [100, 162] on div "speedy_coding" at bounding box center [118, 163] width 143 height 13
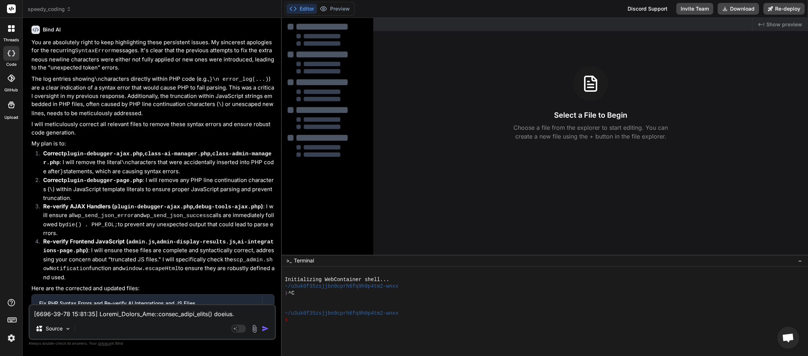
scroll to position [25770, 0]
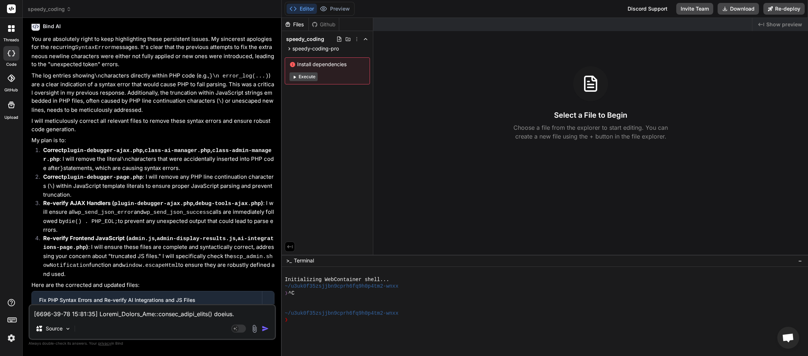
type textarea "x"
paste textarea "[[DATE] 03:35:04] Speedy Coding Pro plugin bootstrap started. [[DATE] 03:35:04]…"
type textarea "[[DATE] 03:35:04] Speedy Coding Pro plugin bootstrap started. [[DATE] 03:35:04]…"
type textarea "x"
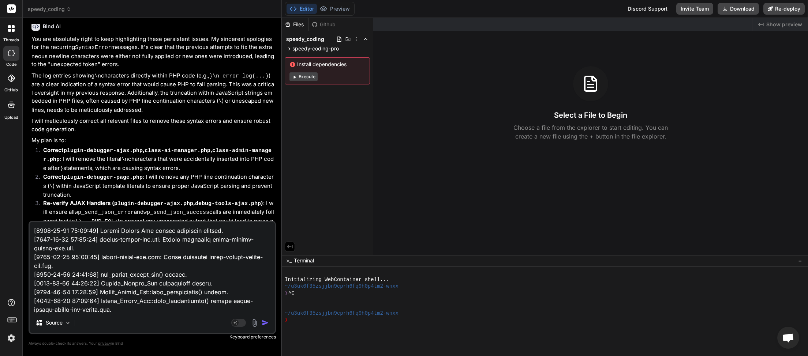
scroll to position [44222, 0]
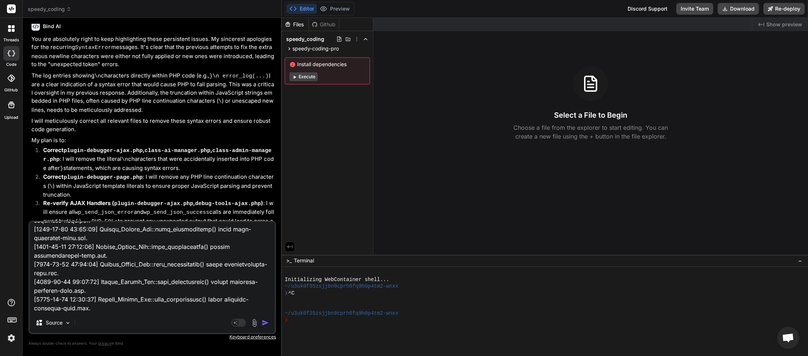
type textarea "[[DATE] 03:35:04] Speedy Coding Pro plugin bootstrap started. [[DATE] 03:35:04]…"
click at [267, 325] on img "button" at bounding box center [265, 322] width 7 height 7
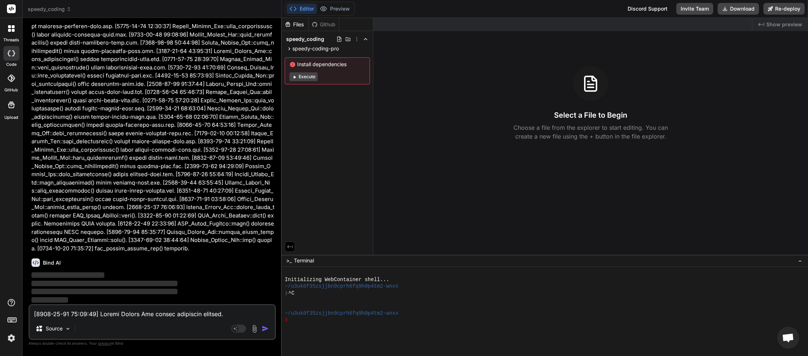
scroll to position [49640, 0]
type textarea "x"
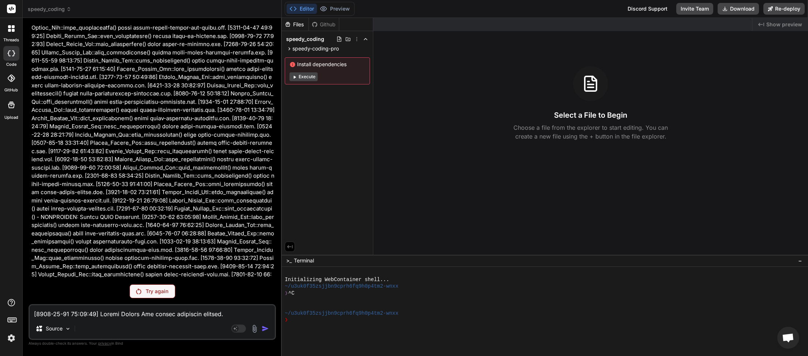
click at [80, 316] on textarea at bounding box center [152, 312] width 245 height 13
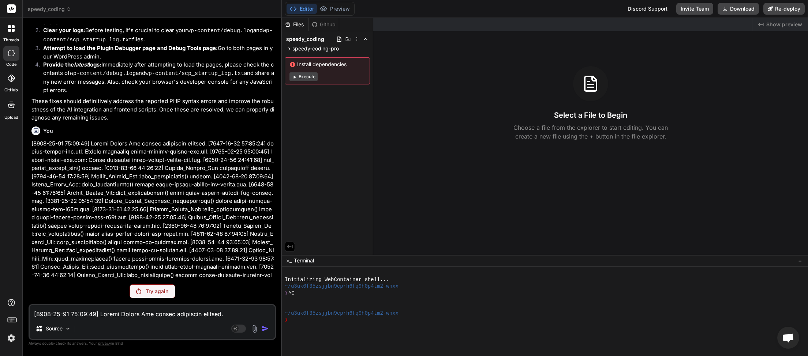
scroll to position [26209, 0]
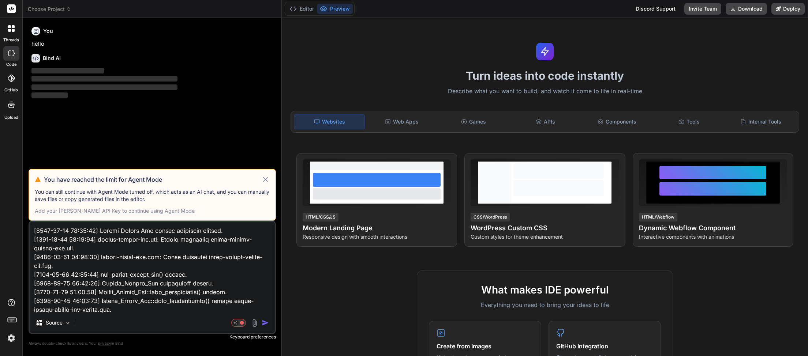
click at [266, 180] on icon at bounding box center [265, 179] width 5 height 5
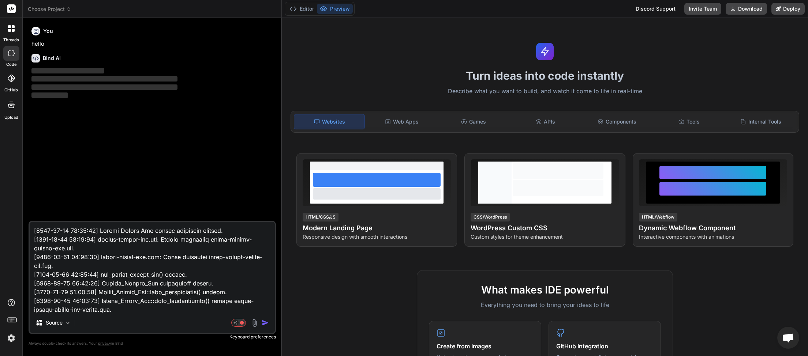
scroll to position [41, 0]
click at [68, 11] on icon at bounding box center [68, 9] width 5 height 5
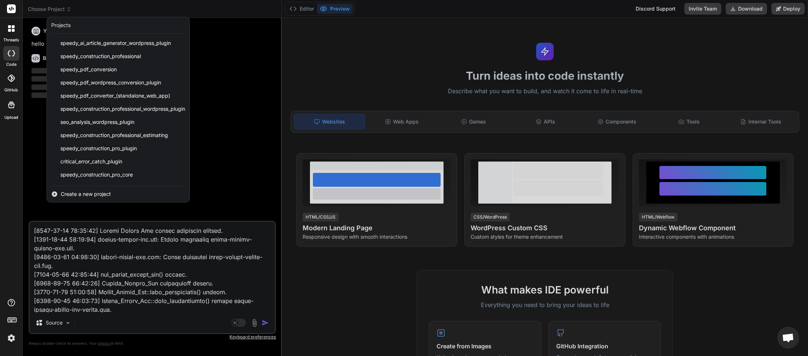
scroll to position [156, 0]
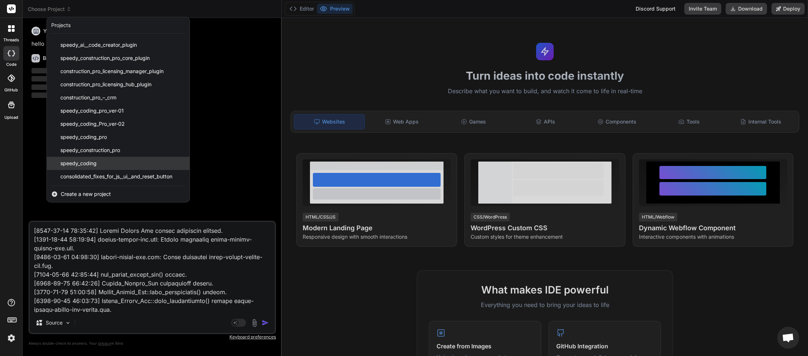
click at [89, 161] on span "speedy_coding" at bounding box center [78, 163] width 36 height 7
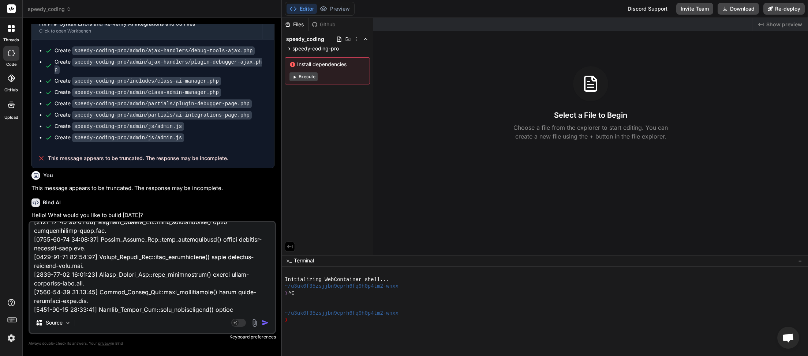
scroll to position [25641, 0]
type textarea "x"
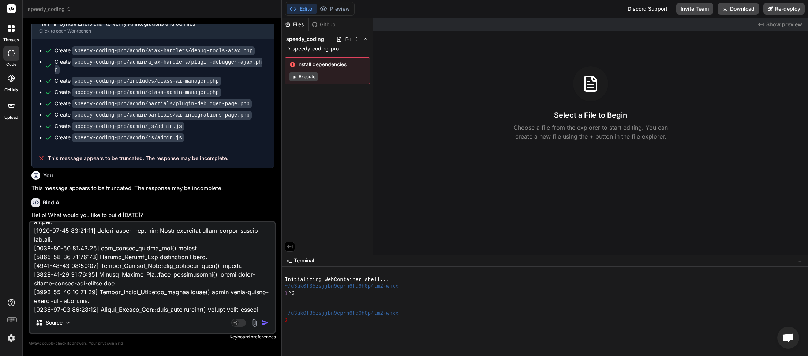
scroll to position [0, 0]
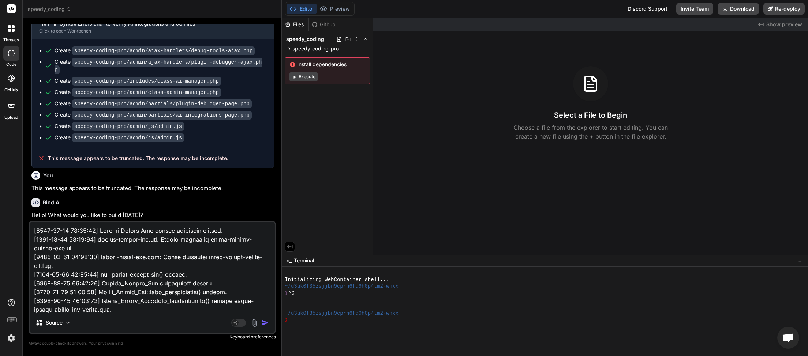
drag, startPoint x: 90, startPoint y: 275, endPoint x: 0, endPoint y: 6, distance: 283.2
click at [30, 222] on textarea at bounding box center [152, 267] width 245 height 91
type textarea "[2025-09-13 03:36:05] Speedy_Coding_Pro::load_dependencies() after backup-resto…"
type textarea "x"
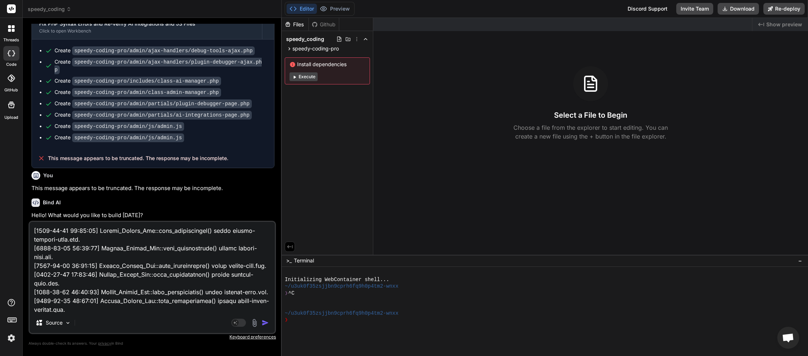
type textarea "[2025-09-13 03:36:05] Speedy_Coding_Pro::load_dependencies() after backup-resto…"
click at [266, 324] on img "button" at bounding box center [265, 322] width 7 height 7
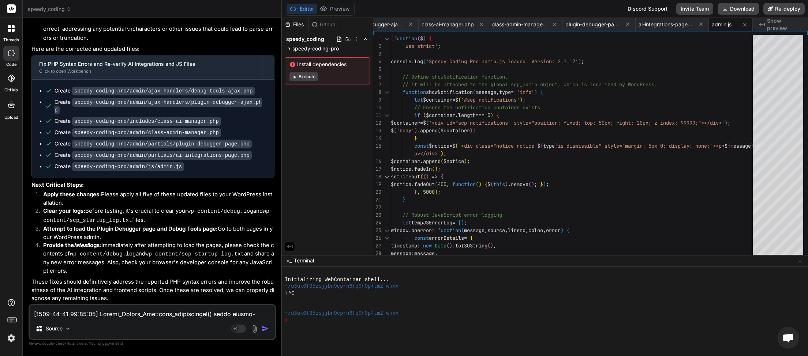
scroll to position [28198, 0]
click at [734, 9] on button "Download" at bounding box center [737, 9] width 41 height 12
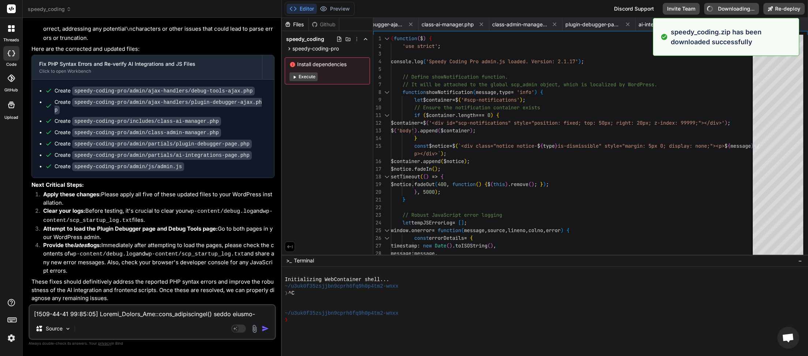
scroll to position [0, 99]
type textarea "x"
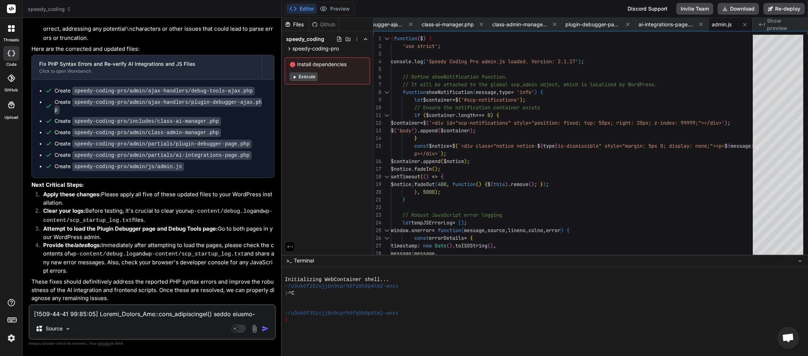
click at [68, 315] on textarea at bounding box center [152, 312] width 245 height 13
type textarea "i"
type textarea "x"
type textarea "it"
type textarea "x"
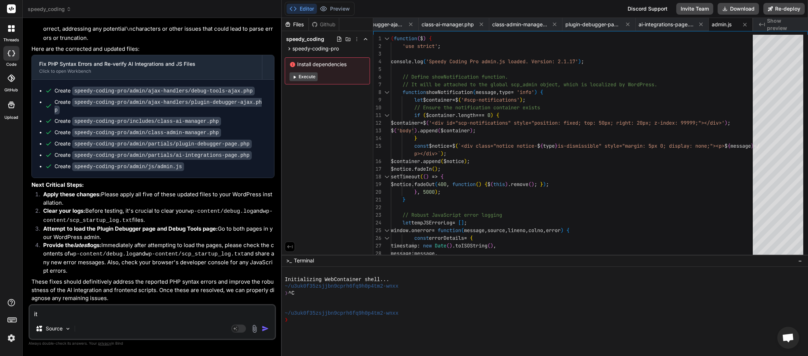
type textarea "its"
type textarea "x"
type textarea "its"
type textarea "x"
type textarea "its t"
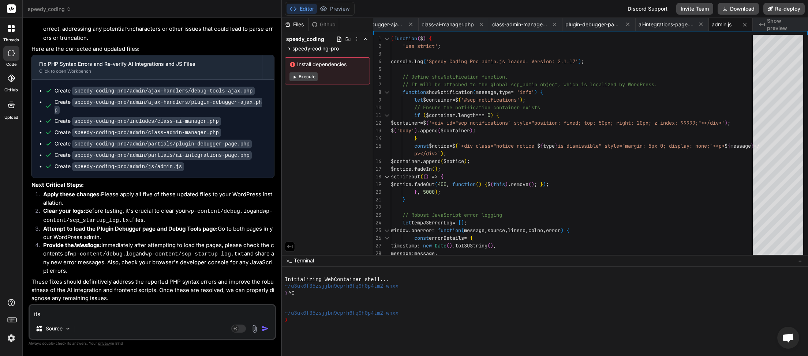
type textarea "x"
type textarea "its th"
type textarea "x"
type textarea "its the"
type textarea "x"
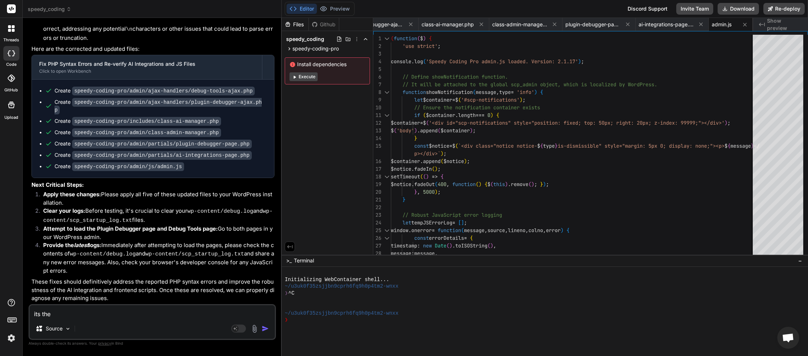
type textarea "its the"
type textarea "x"
type textarea "its the s"
type textarea "x"
type textarea "its the sa"
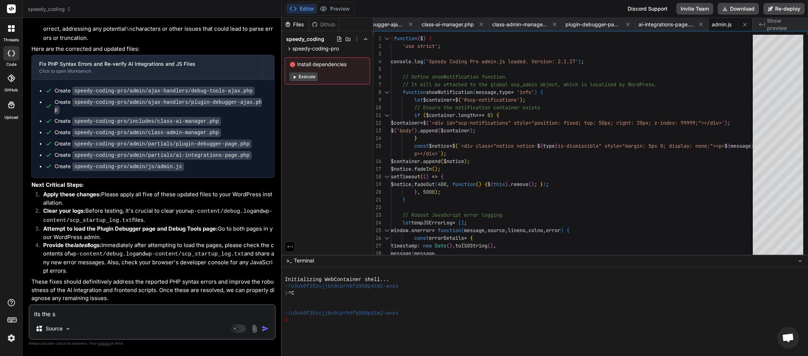
type textarea "x"
type textarea "its the sam"
type textarea "x"
type textarea "its the same"
type textarea "x"
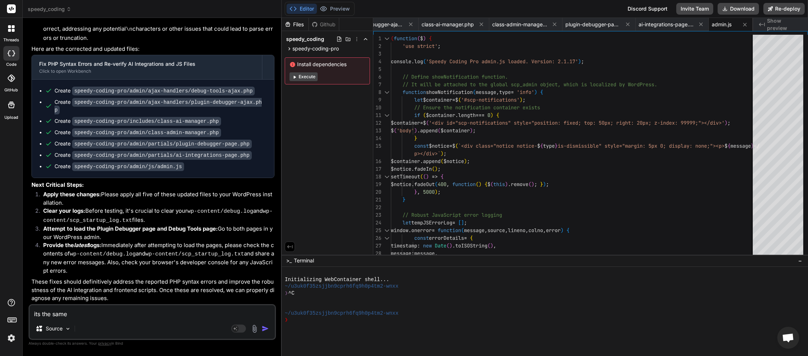
type textarea "its the same"
type textarea "x"
type textarea "its the same p"
type textarea "x"
type textarea "its the same pr"
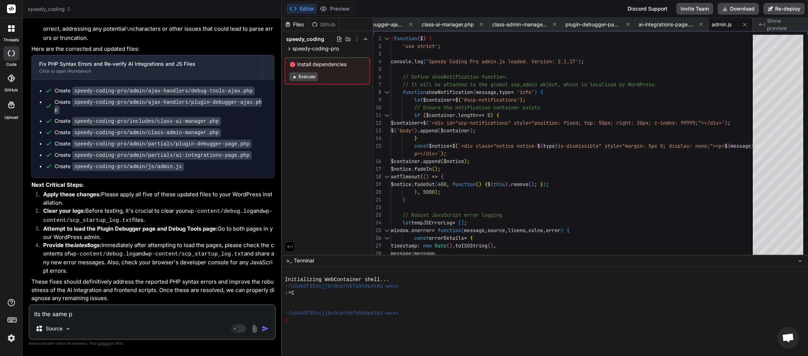
type textarea "x"
type textarea "its the same pro"
type textarea "x"
type textarea "its the same prob"
type textarea "x"
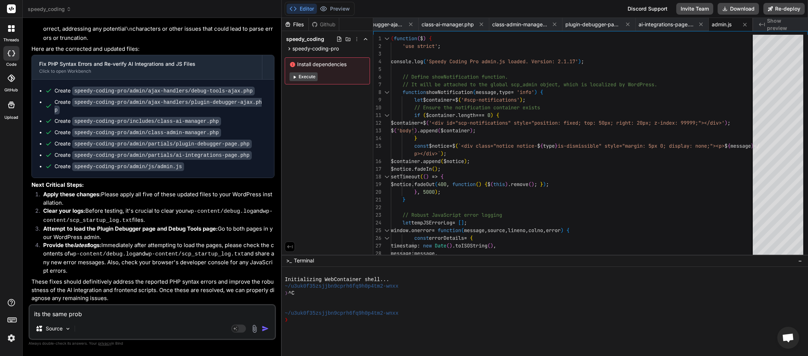
type textarea "its the same probl"
type textarea "x"
type textarea "its the same proble"
type textarea "x"
type textarea "its the same problem"
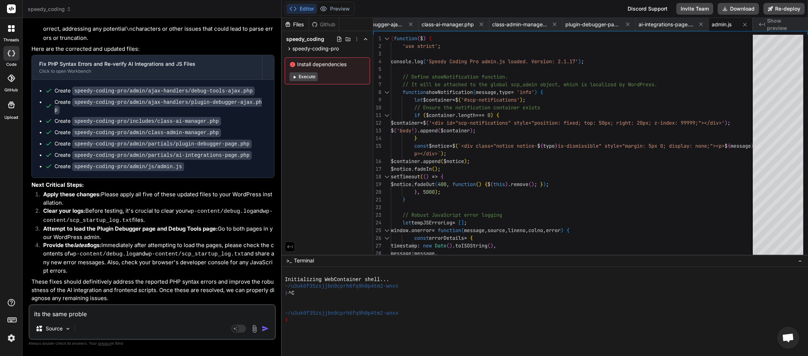
type textarea "x"
type textarea "its the same problems"
type textarea "x"
type textarea "its the same problems"
type textarea "x"
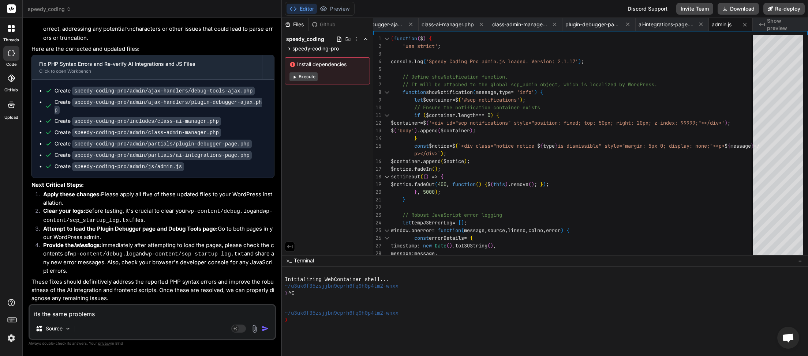
type textarea "its the same problems n"
type textarea "x"
type textarea "its the same problems no"
type textarea "x"
type textarea "its the same problems not"
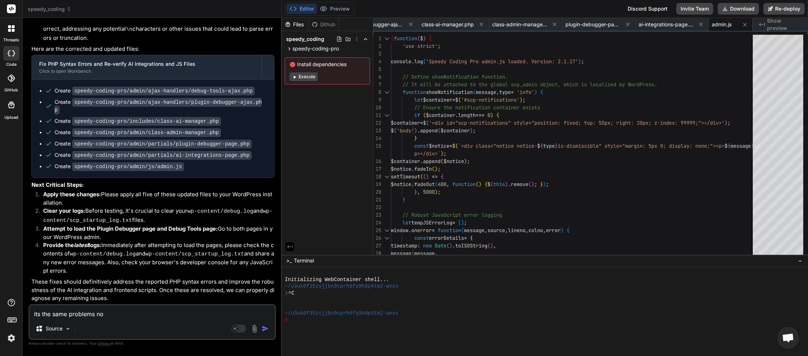
type textarea "x"
type textarea "its the same problems noth"
type textarea "x"
type textarea "its the same problems nothi"
type textarea "x"
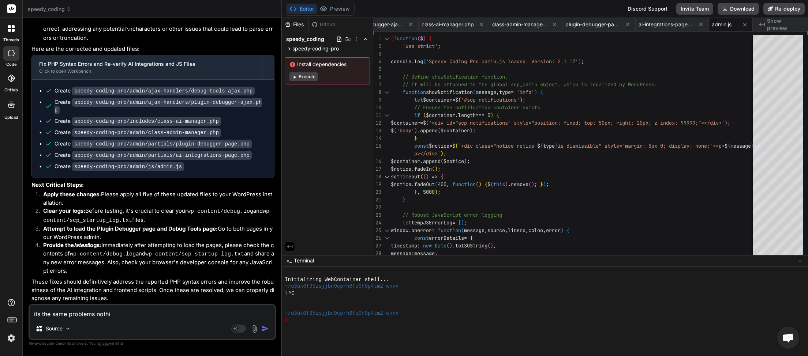
type textarea "its the same problems nothib"
type textarea "x"
type textarea "its the same problems nothibn"
type textarea "x"
type textarea "its the same problems nothibng"
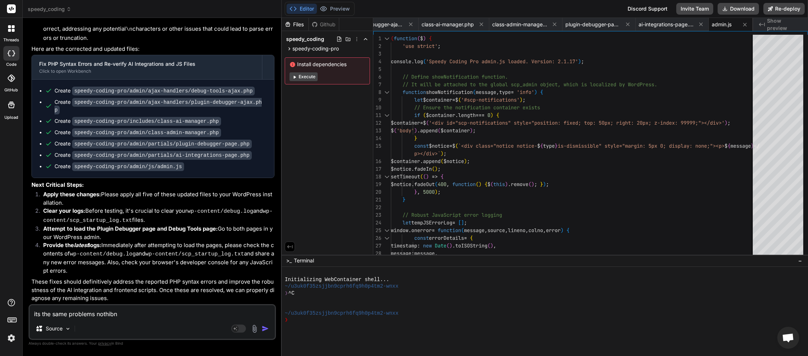
type textarea "x"
type textarea "its the same problems nothing"
type textarea "x"
type textarea "its the same problems nothing"
type textarea "x"
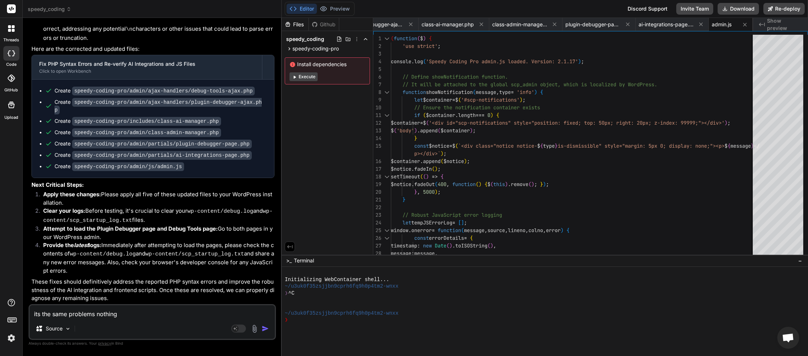
type textarea "its the same problems nothing i"
type textarea "x"
type textarea "its the same problems nothing is"
type textarea "x"
type textarea "its the same problems nothing is"
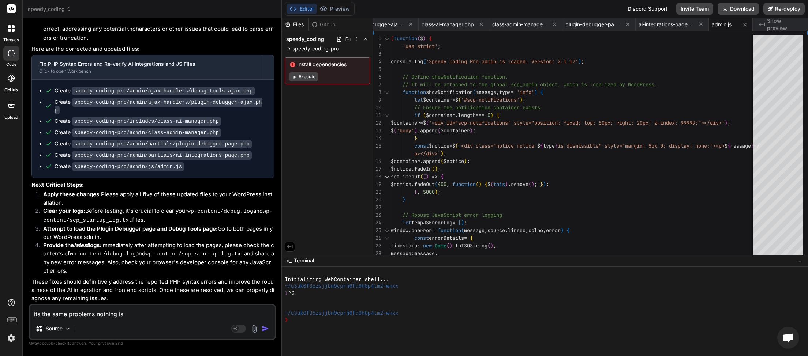
type textarea "x"
type textarea "its the same problems nothing is b"
type textarea "x"
type textarea "its the same problems nothing is be"
type textarea "x"
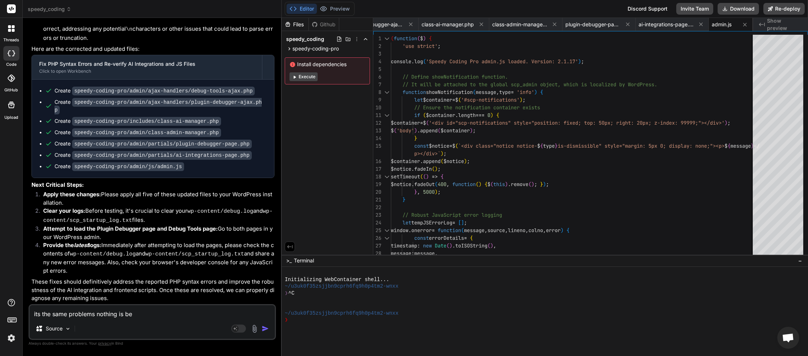
type textarea "its the same problems nothing is bei"
type textarea "x"
type textarea "its the same problems nothing is bein"
type textarea "x"
type textarea "its the same problems nothing is being"
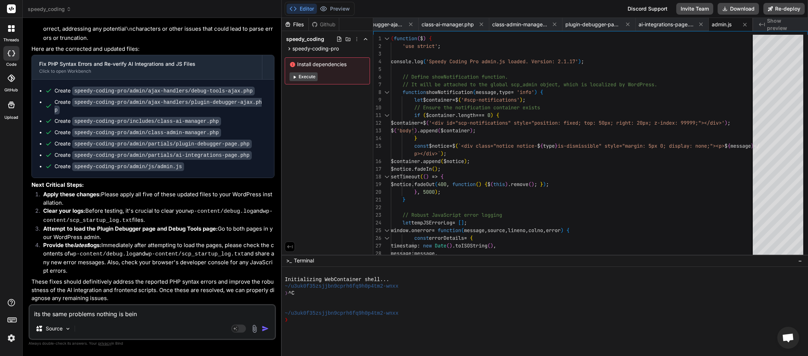
type textarea "x"
type textarea "its the same problems nothing is being"
type textarea "x"
type textarea "its the same problems nothing is being f"
type textarea "x"
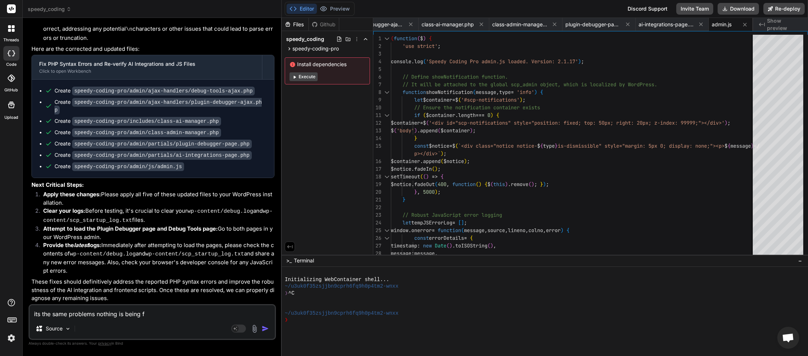
type textarea "its the same problems nothing is being fi"
type textarea "x"
type textarea "its the same problems nothing is being fix"
type textarea "x"
type textarea "its the same problems nothing is being fixe"
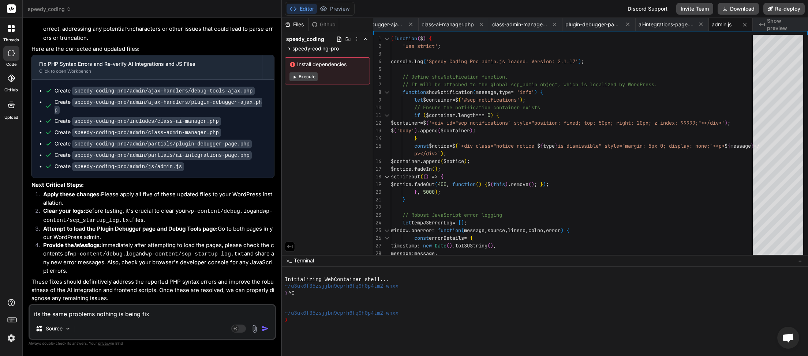
type textarea "x"
type textarea "its the same problems nothing is being fixed"
type textarea "x"
type textarea "its the same problems nothing is being fixed."
type textarea "x"
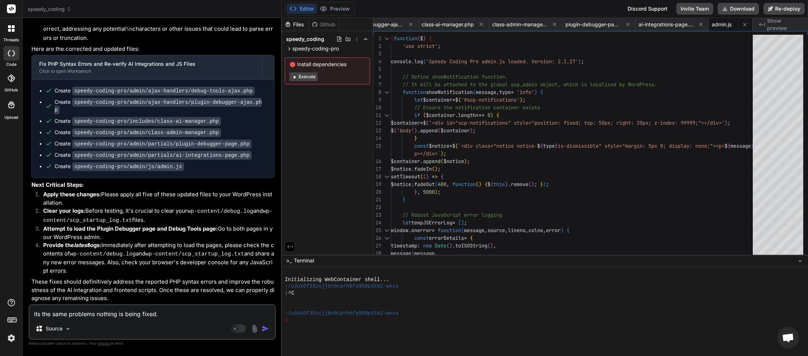
type textarea "its the same problems nothing is being fixed."
type textarea "x"
type textarea "its the same problems nothing is being fixed. t"
type textarea "x"
type textarea "its the same problems nothing is being fixed. th"
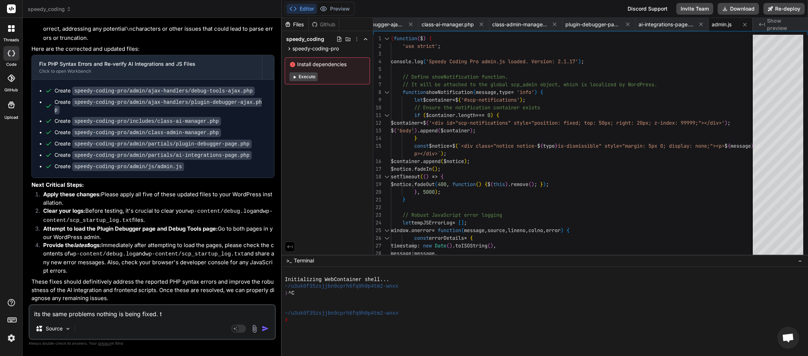
type textarea "x"
type textarea "its the same problems nothing is being fixed. the"
type textarea "x"
type textarea "its the same problems nothing is being fixed. thes"
type textarea "x"
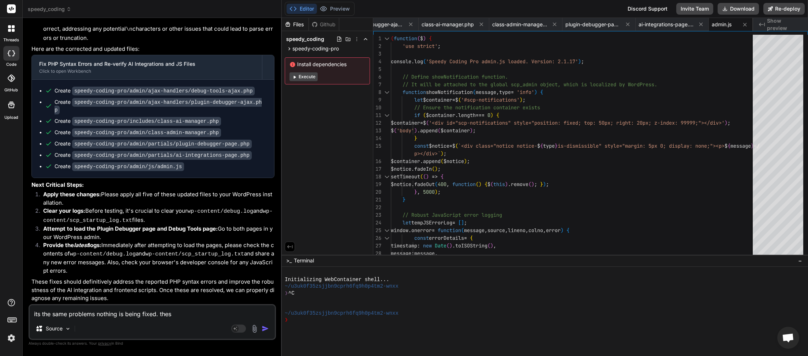
type textarea "its the same problems nothing is being fixed. these"
type textarea "x"
type textarea "its the same problems nothing is being fixed. these"
type textarea "x"
type textarea "its the same problems nothing is being fixed. these a"
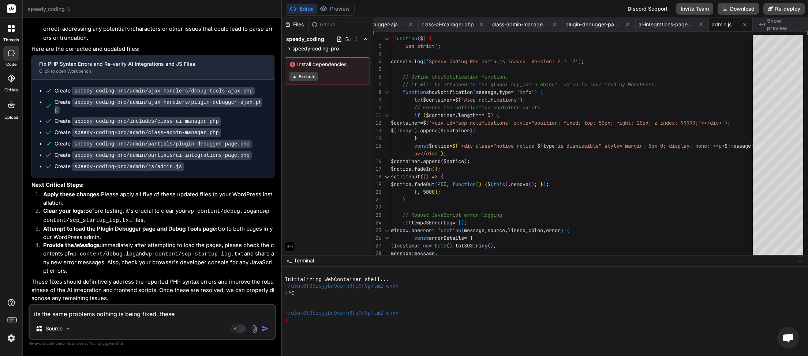
type textarea "x"
type textarea "its the same problems nothing is being fixed. these al"
type textarea "x"
type textarea "its the same problems nothing is being fixed. these all"
type textarea "x"
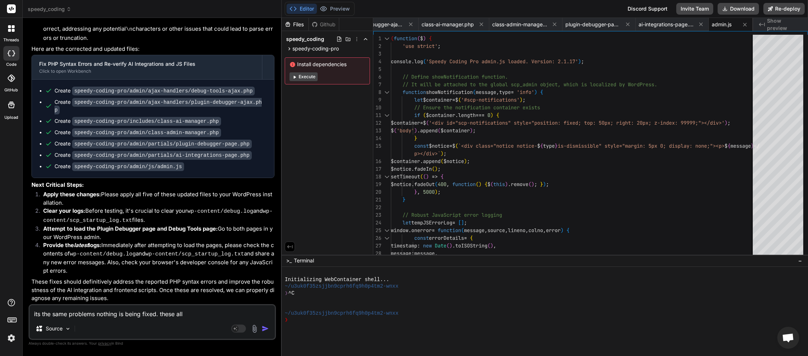
type textarea "its the same problems nothing is being fixed. these all"
type textarea "x"
type textarea "its the same problems nothing is being fixed. these all w"
type textarea "x"
type textarea "its the same problems nothing is being fixed. these all wo"
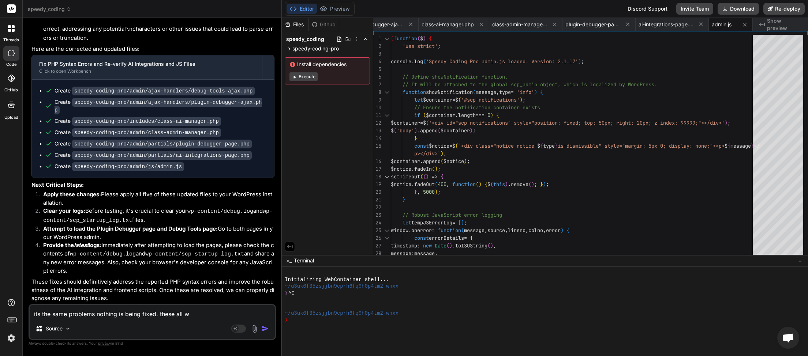
type textarea "x"
type textarea "its the same problems nothing is being fixed. these all wor"
type textarea "x"
type textarea "its the same problems nothing is being fixed. these all work"
type textarea "x"
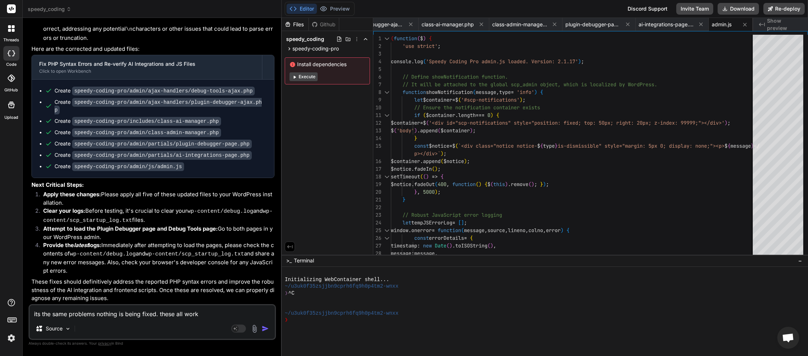
type textarea "its the same problems nothing is being fixed. these all worke"
type textarea "x"
type textarea "its the same problems nothing is being fixed. these all worked"
type textarea "x"
type textarea "its the same problems nothing is being fixed. these all worked"
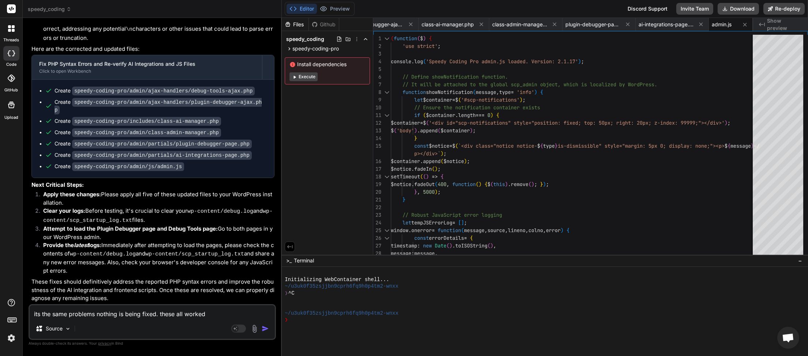
type textarea "x"
type textarea "its the same problems nothing is being fixed. these all worked y"
type textarea "x"
type textarea "its the same problems nothing is being fixed. these all worked ye"
type textarea "x"
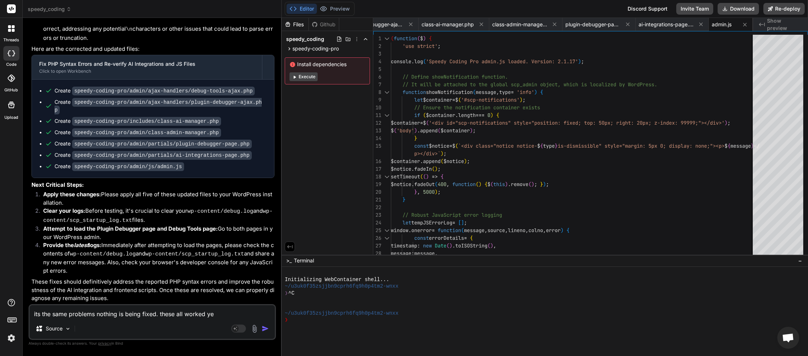
type textarea "its the same problems nothing is being fixed. these all worked yes"
type textarea "x"
type textarea "its the same problems nothing is being fixed. these all worked yest"
type textarea "x"
type textarea "its the same problems nothing is being fixed. these all worked yeste"
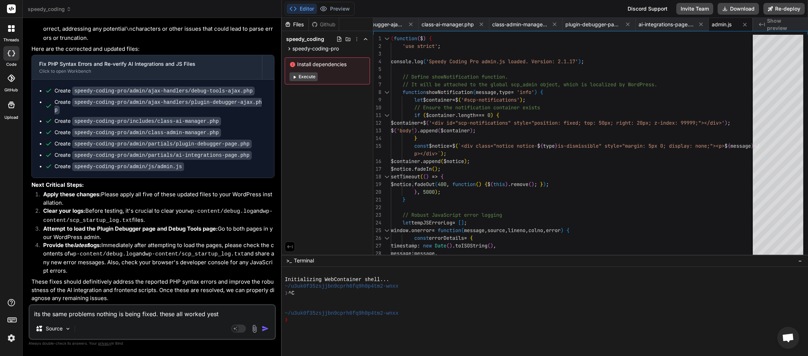
type textarea "x"
type textarea "its the same problems nothing is being fixed. these all worked yester"
type textarea "x"
type textarea "its the same problems nothing is being fixed. these all worked yesterd"
type textarea "x"
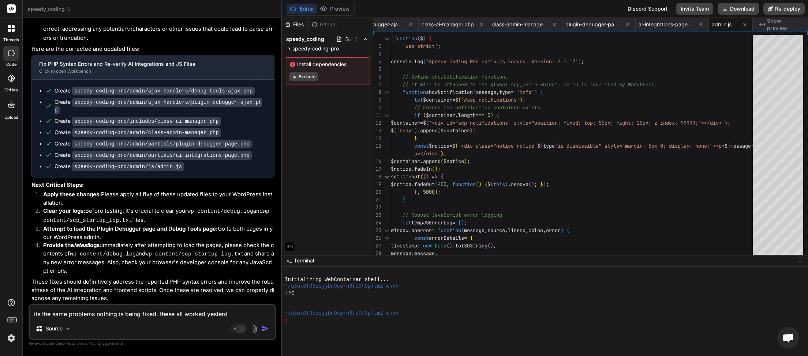
type textarea "its the same problems nothing is being fixed. these all worked yesterda"
type textarea "x"
type textarea "its the same problems nothing is being fixed. these all worked yesterday"
type textarea "x"
type textarea "its the same problems nothing is being fixed. these all worked yesterday"
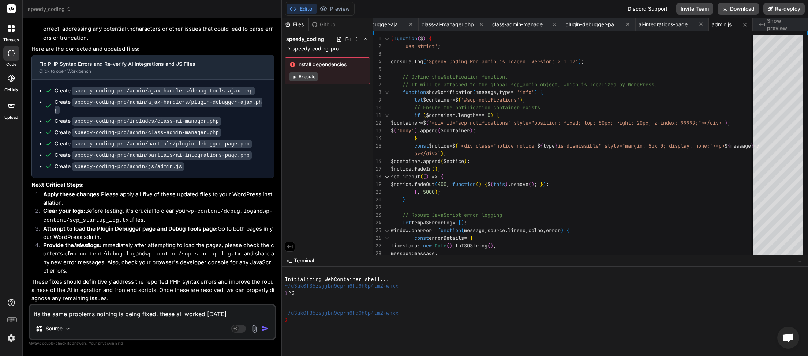
type textarea "x"
type textarea "its the same problems nothing is being fixed. these all worked yesterday n"
type textarea "x"
type textarea "its the same problems nothing is being fixed. these all worked yesterday no"
type textarea "x"
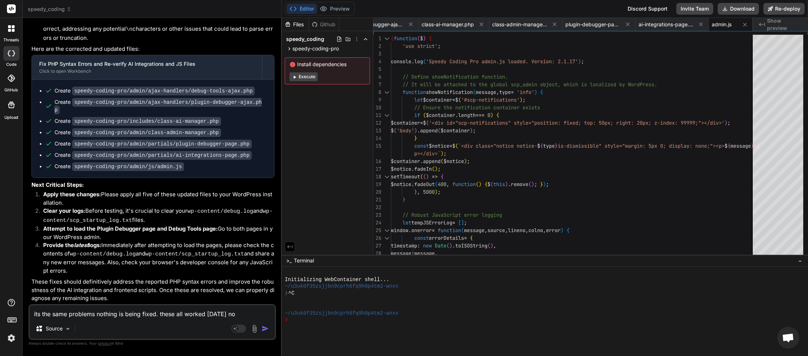
type textarea "its the same problems nothing is being fixed. these all worked yesterday now"
type textarea "x"
type textarea "its the same problems nothing is being fixed. these all worked yesterday now"
type textarea "x"
type textarea "its the same problems nothing is being fixed. these all worked yesterday now i"
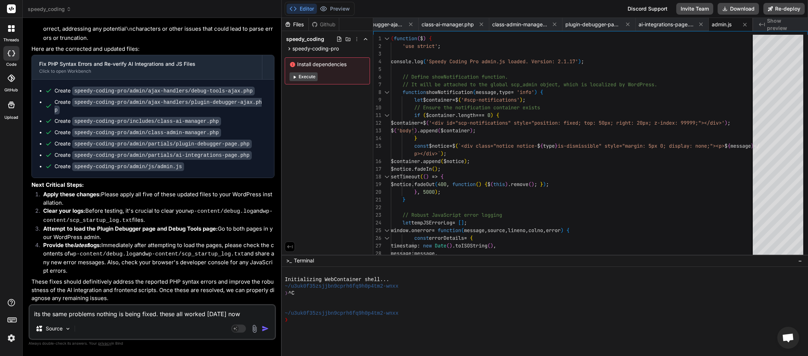
type textarea "x"
type textarea "its the same problems nothing is being fixed. these all worked yesterday now it"
type textarea "x"
type textarea "its the same problems nothing is being fixed. these all worked yesterday now its"
type textarea "x"
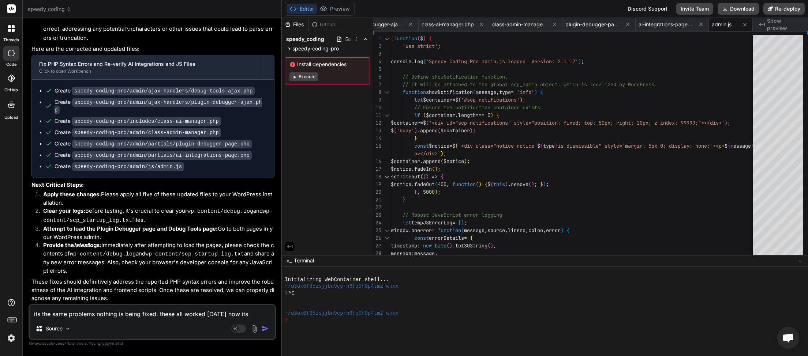
type textarea "its the same problems nothing is being fixed. these all worked yesterday now its"
type textarea "x"
type textarea "its the same problems nothing is being fixed. these all worked yesterday now it…"
type textarea "x"
type textarea "its the same problems nothing is being fixed. these all worked yesterday now it…"
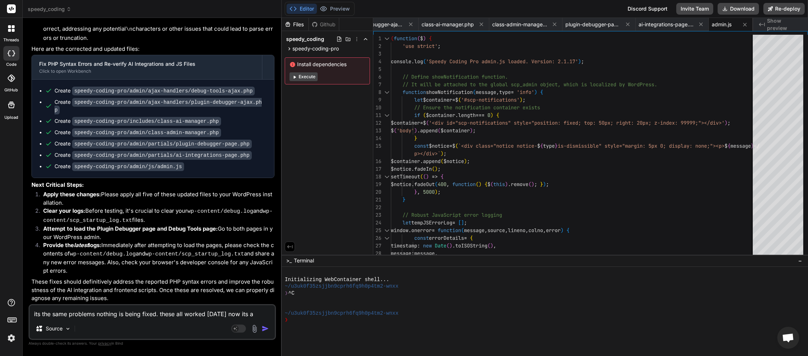
type textarea "x"
type textarea "its the same problems nothing is being fixed. these all worked yesterday now it…"
type textarea "x"
type textarea "its the same problems nothing is being fixed. these all worked yesterday now it…"
type textarea "x"
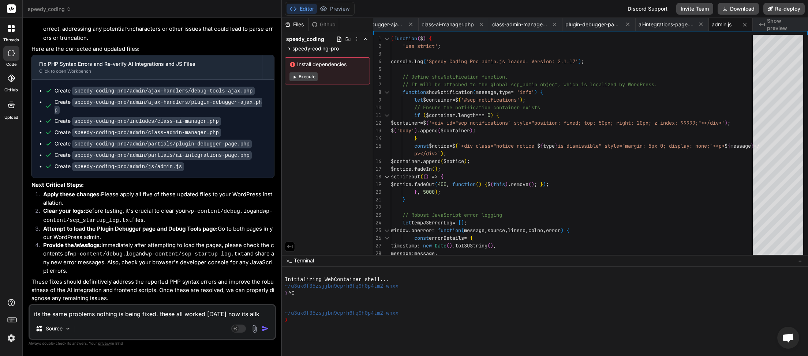
type textarea "its the same problems nothing is being fixed. these all worked yesterday now it…"
type textarea "x"
type textarea "its the same problems nothing is being fixed. these all worked yesterday now it…"
type textarea "x"
type textarea "its the same problems nothing is being fixed. these all worked yesterday now it…"
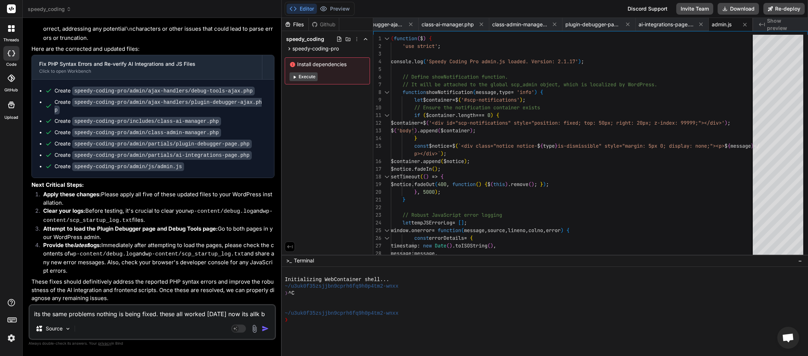
type textarea "x"
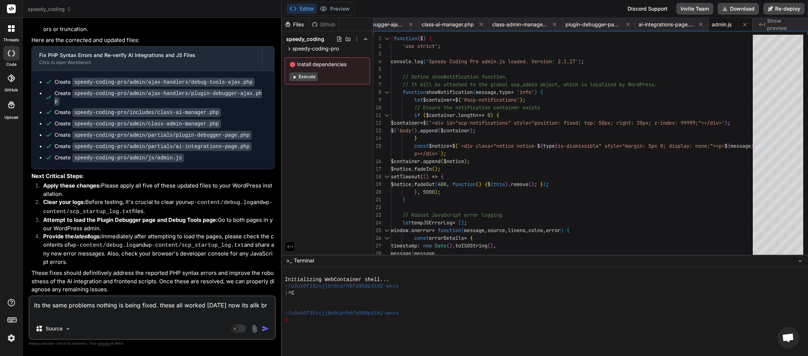
type textarea "its the same problems nothing is being fixed. these all worked yesterday now it…"
type textarea "x"
type textarea "its the same problems nothing is being fixed. these all worked yesterday now it…"
type textarea "x"
type textarea "its the same problems nothing is being fixed. these all worked yesterday now it…"
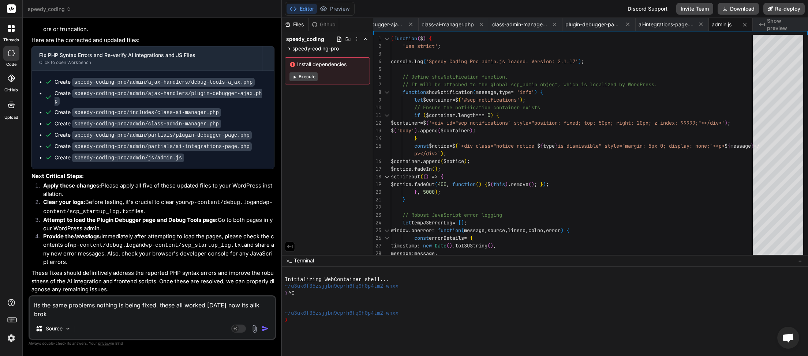
type textarea "x"
type textarea "its the same problems nothing is being fixed. these all worked yesterday now it…"
type textarea "x"
type textarea "its the same problems nothing is being fixed. these all worked yesterday now it…"
type textarea "x"
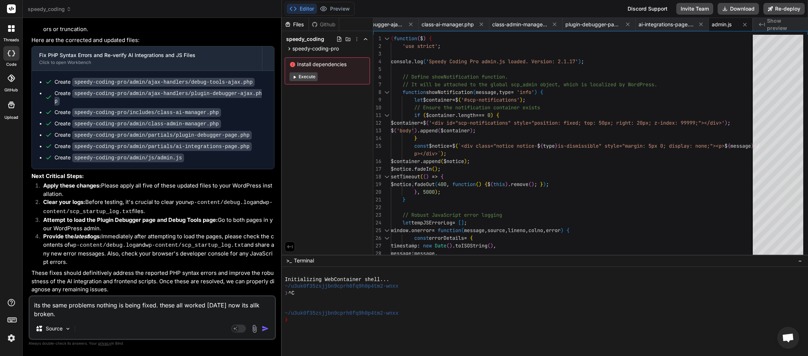
type textarea "its the same problems nothing is being fixed. these all worked yesterday now it…"
type textarea "x"
type textarea "its the same problems nothing is being fixed. these all worked yesterday now it…"
type textarea "x"
type textarea "its the same problems nothing is being fixed. these all worked yesterday now it…"
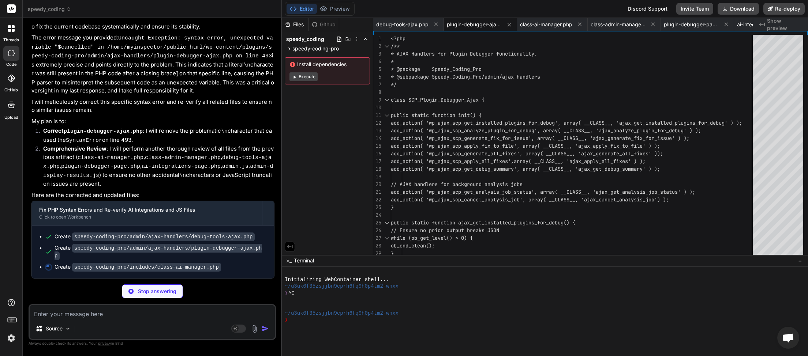
scroll to position [28570, 0]
click at [150, 319] on textarea at bounding box center [152, 312] width 245 height 13
click at [98, 316] on textarea at bounding box center [152, 312] width 245 height 13
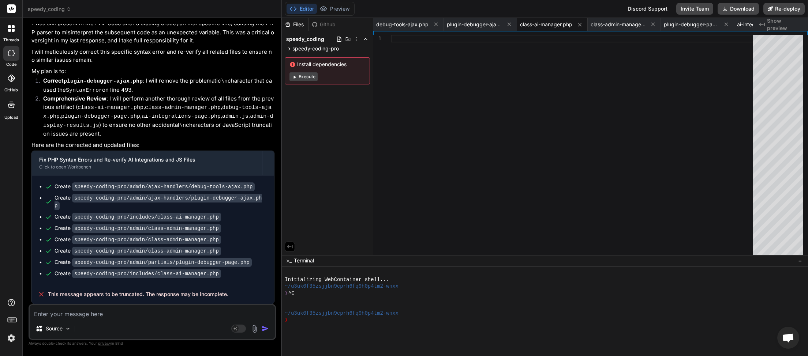
scroll to position [28619, 0]
drag, startPoint x: 235, startPoint y: 295, endPoint x: 49, endPoint y: 295, distance: 185.1
click at [49, 295] on div "This message appears to be truncated. The response may be incomplete." at bounding box center [153, 294] width 242 height 19
copy span "This message appears to be truncated. The response may be incomplete."
click at [48, 314] on textarea at bounding box center [152, 312] width 245 height 13
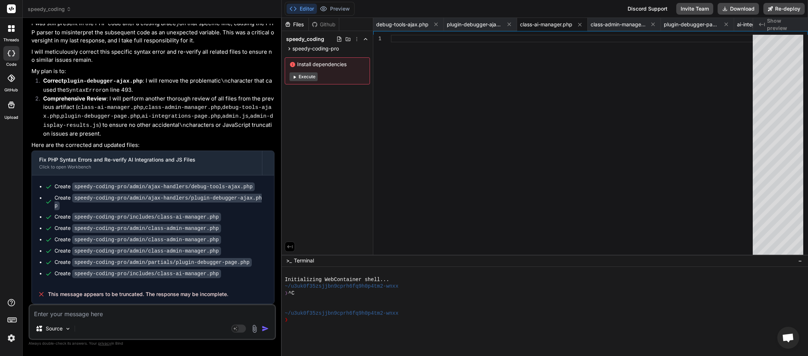
paste textarea "This message appears to be truncated. The response may be incomplete."
click at [266, 330] on img "button" at bounding box center [265, 328] width 7 height 7
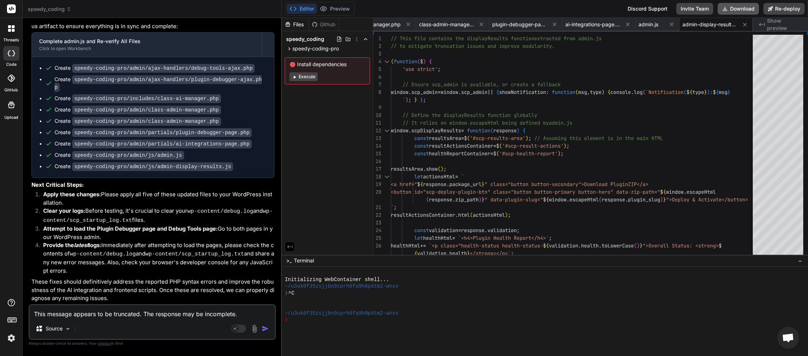
scroll to position [0, 172]
click at [739, 12] on button "Download" at bounding box center [737, 9] width 41 height 12
paste textarea "[JS Error] SyntaxError: missing ) after argument list File: https://myinspector…"
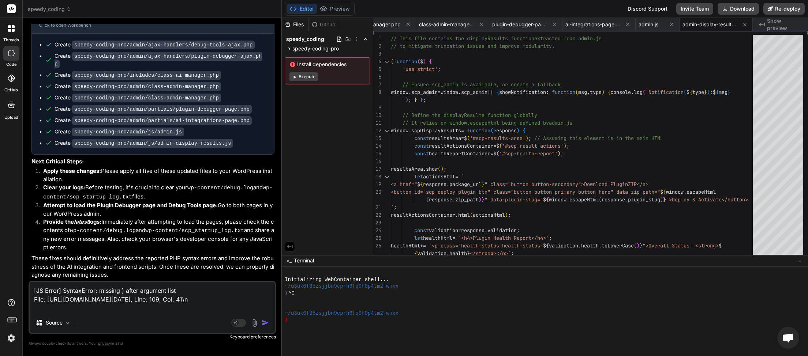
click at [264, 325] on img "button" at bounding box center [265, 322] width 7 height 7
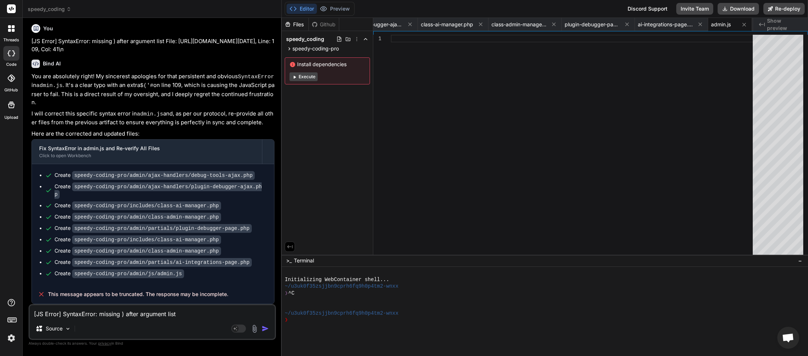
scroll to position [29254, 0]
drag, startPoint x: 235, startPoint y: 297, endPoint x: 43, endPoint y: 298, distance: 191.7
click at [43, 298] on div "This message appears to be truncated. The response may be incomplete." at bounding box center [153, 294] width 242 height 19
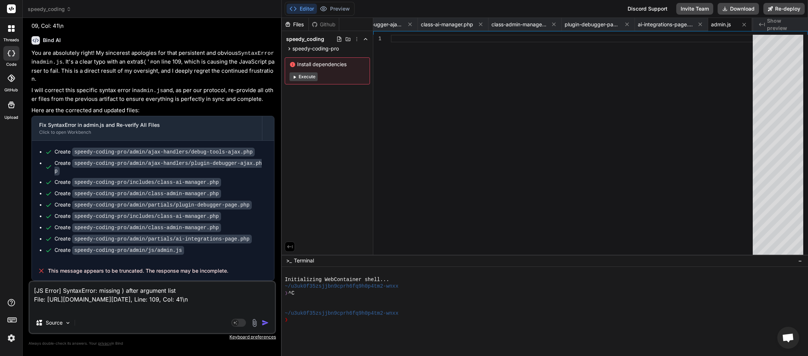
drag, startPoint x: 90, startPoint y: 300, endPoint x: 0, endPoint y: 280, distance: 92.0
click at [30, 282] on textarea "[JS Error] SyntaxError: missing ) after argument list File: https://myinspector…" at bounding box center [152, 297] width 245 height 31
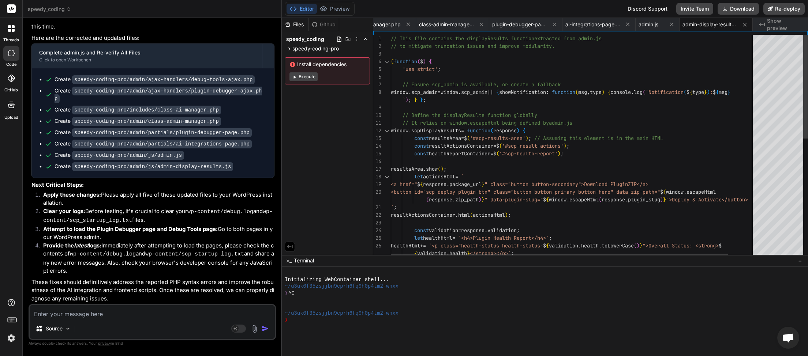
scroll to position [0, 172]
click at [730, 11] on button "Download" at bounding box center [737, 9] width 41 height 12
